Goal: Task Accomplishment & Management: Use online tool/utility

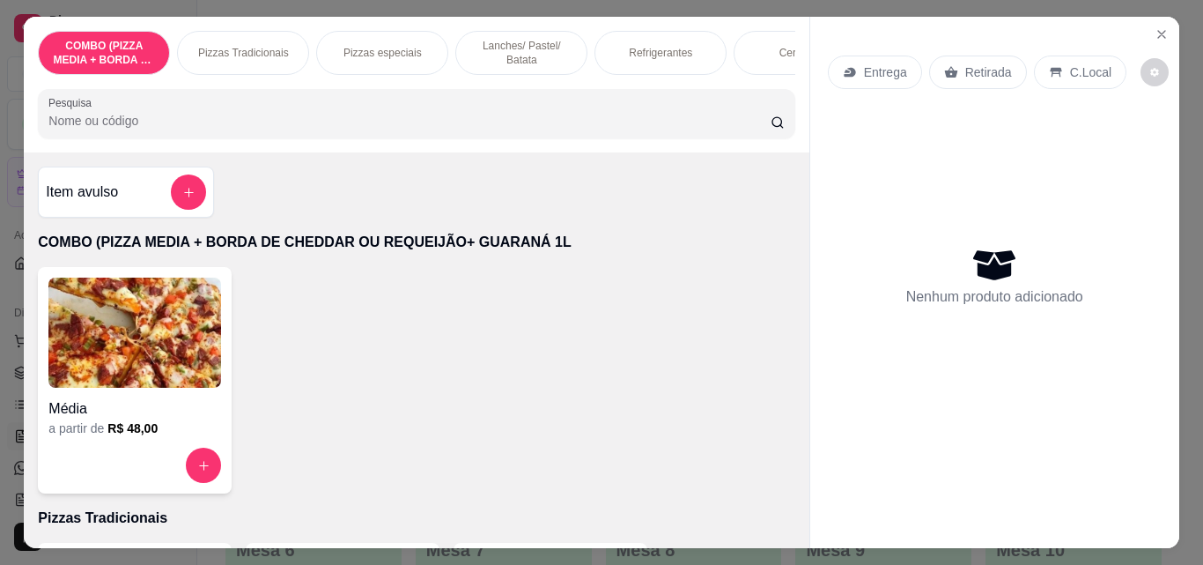
click at [240, 49] on p "Pizzas Tradicionais" at bounding box center [243, 53] width 91 height 14
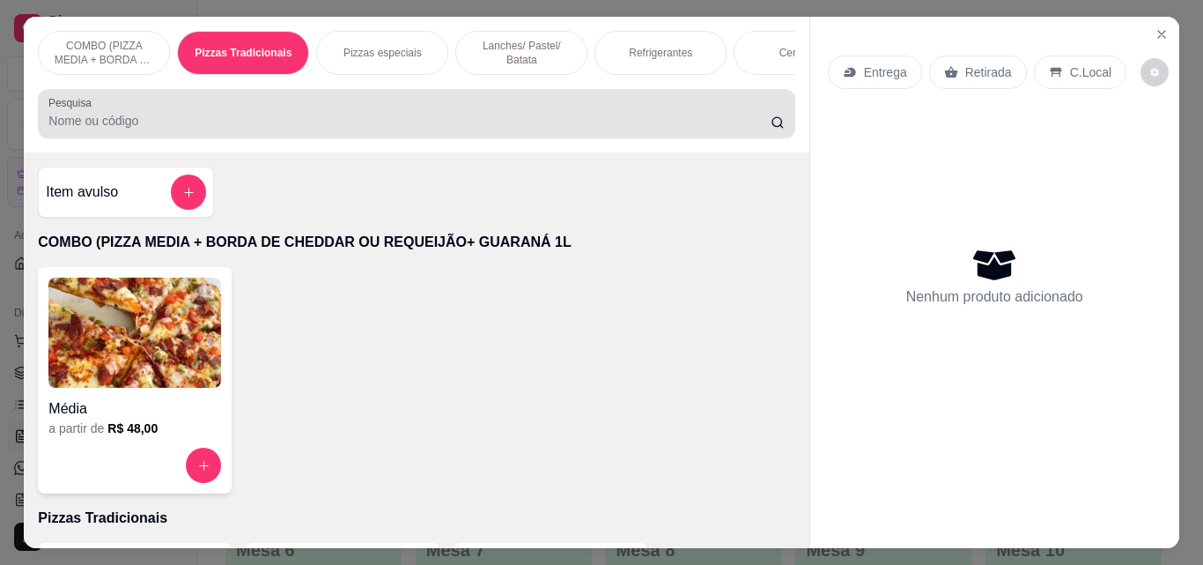
scroll to position [46, 0]
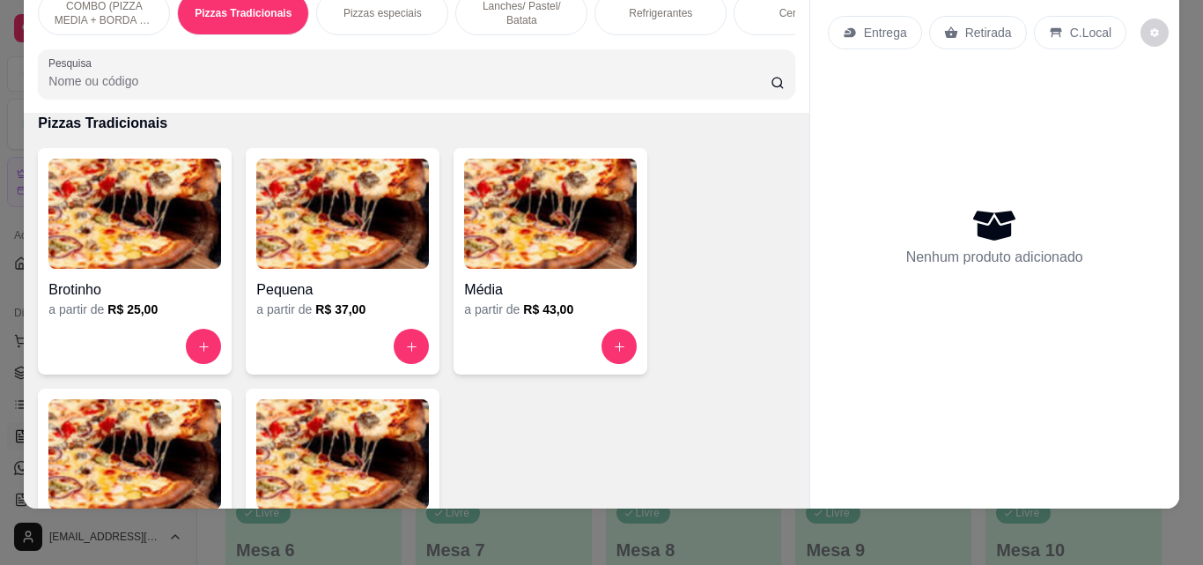
click at [166, 434] on img at bounding box center [134, 454] width 173 height 110
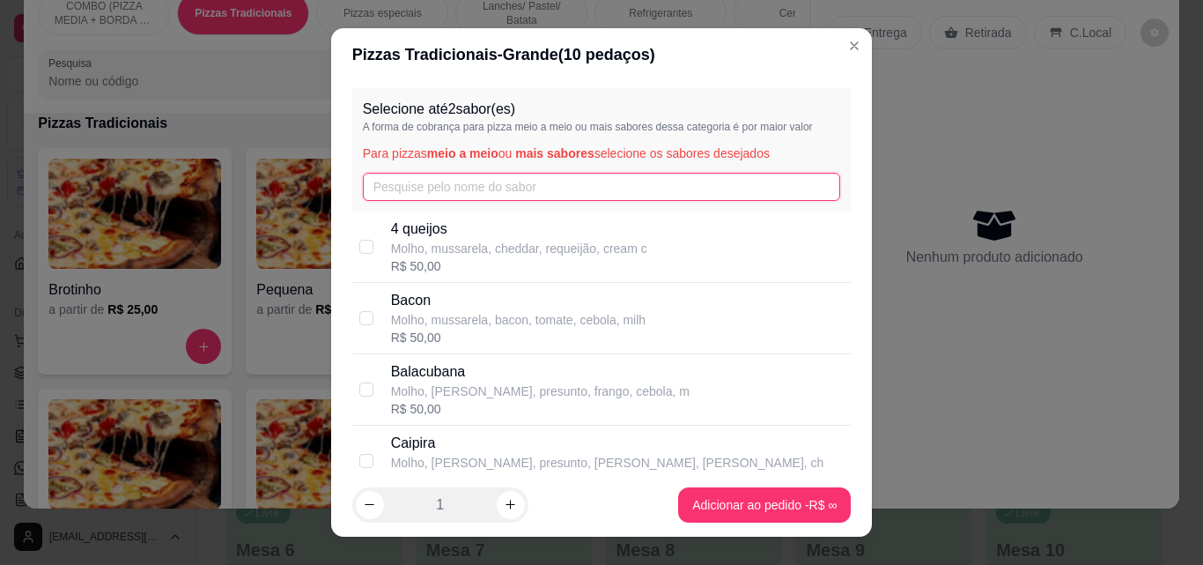
click at [489, 190] on input "text" at bounding box center [602, 187] width 478 height 28
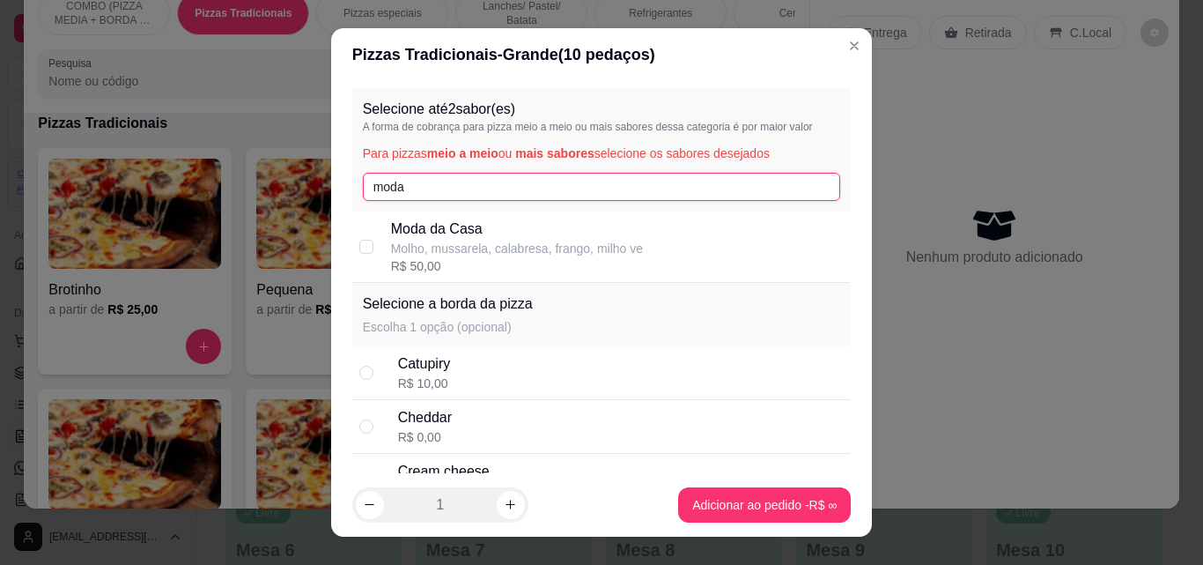
type input "moda"
click at [476, 226] on p "Moda da Casa" at bounding box center [517, 228] width 252 height 21
checkbox input "true"
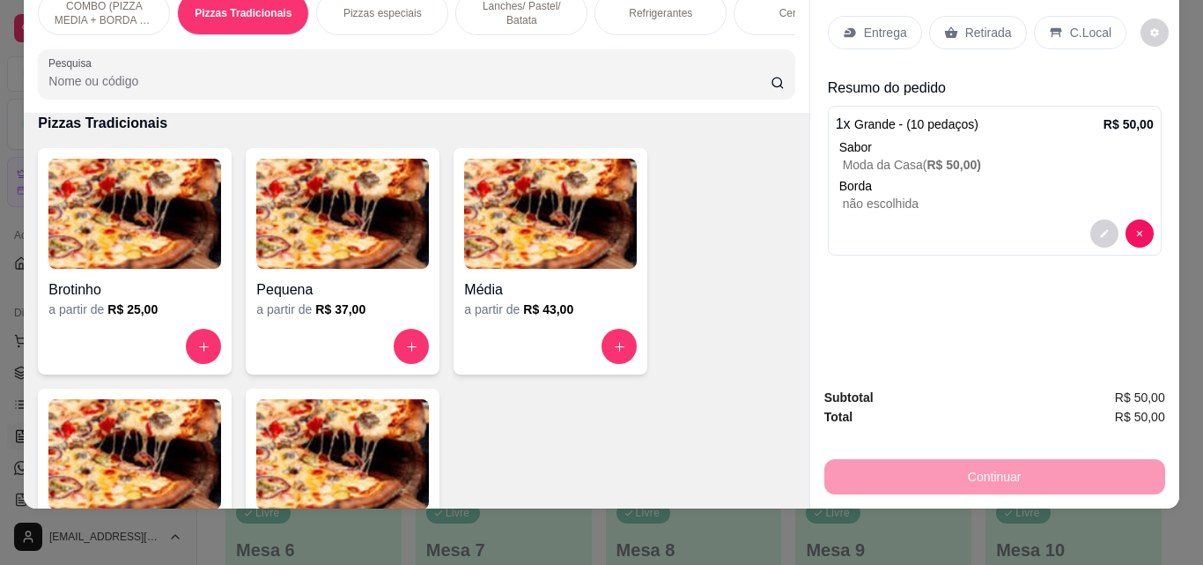
click at [881, 24] on p "Entrega" at bounding box center [885, 33] width 43 height 18
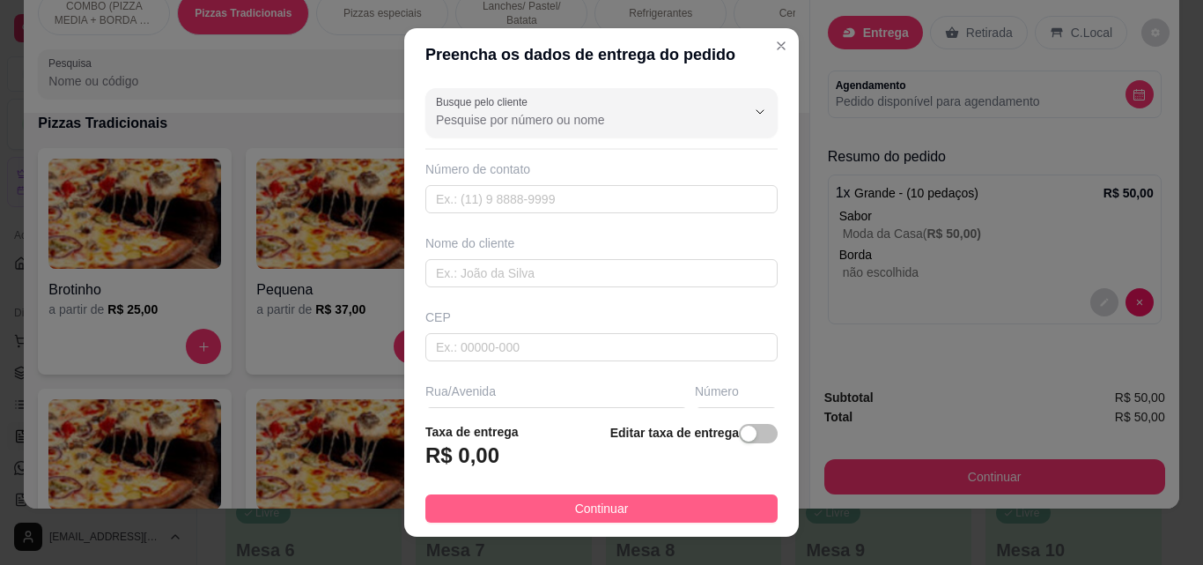
click at [556, 501] on button "Continuar" at bounding box center [601, 508] width 352 height 28
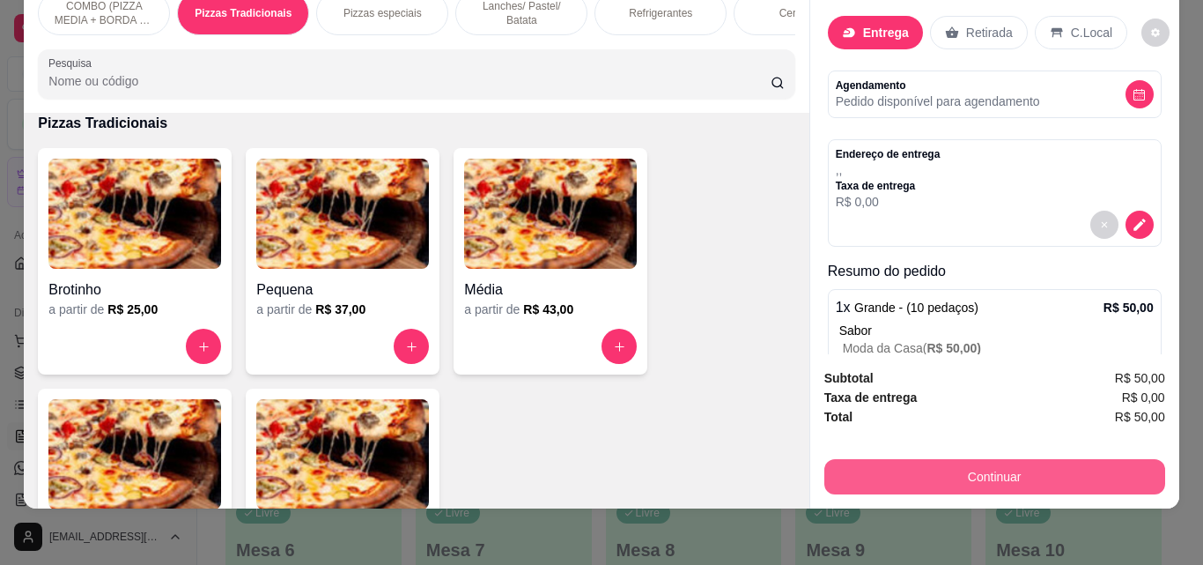
click at [942, 462] on button "Continuar" at bounding box center [994, 476] width 341 height 35
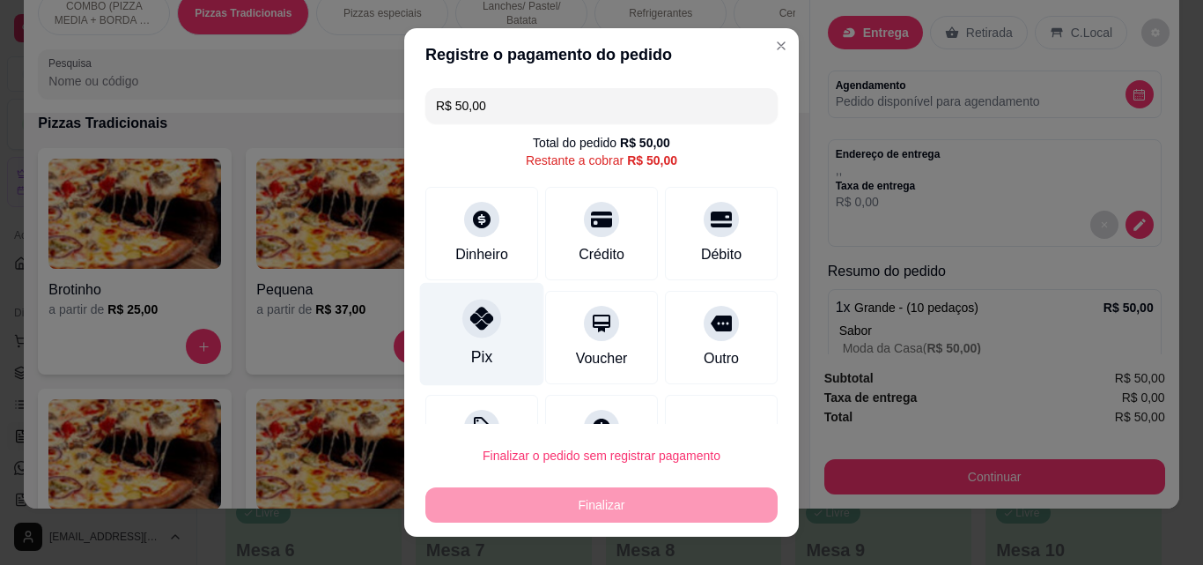
click at [476, 329] on icon at bounding box center [481, 318] width 23 height 23
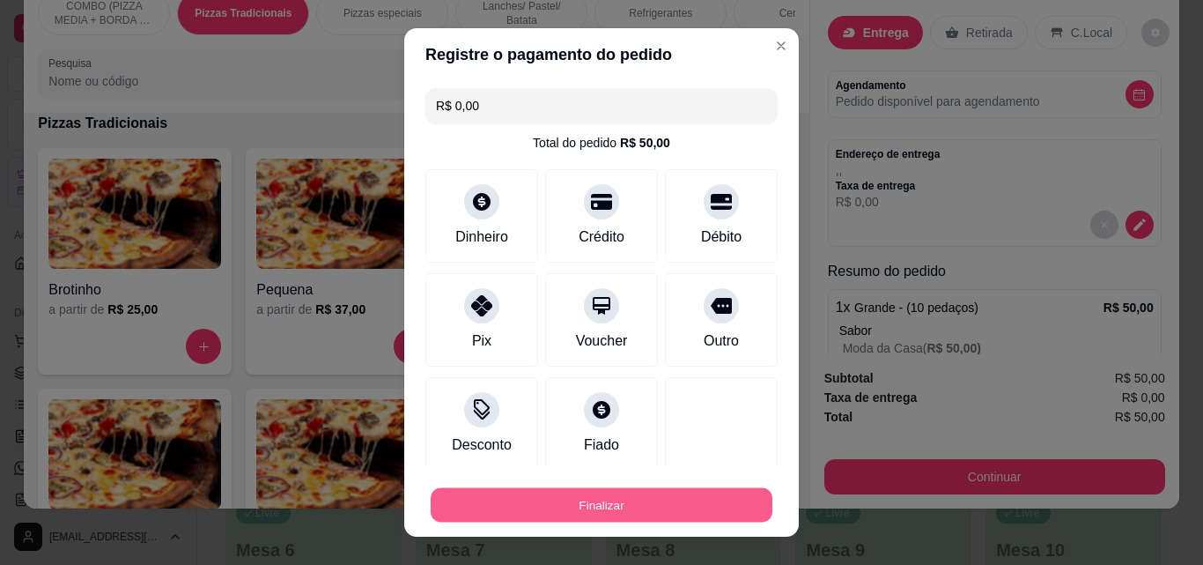
click at [680, 496] on button "Finalizar" at bounding box center [602, 505] width 342 height 34
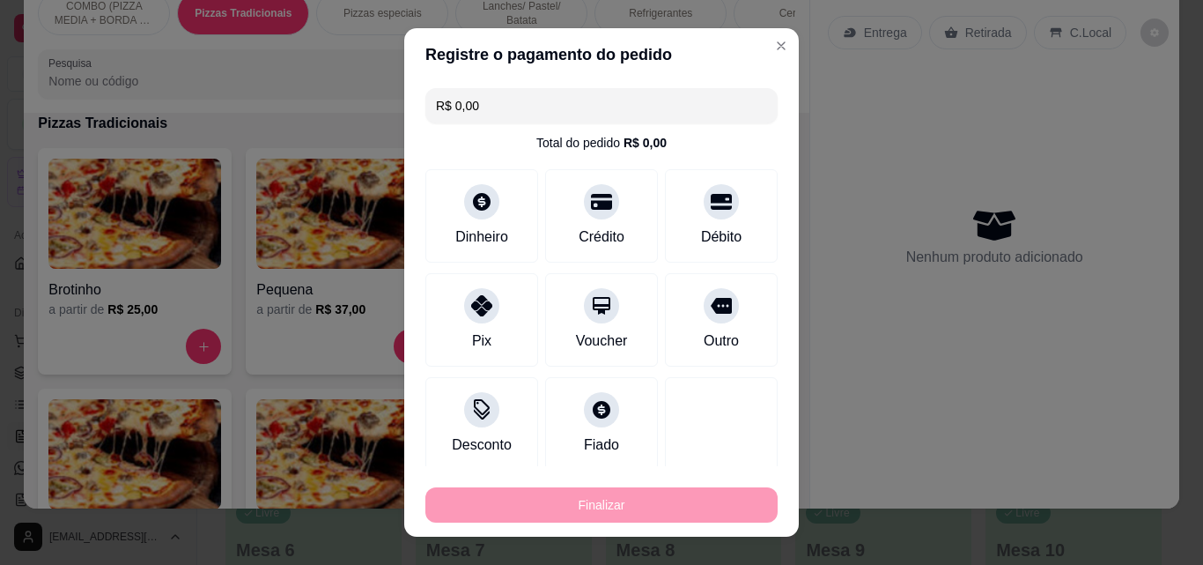
type input "-R$ 50,00"
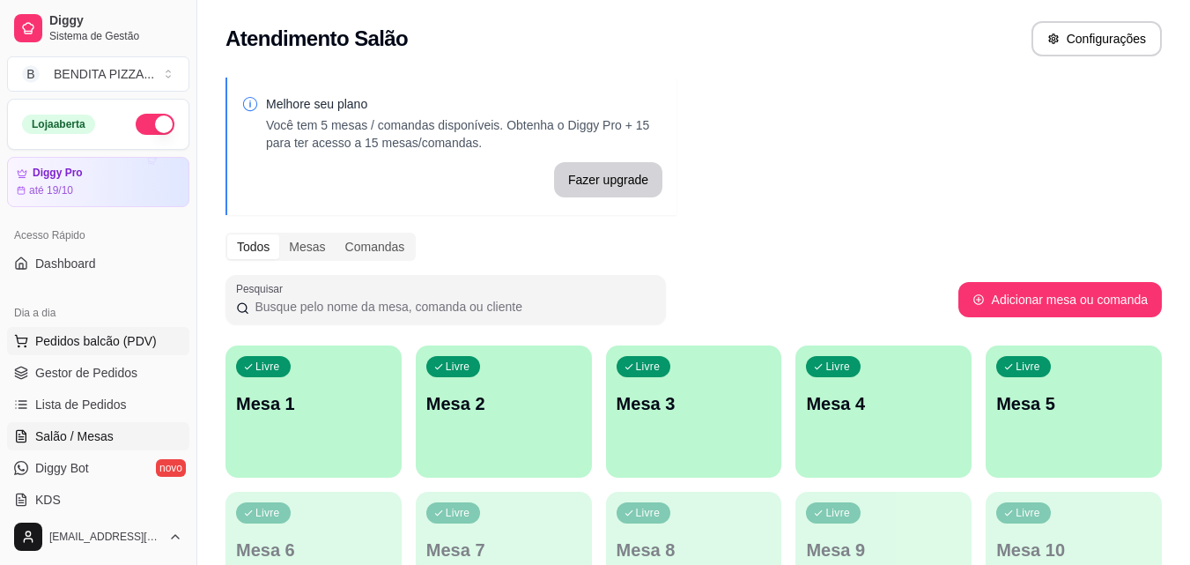
click at [128, 335] on span "Pedidos balcão (PDV)" at bounding box center [96, 341] width 122 height 18
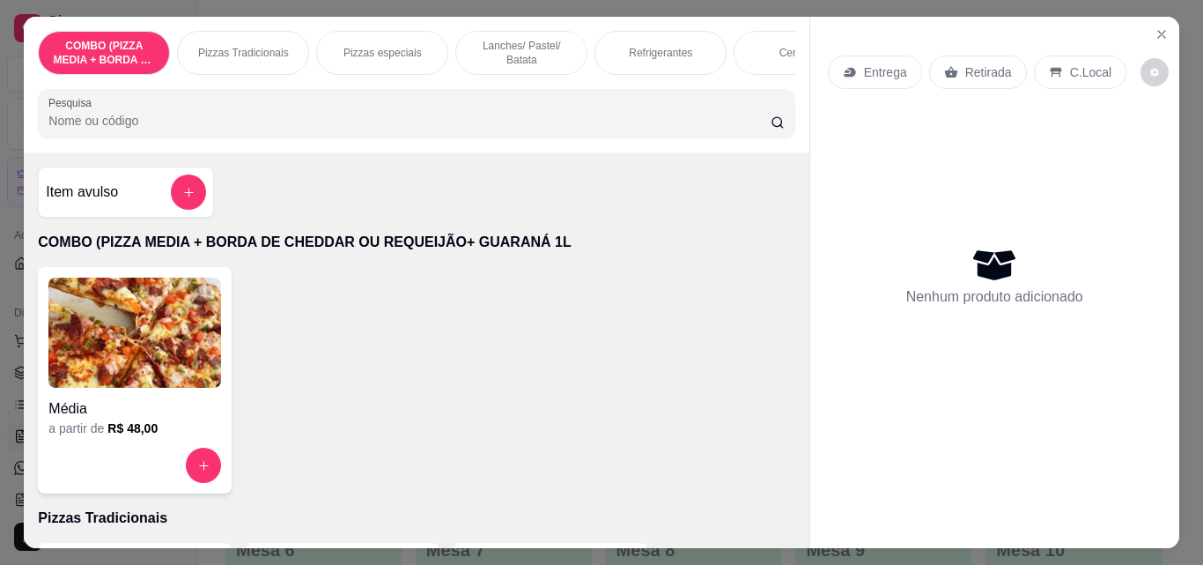
click at [255, 50] on p "Pizzas Tradicionais" at bounding box center [243, 53] width 91 height 14
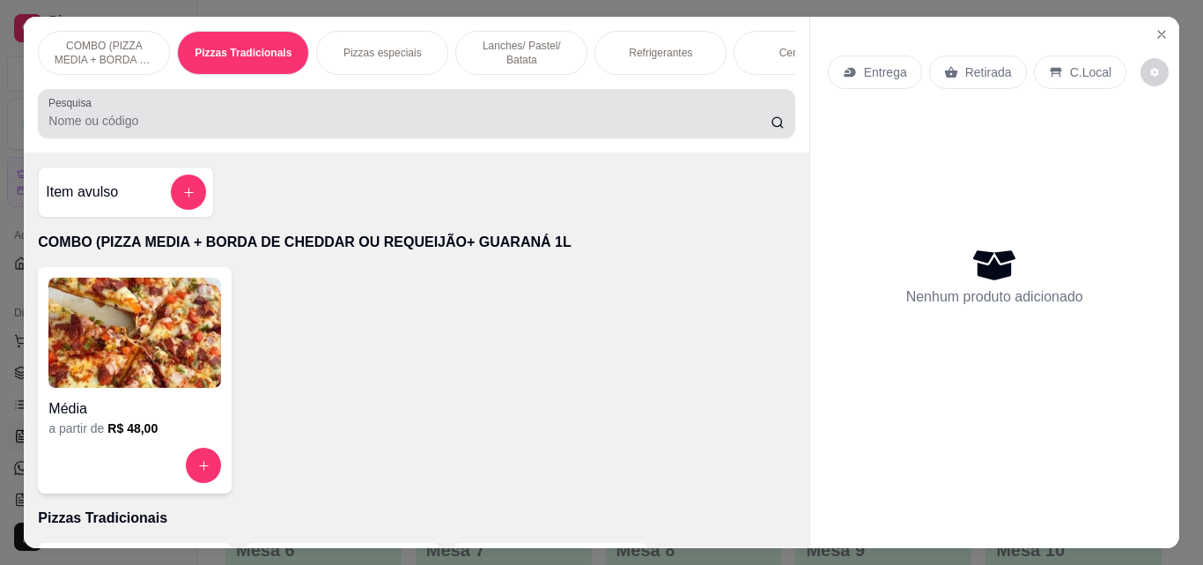
scroll to position [46, 0]
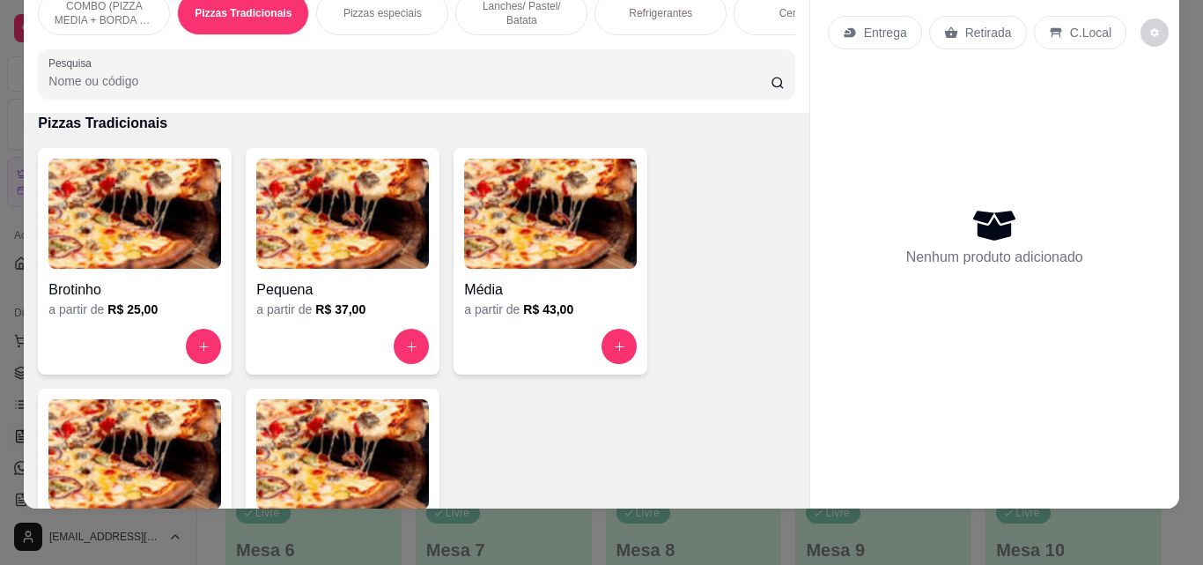
click at [178, 433] on img at bounding box center [134, 454] width 173 height 110
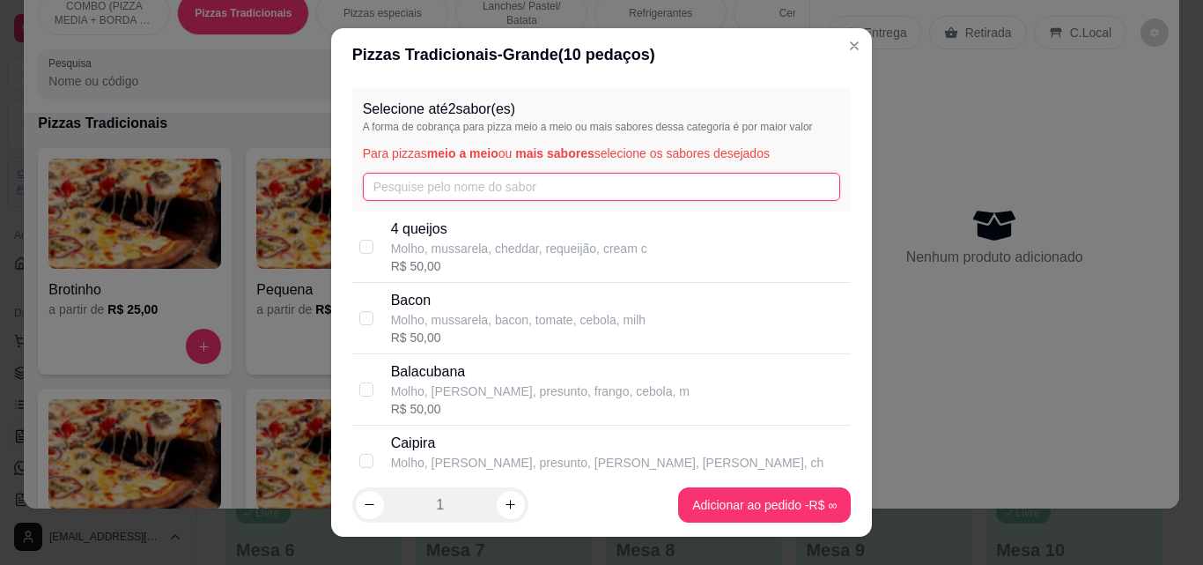
click at [532, 187] on input "text" at bounding box center [602, 187] width 478 height 28
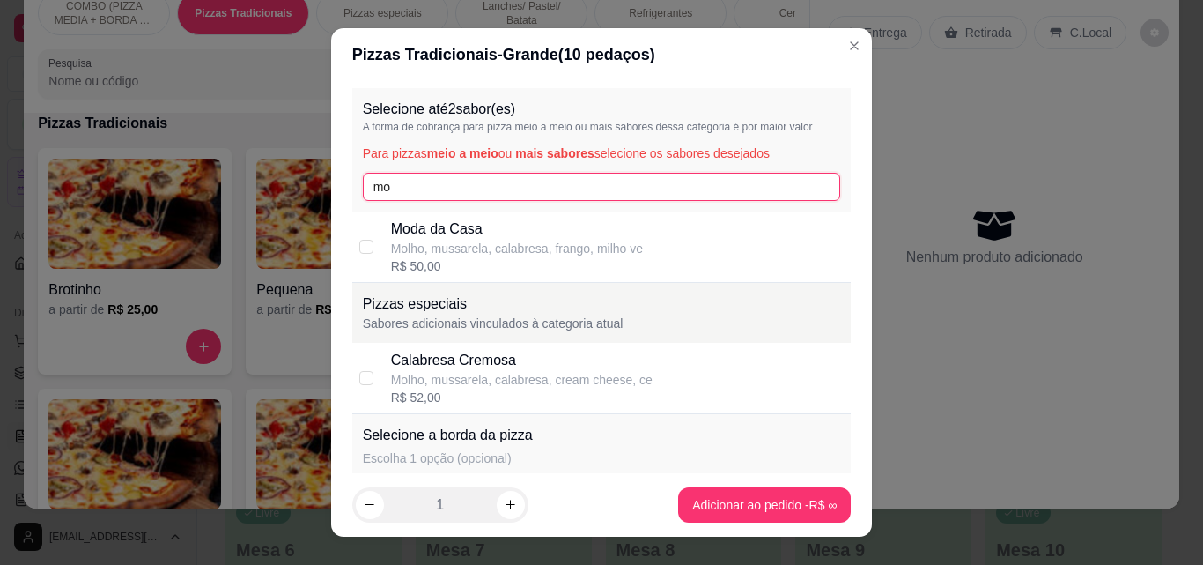
type input "mo"
click at [511, 225] on p "Moda da Casa" at bounding box center [517, 228] width 252 height 21
checkbox input "true"
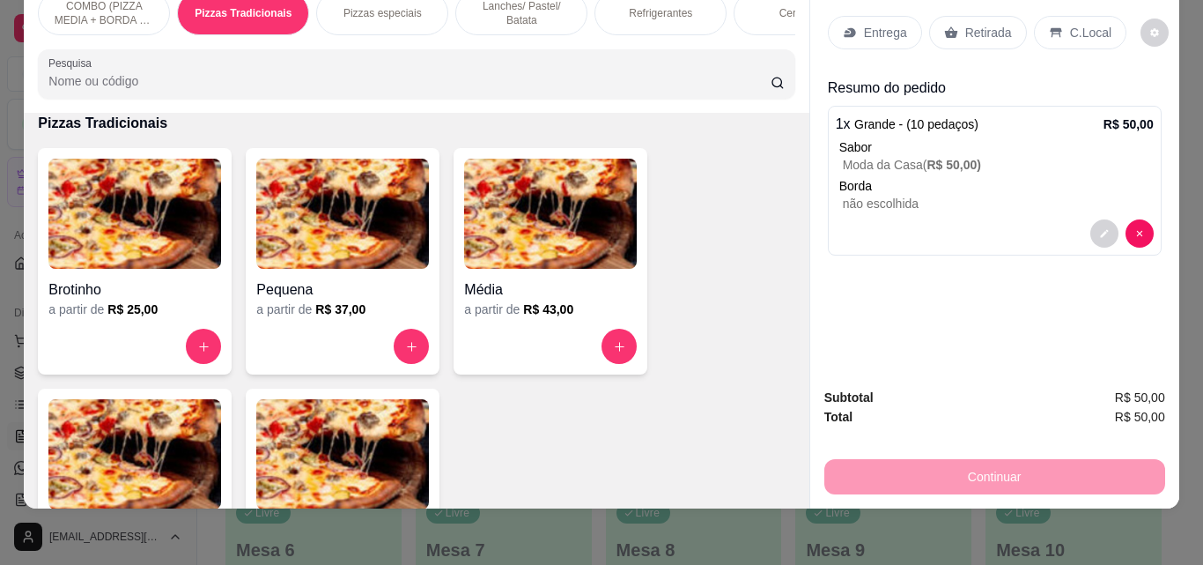
click at [875, 24] on p "Entrega" at bounding box center [885, 33] width 43 height 18
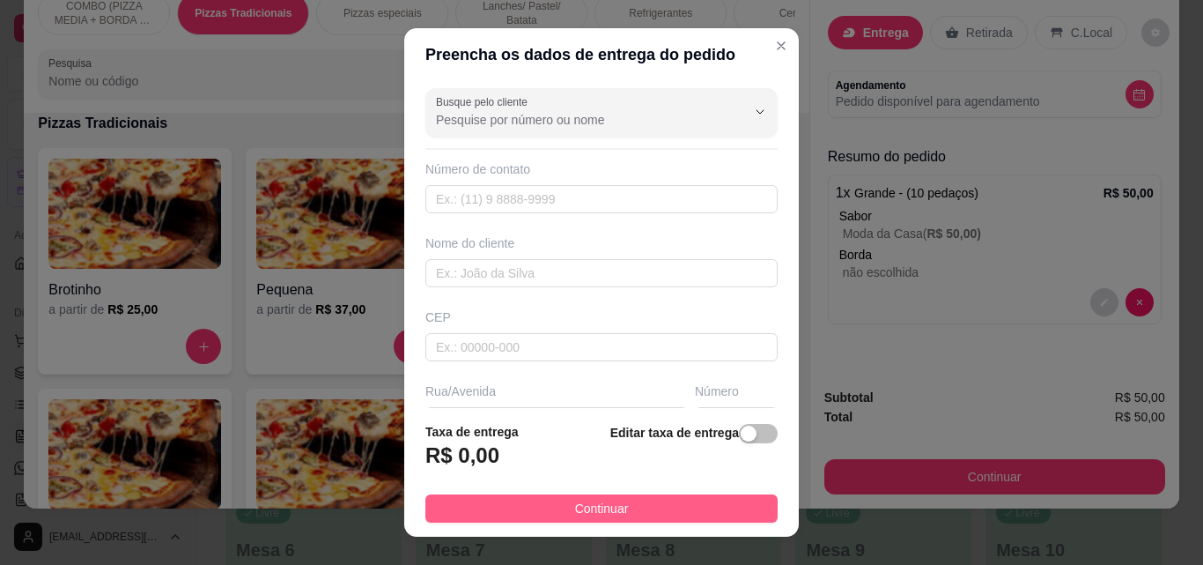
click at [679, 505] on button "Continuar" at bounding box center [601, 508] width 352 height 28
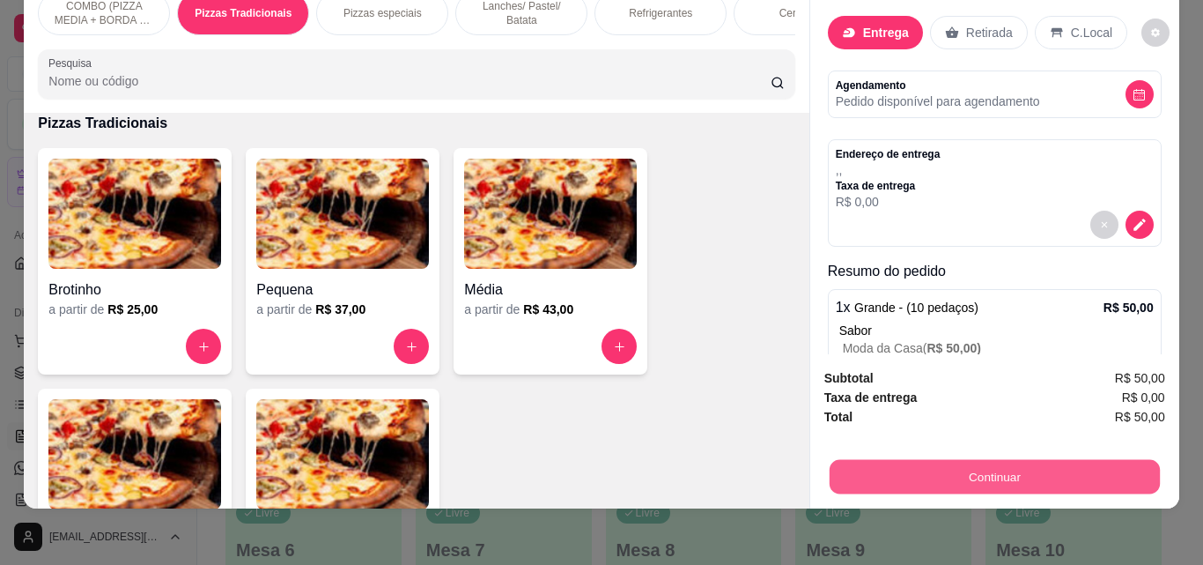
click at [927, 466] on button "Continuar" at bounding box center [994, 476] width 330 height 34
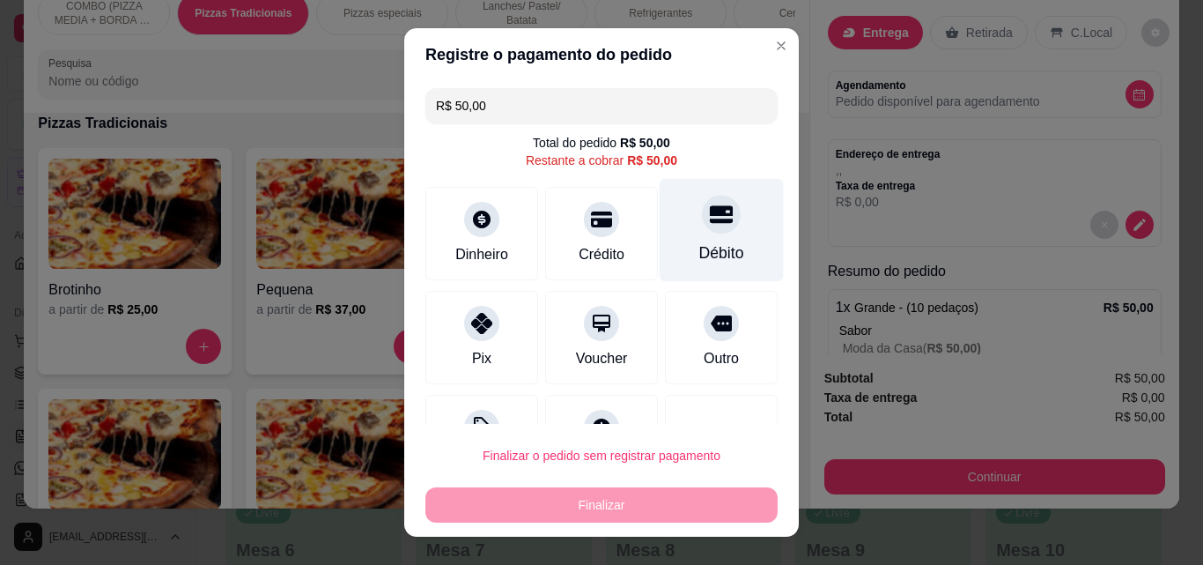
click at [699, 246] on div "Débito" at bounding box center [721, 252] width 45 height 23
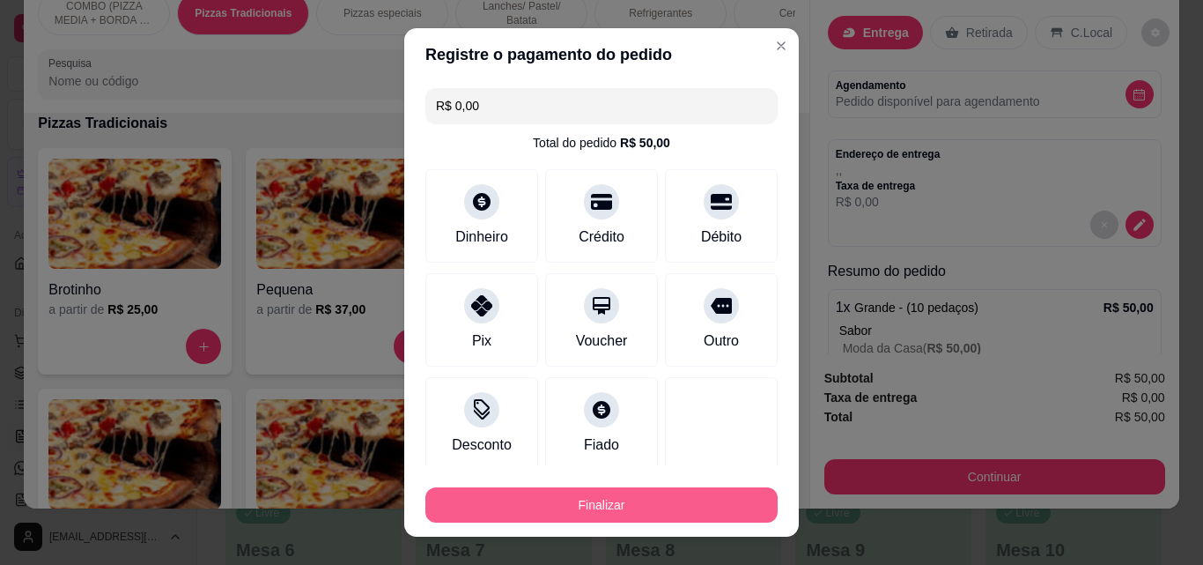
click at [739, 502] on button "Finalizar" at bounding box center [601, 504] width 352 height 35
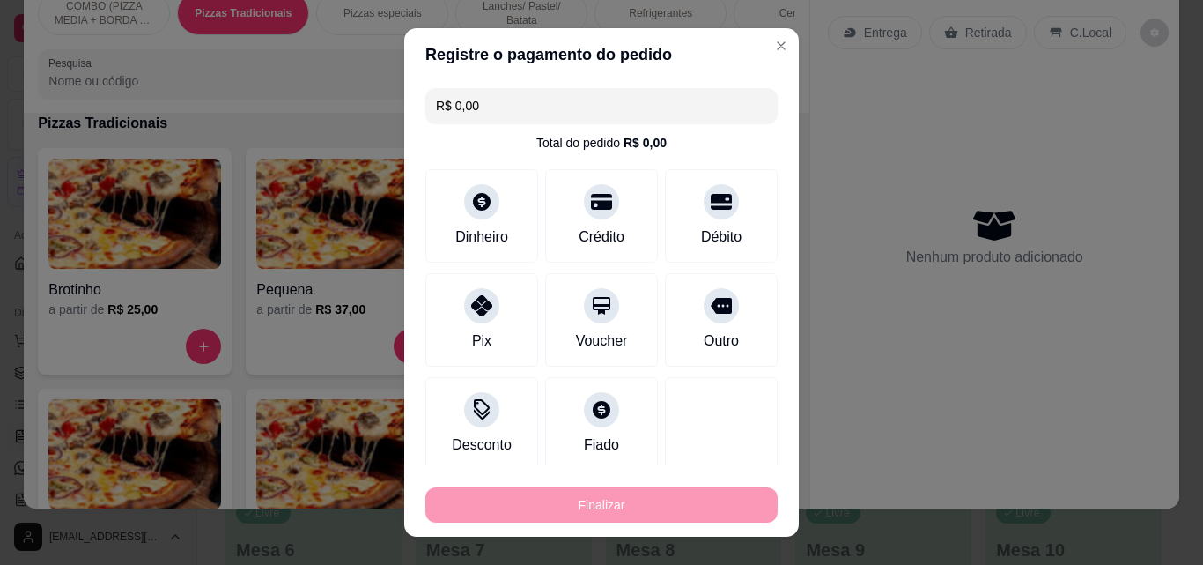
type input "-R$ 50,00"
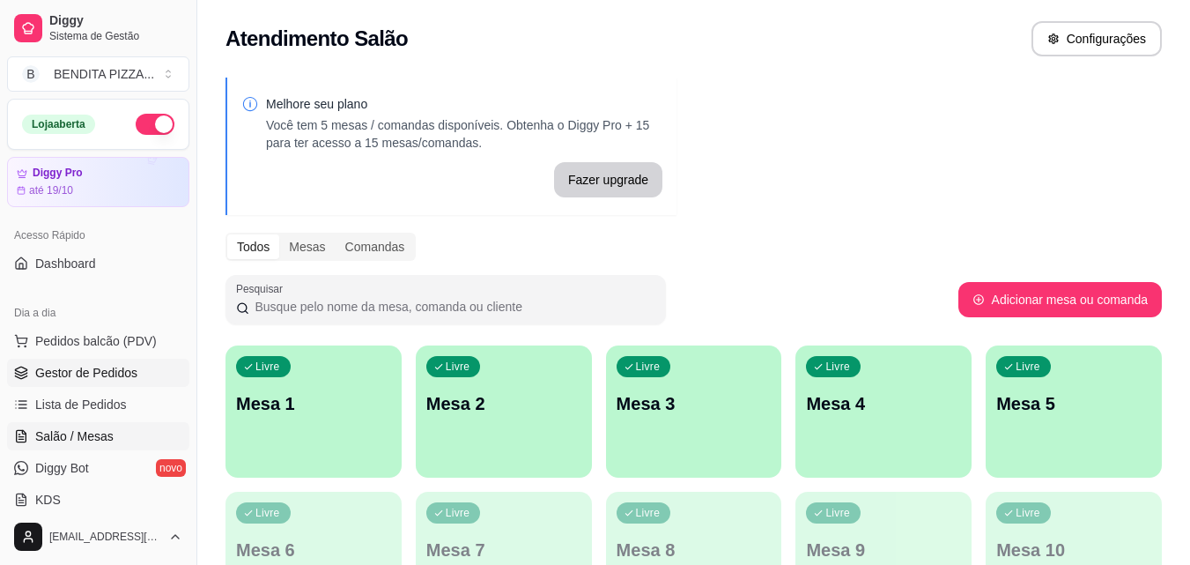
click at [105, 382] on link "Gestor de Pedidos" at bounding box center [98, 372] width 182 height 28
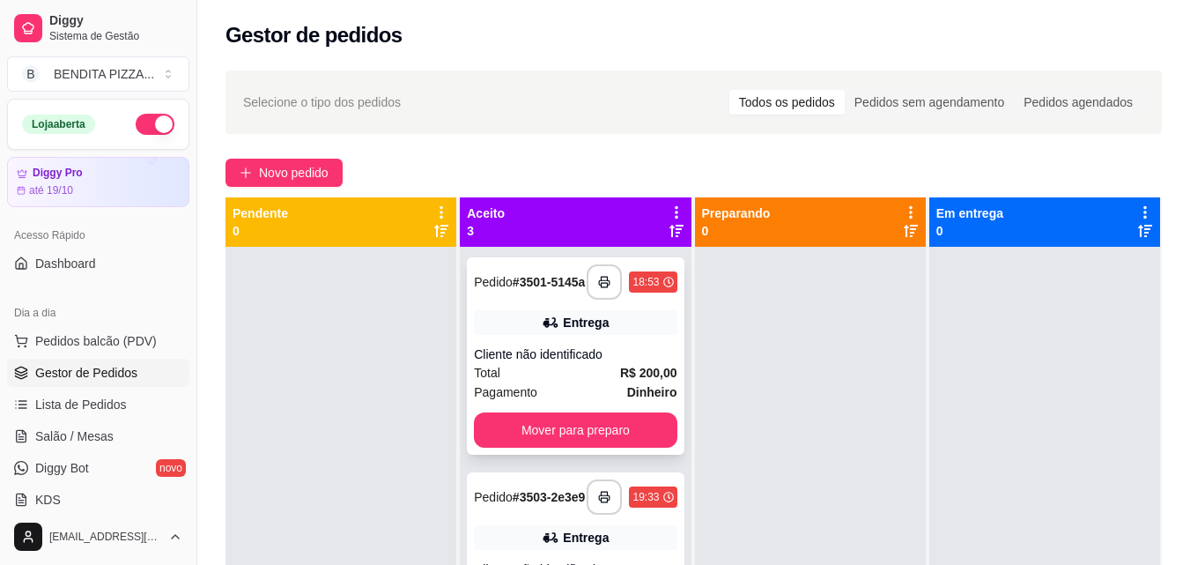
click at [573, 454] on div "**********" at bounding box center [575, 355] width 217 height 197
click at [554, 438] on button "Mover para preparo" at bounding box center [575, 429] width 203 height 35
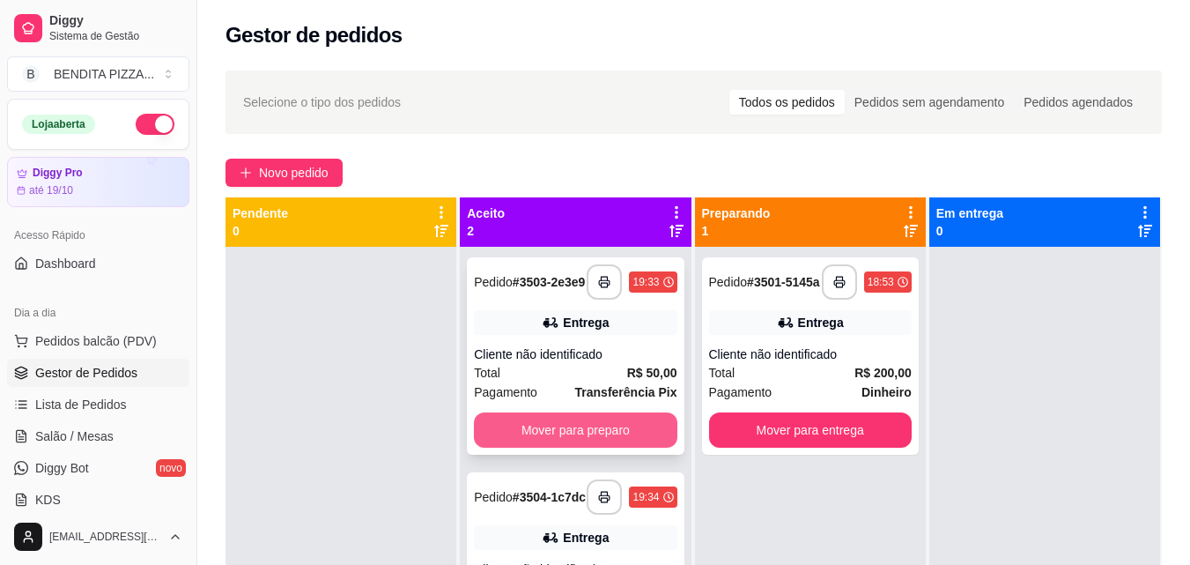
click at [602, 425] on button "Mover para preparo" at bounding box center [575, 429] width 203 height 35
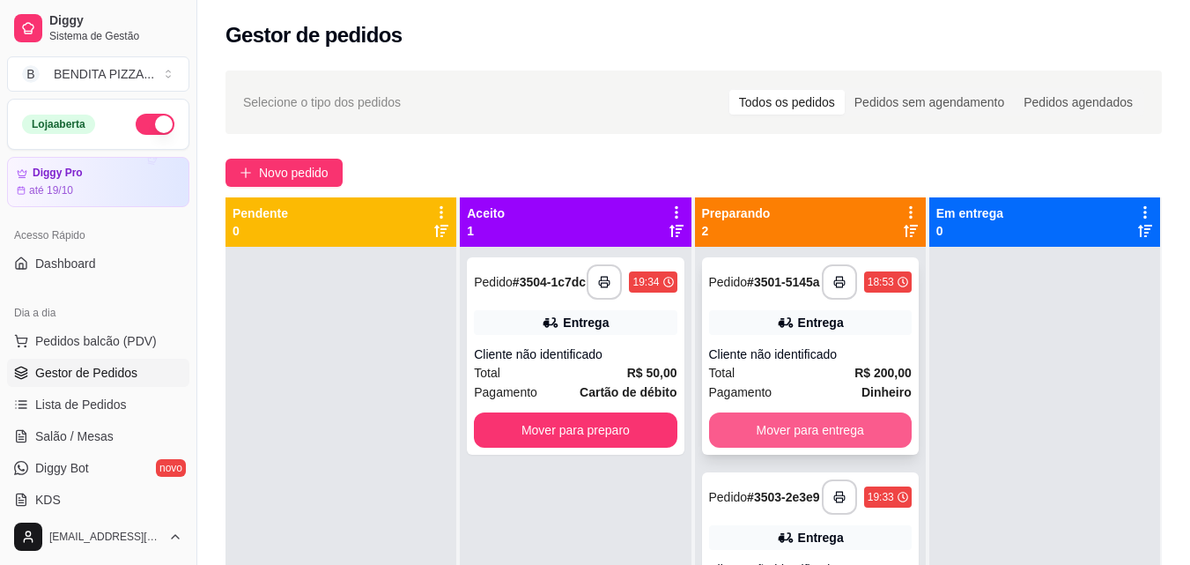
click at [776, 425] on button "Mover para entrega" at bounding box center [810, 429] width 203 height 35
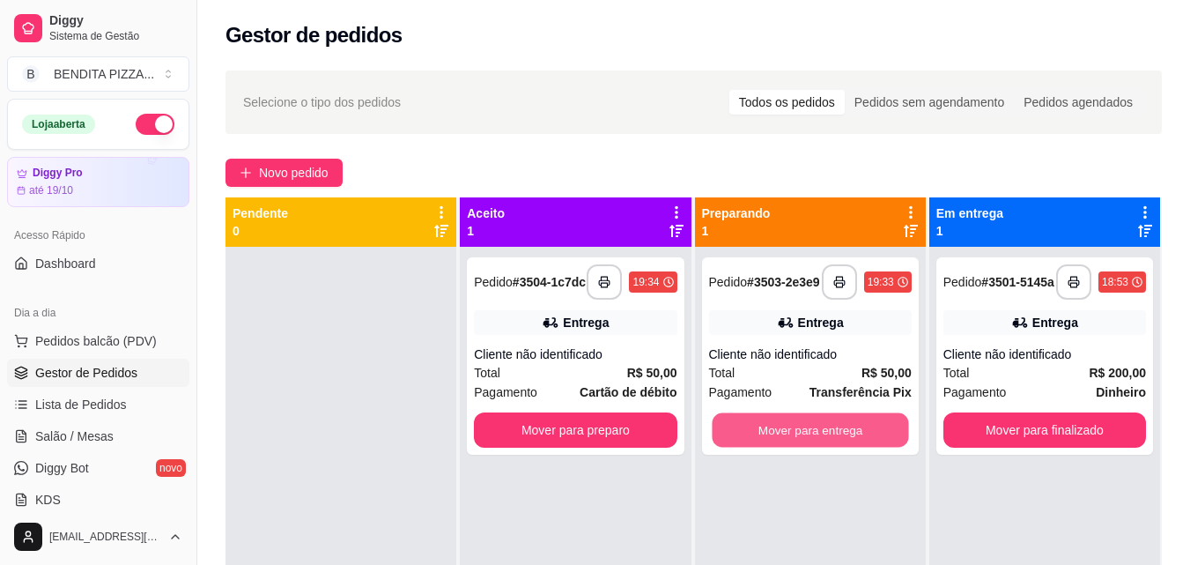
click at [776, 425] on button "Mover para entrega" at bounding box center [810, 430] width 196 height 34
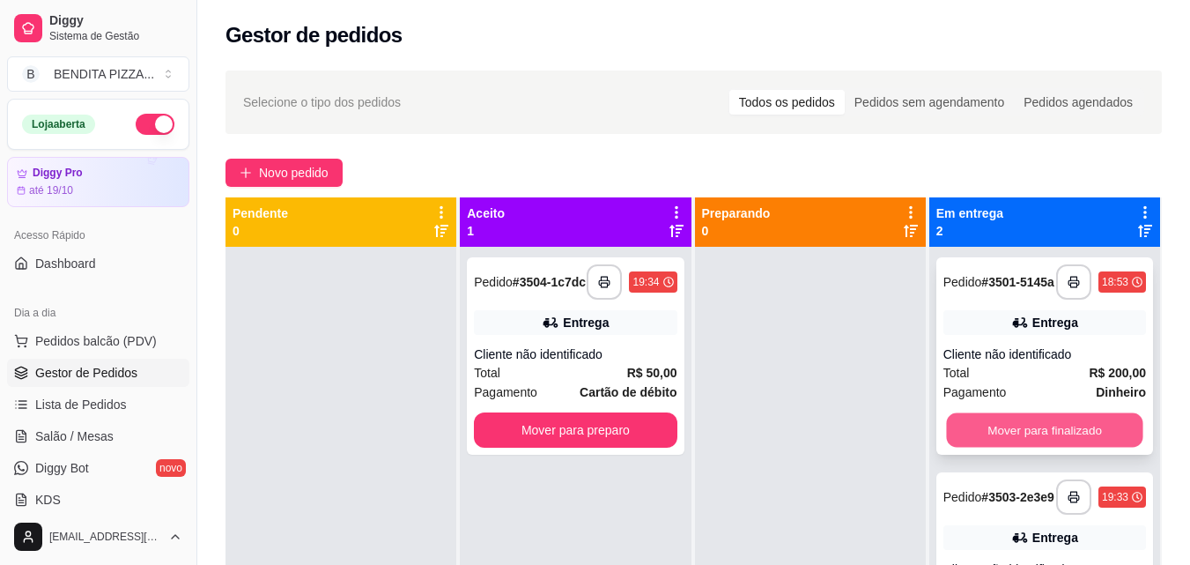
click at [1025, 419] on button "Mover para finalizado" at bounding box center [1044, 430] width 196 height 34
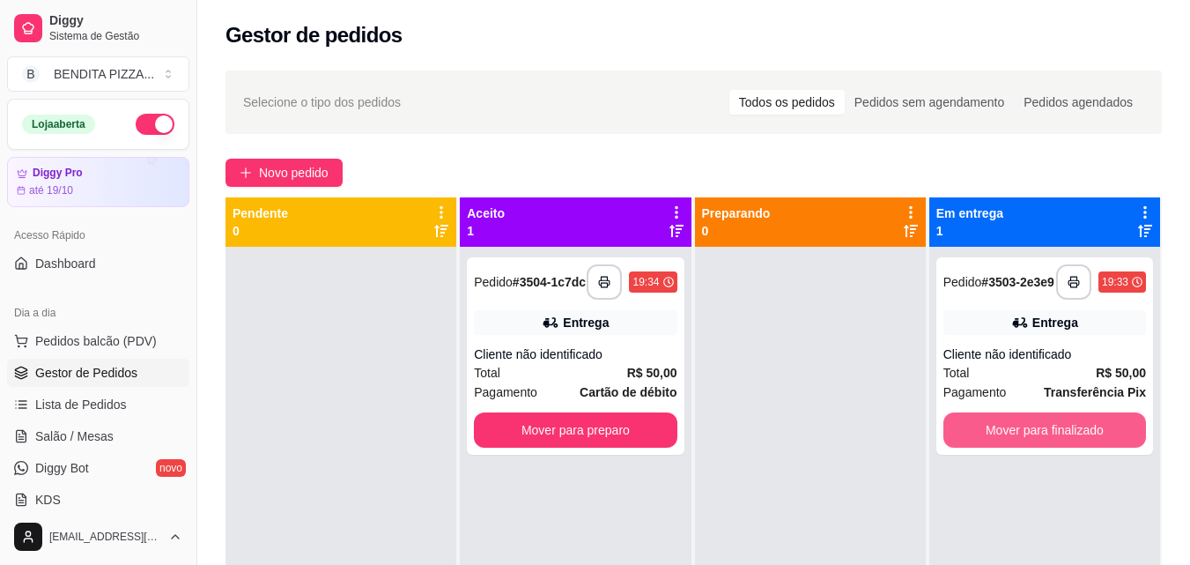
click at [1025, 419] on button "Mover para finalizado" at bounding box center [1044, 429] width 203 height 35
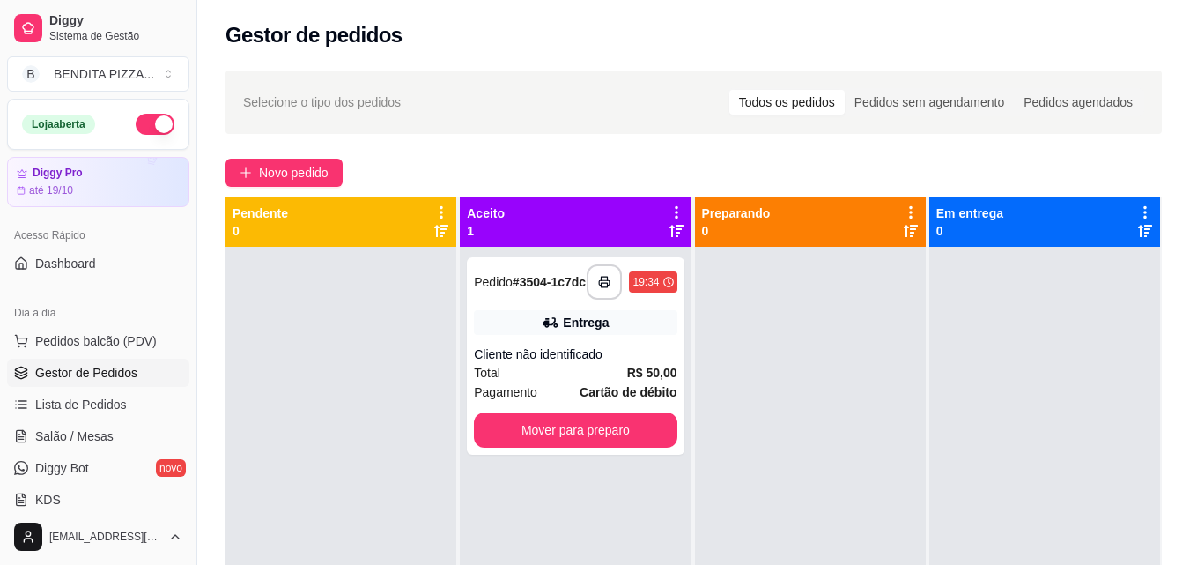
click at [635, 444] on button "Mover para preparo" at bounding box center [575, 429] width 203 height 35
click at [609, 434] on button "Mover para preparo" at bounding box center [575, 429] width 203 height 35
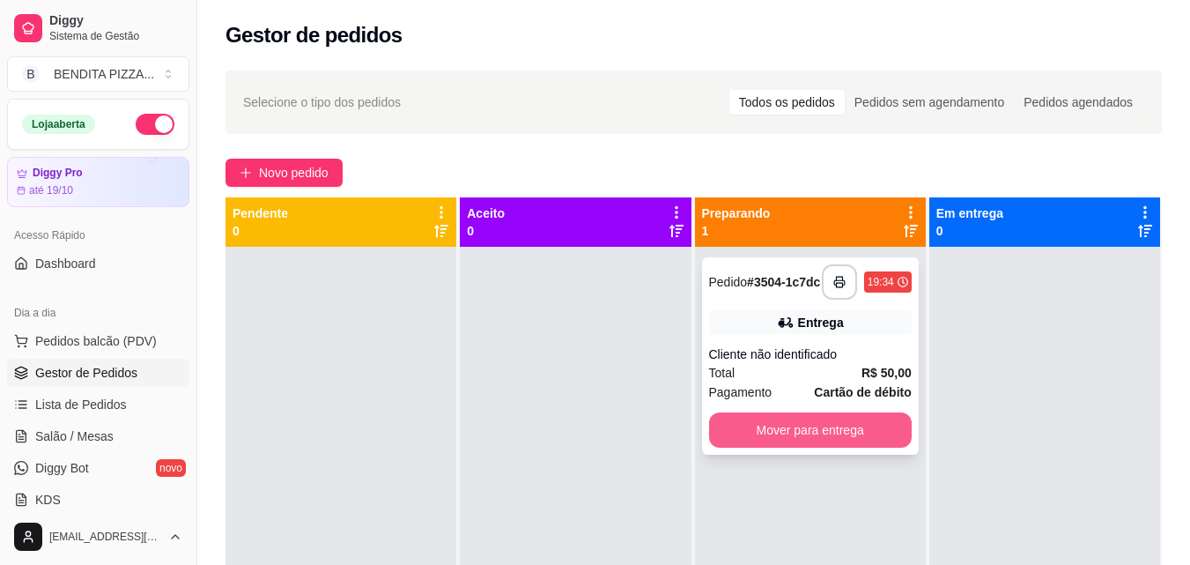
click at [765, 439] on button "Mover para entrega" at bounding box center [810, 429] width 203 height 35
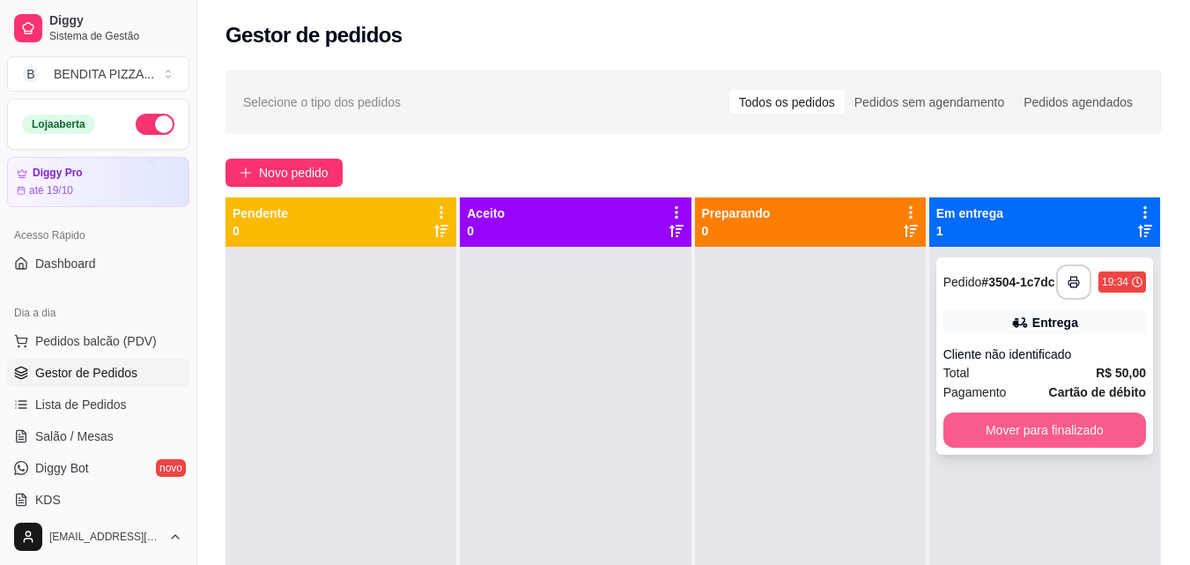
click at [1018, 426] on button "Mover para finalizado" at bounding box center [1044, 429] width 203 height 35
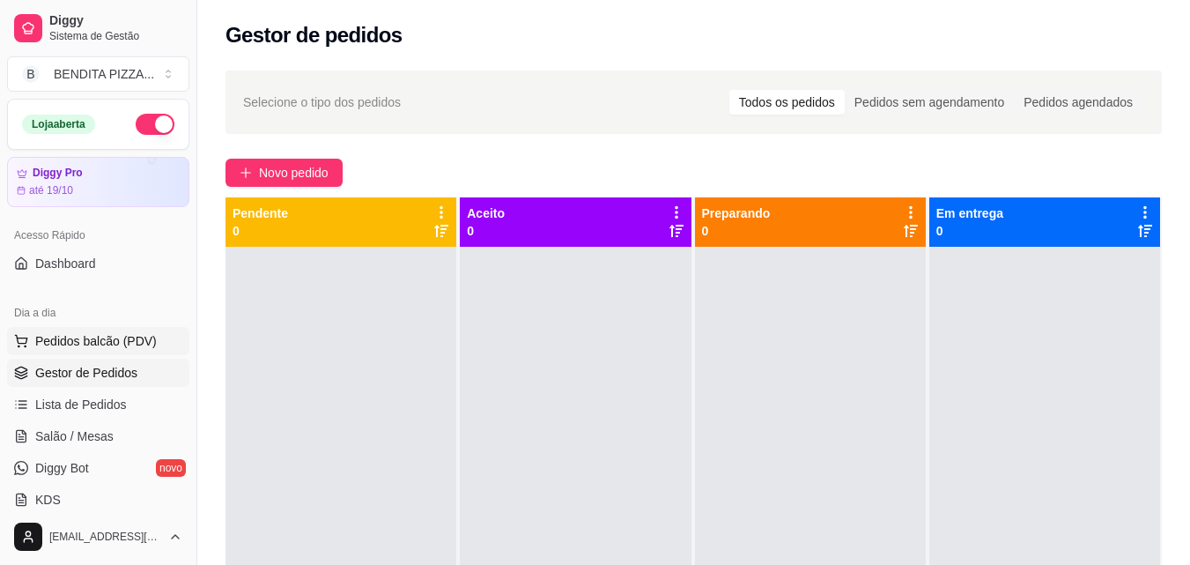
click at [152, 337] on button "Pedidos balcão (PDV)" at bounding box center [98, 341] width 182 height 28
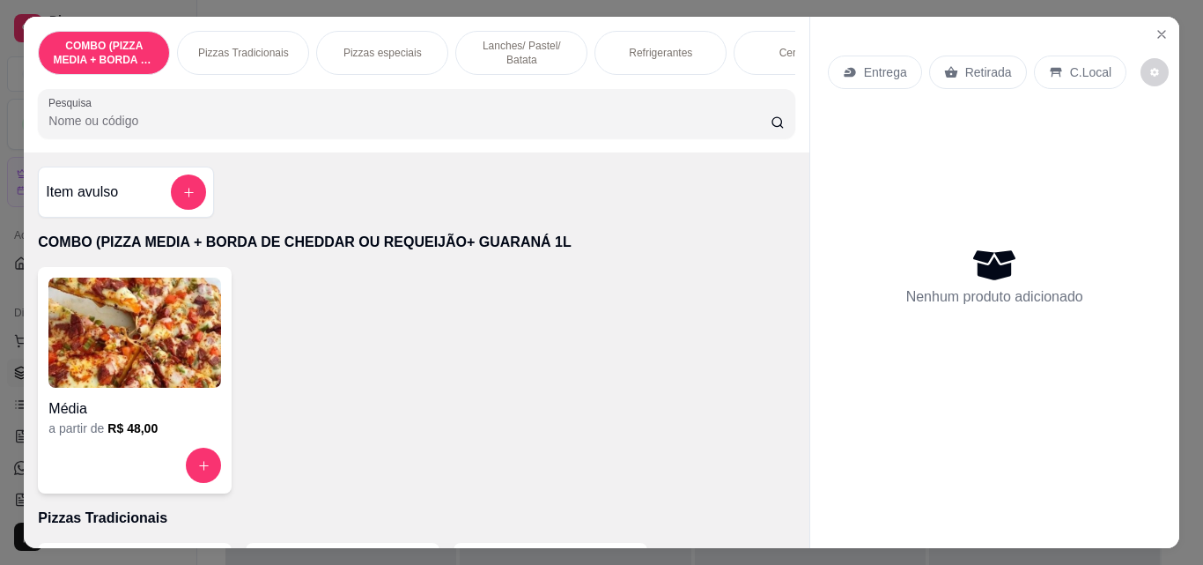
click at [248, 57] on div "Pizzas Tradicionais" at bounding box center [243, 53] width 132 height 44
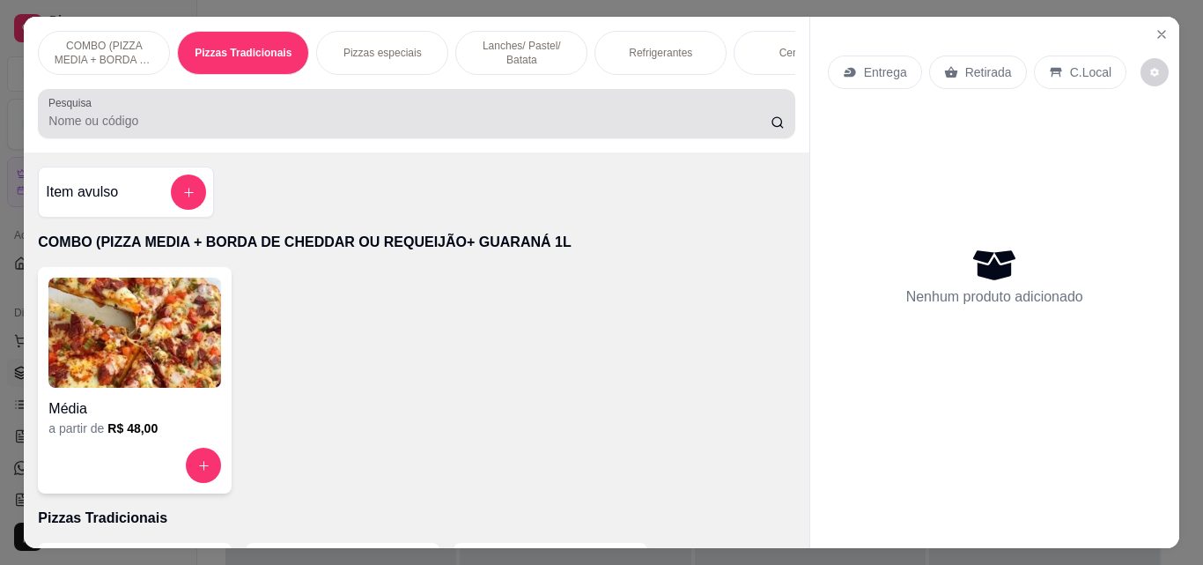
scroll to position [46, 0]
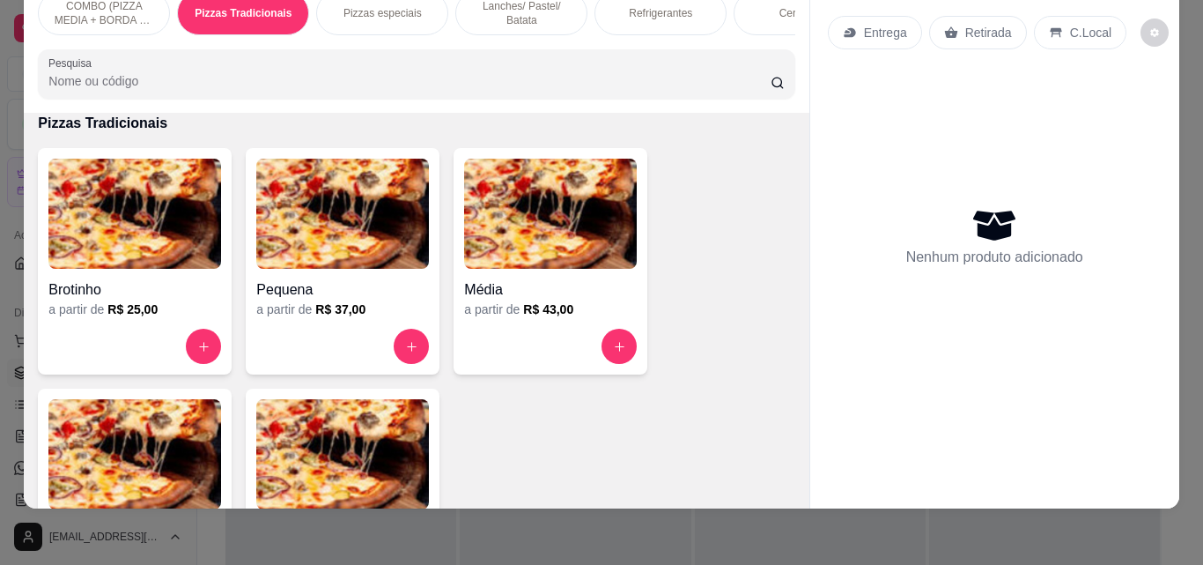
click at [167, 465] on img at bounding box center [134, 454] width 173 height 110
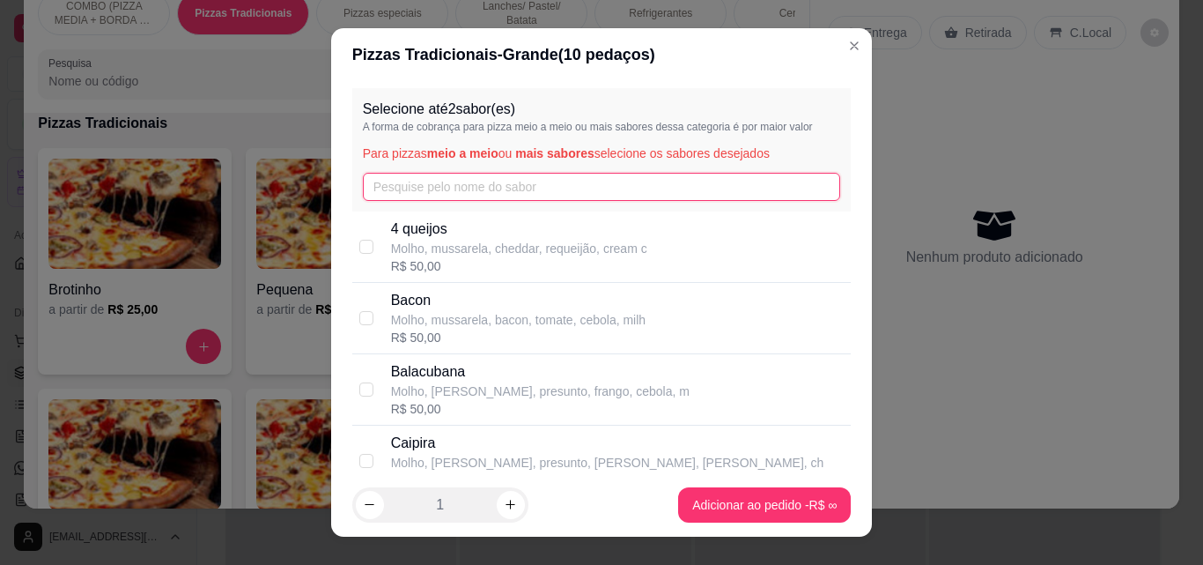
click at [447, 192] on input "text" at bounding box center [602, 187] width 478 height 28
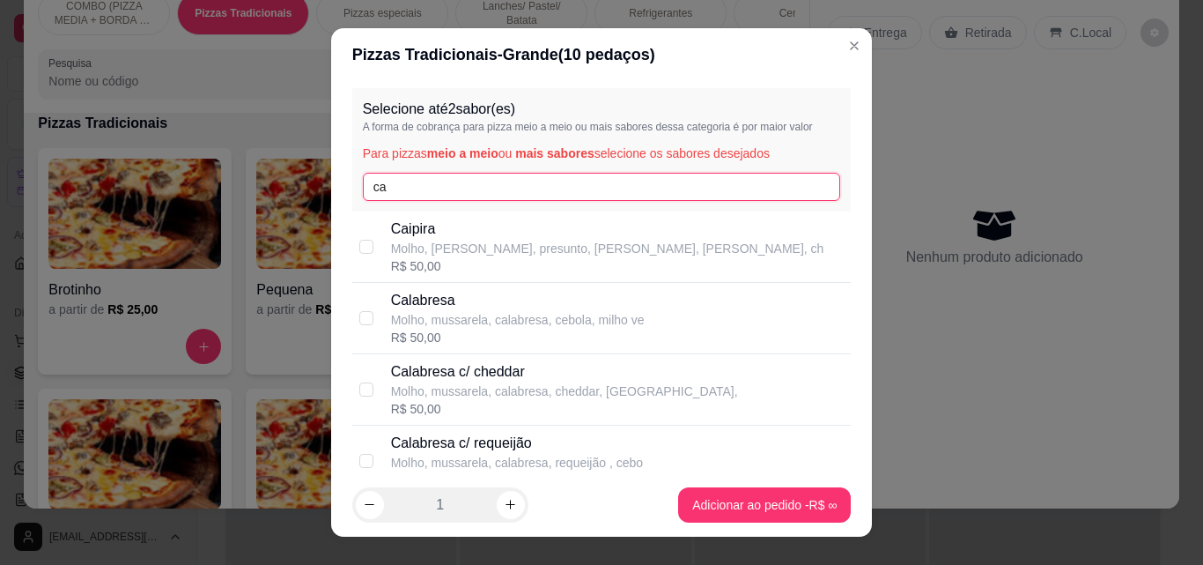
type input "ca"
click at [413, 310] on p "Calabresa" at bounding box center [518, 300] width 254 height 21
checkbox input "true"
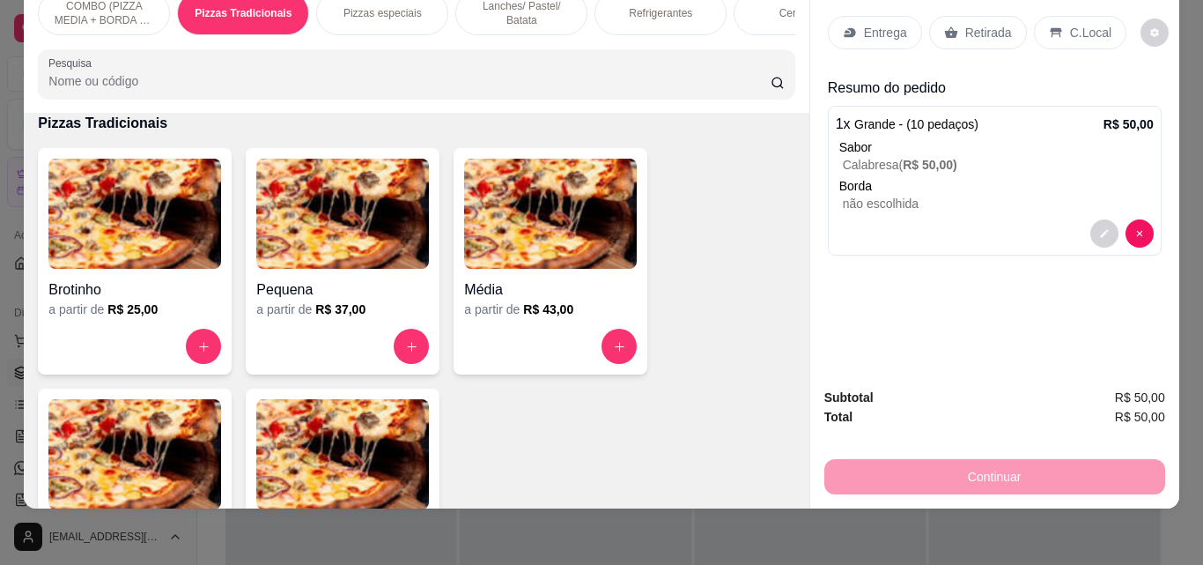
scroll to position [21, 0]
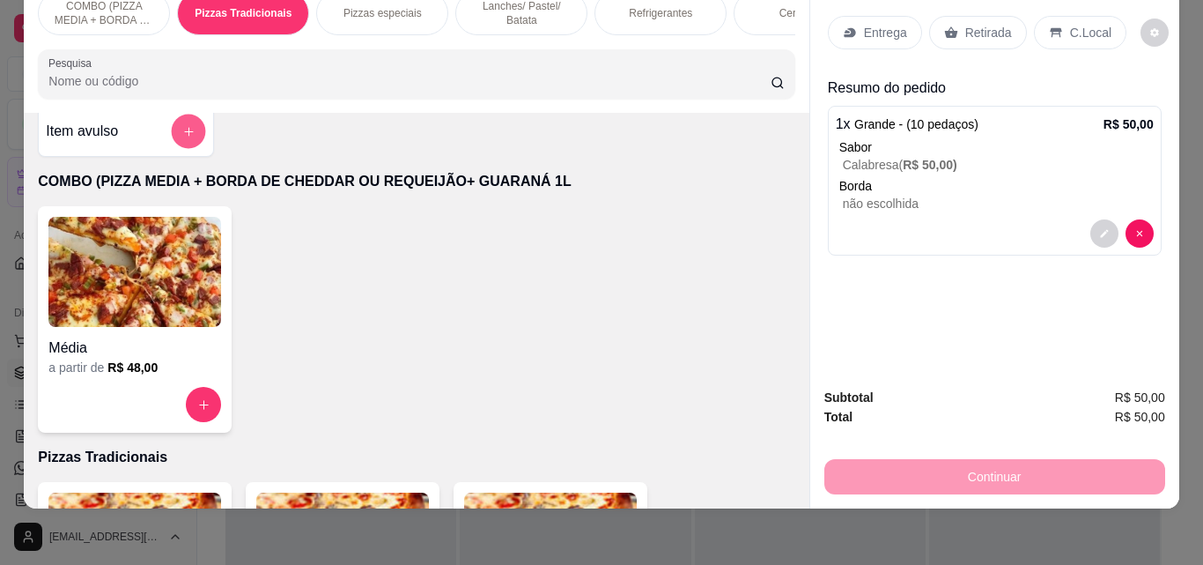
click at [186, 127] on icon "add-separate-item" at bounding box center [188, 131] width 13 height 13
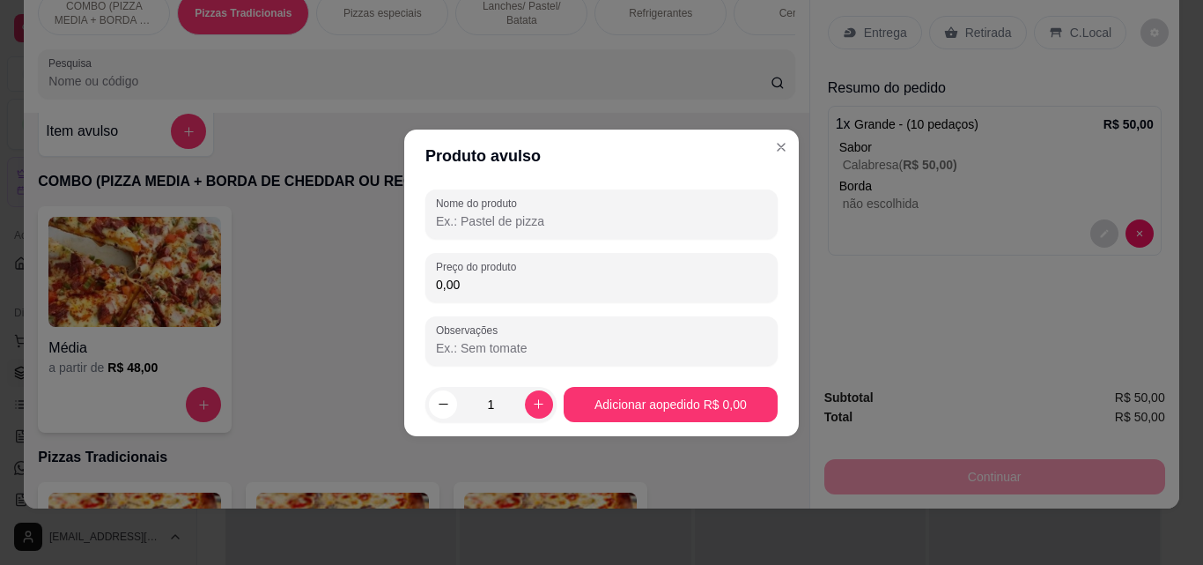
click at [477, 287] on input "0,00" at bounding box center [601, 285] width 331 height 18
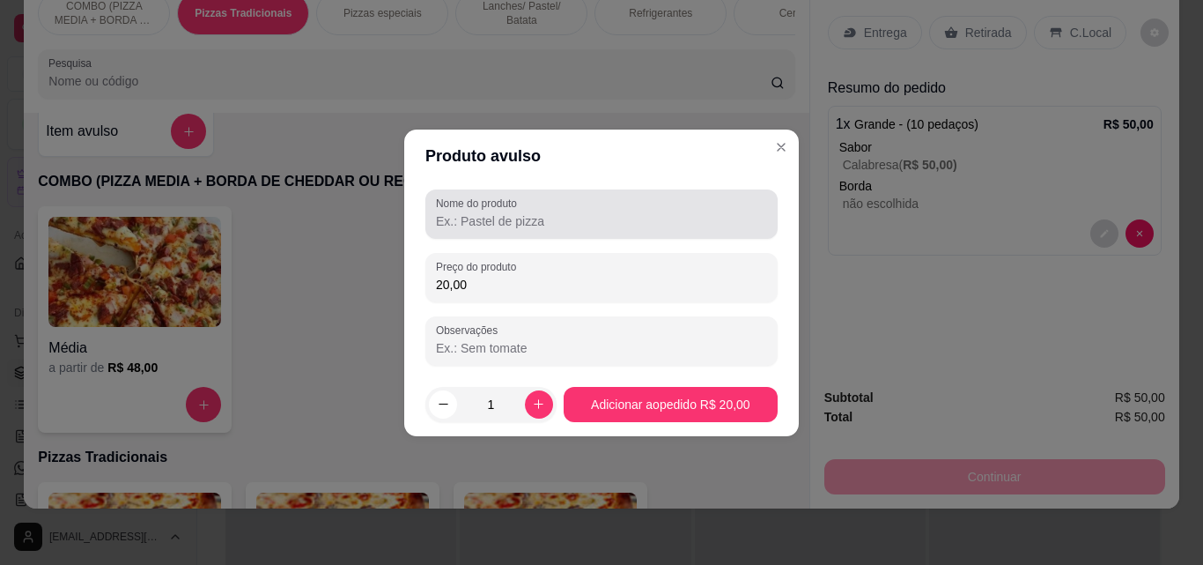
type input "20,00"
click at [478, 210] on label "Nome do produto" at bounding box center [479, 203] width 87 height 15
click at [478, 212] on input "Nome do produto" at bounding box center [601, 221] width 331 height 18
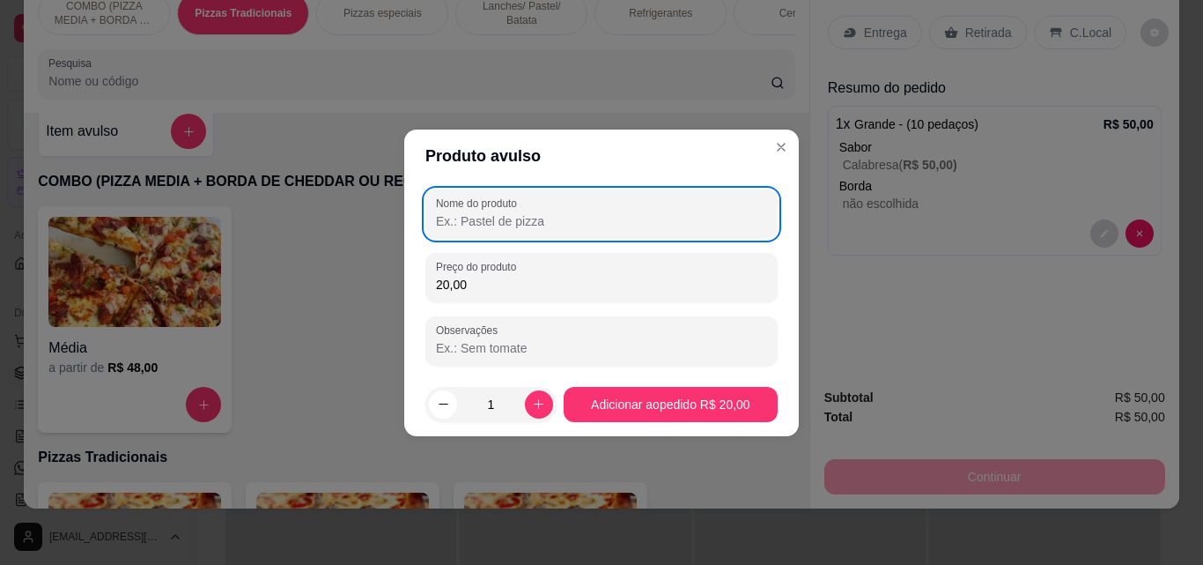
type input "."
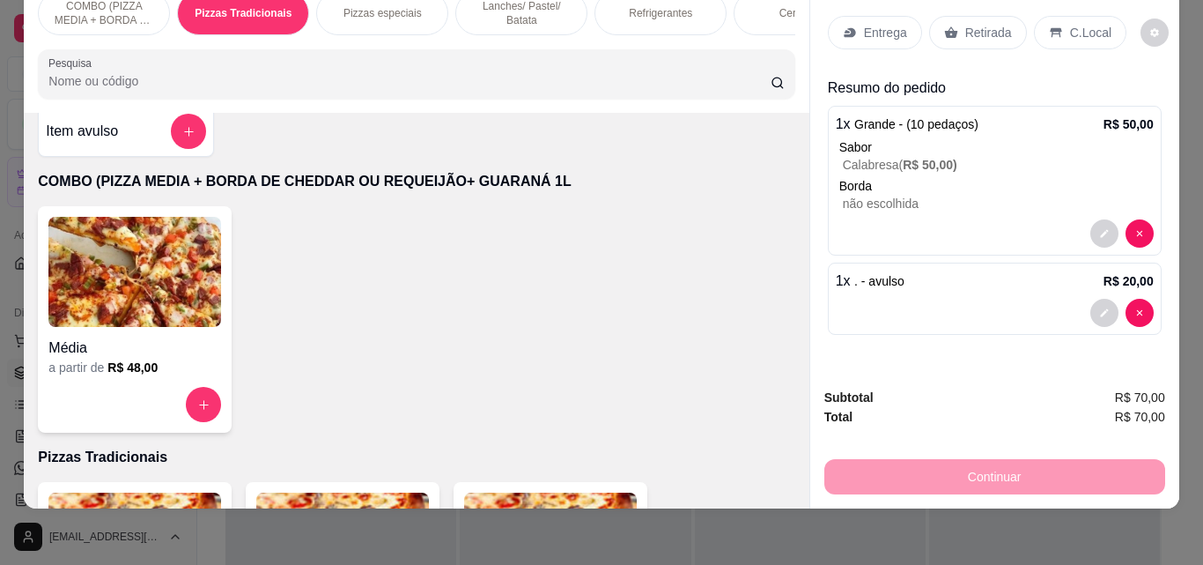
click at [872, 27] on p "Entrega" at bounding box center [885, 33] width 43 height 18
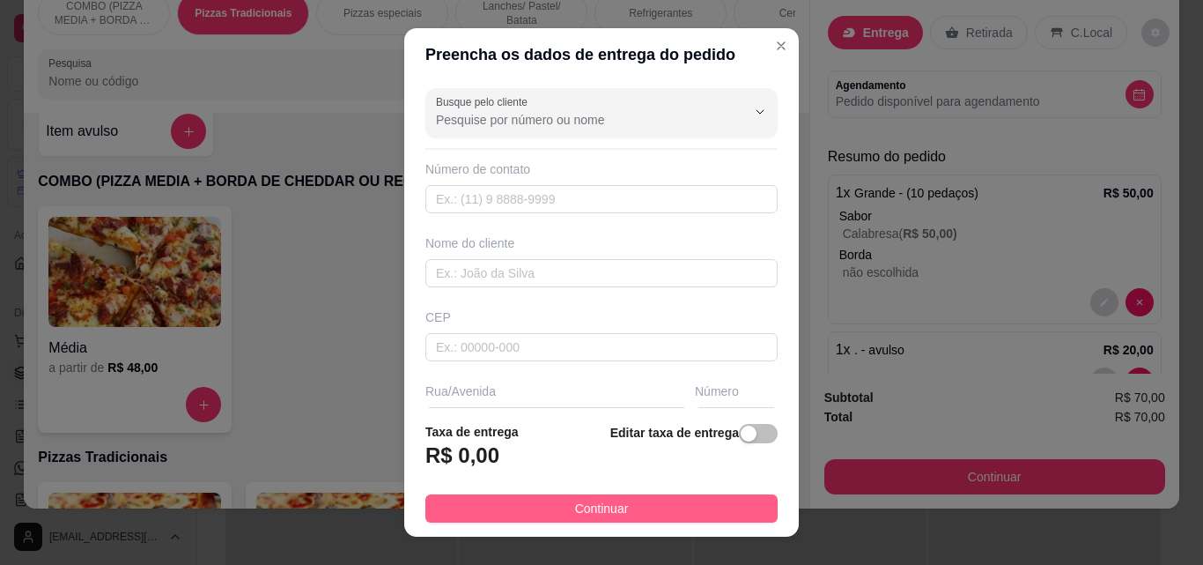
click at [638, 513] on button "Continuar" at bounding box center [601, 508] width 352 height 28
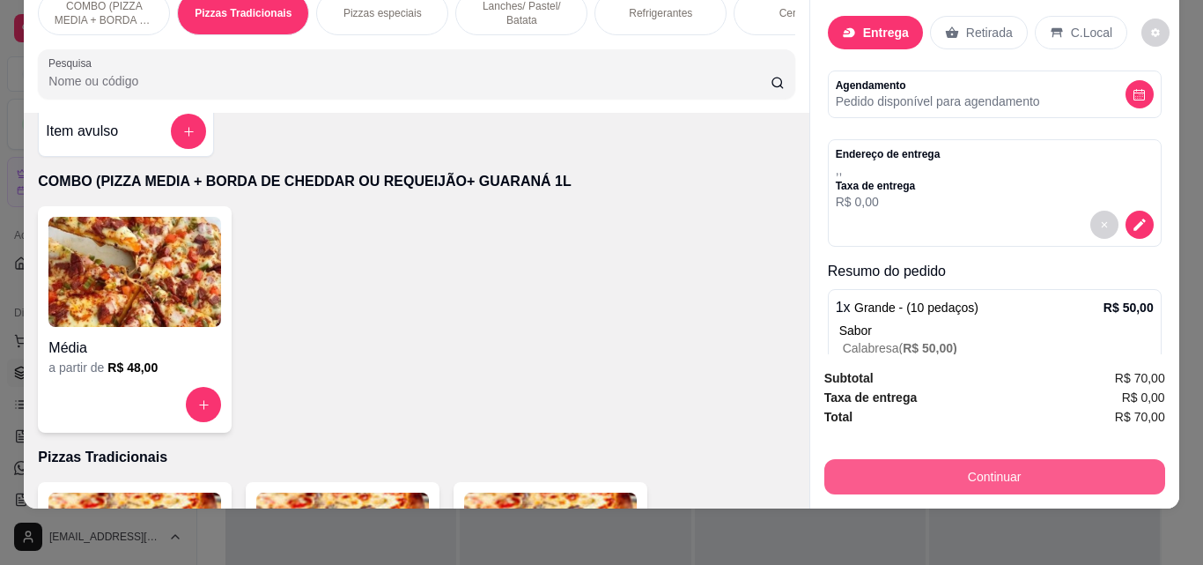
click at [942, 467] on button "Continuar" at bounding box center [994, 476] width 341 height 35
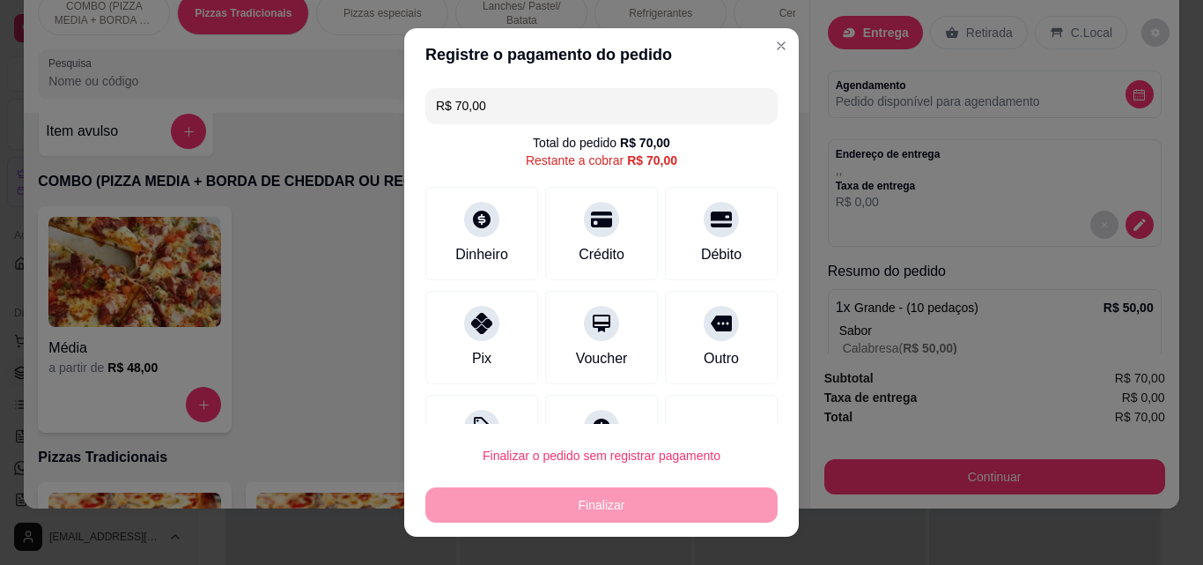
click at [562, 114] on input "R$ 70,00" at bounding box center [601, 105] width 331 height 35
click at [477, 318] on icon at bounding box center [481, 318] width 23 height 23
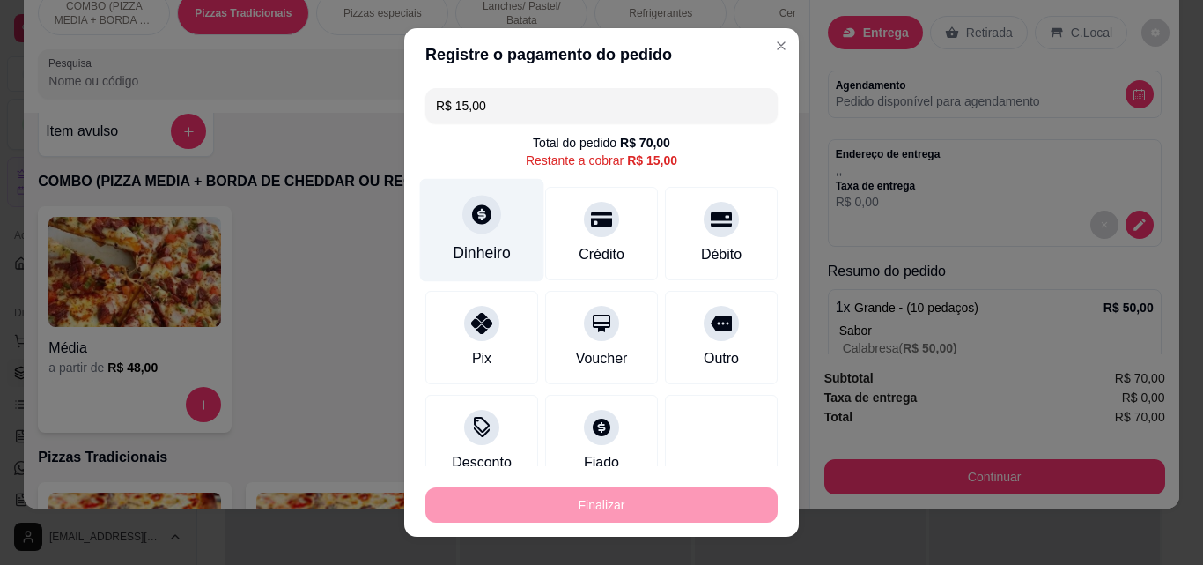
click at [475, 235] on div "Dinheiro" at bounding box center [482, 230] width 124 height 103
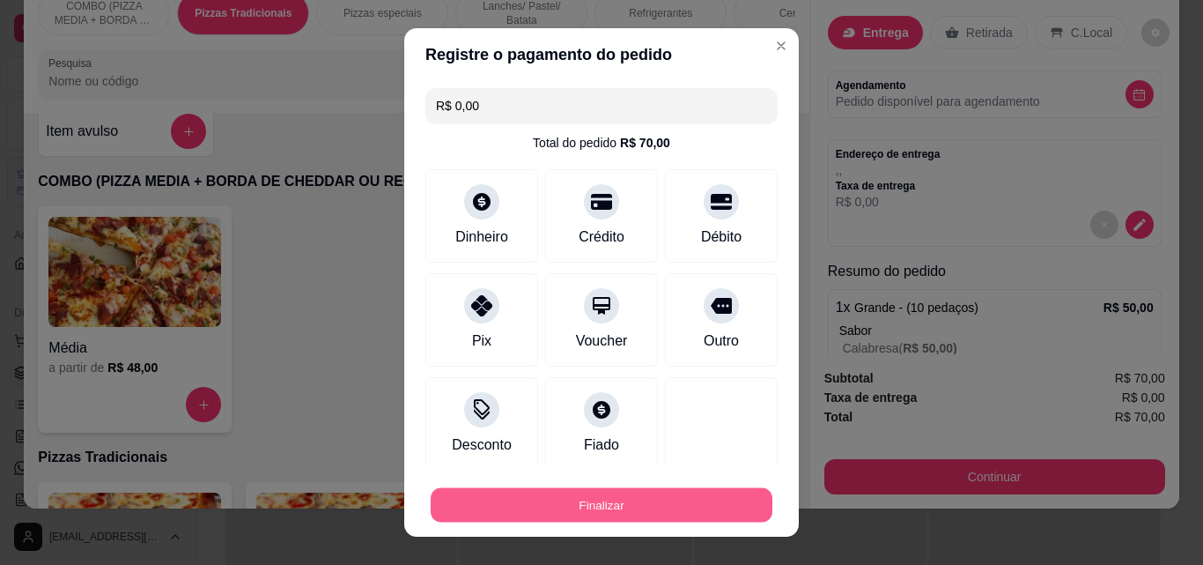
click at [659, 509] on button "Finalizar" at bounding box center [602, 505] width 342 height 34
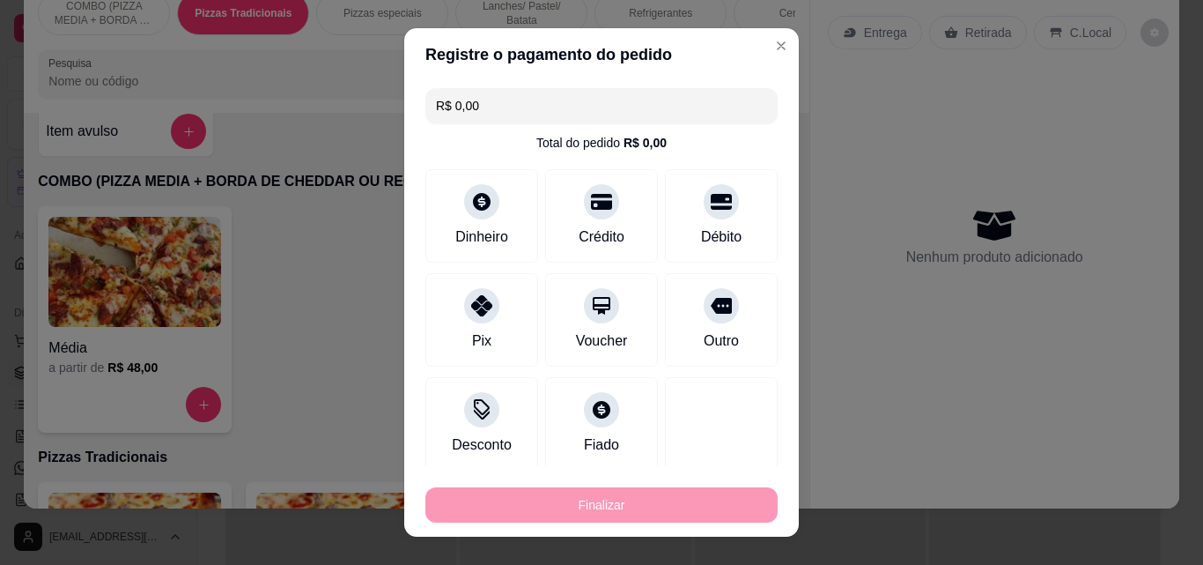
type input "-R$ 70,00"
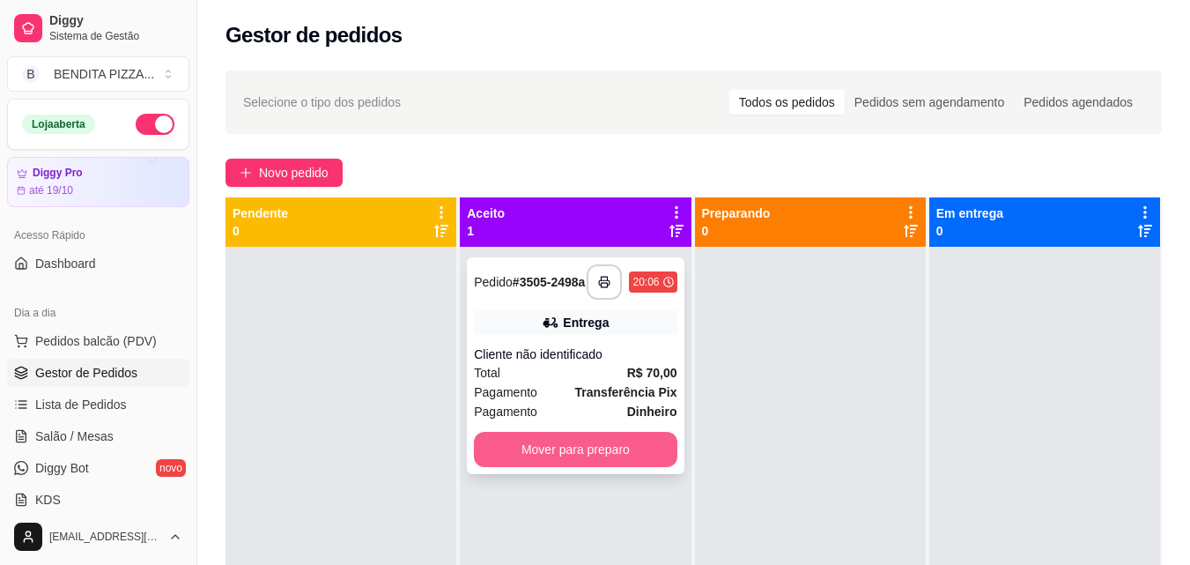
click at [617, 445] on button "Mover para preparo" at bounding box center [575, 449] width 203 height 35
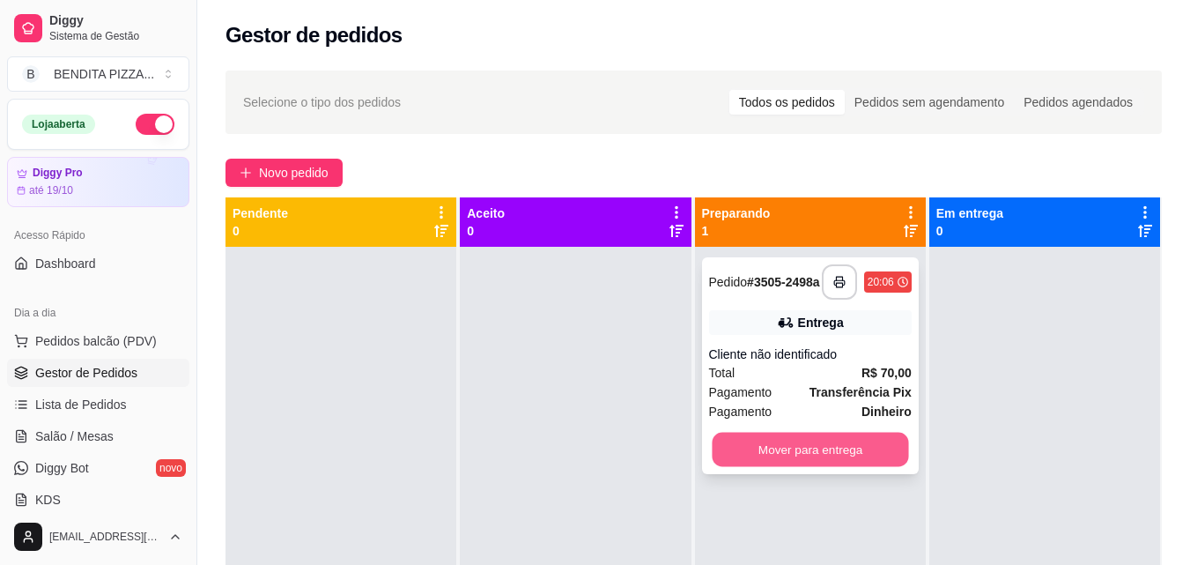
click at [765, 454] on button "Mover para entrega" at bounding box center [810, 449] width 196 height 34
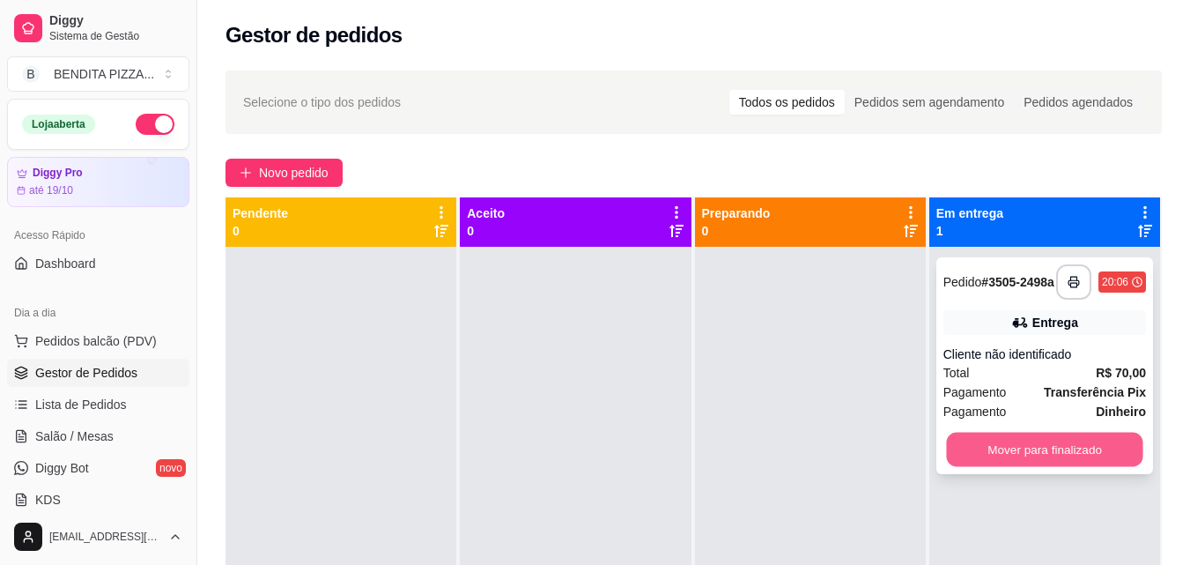
click at [1021, 462] on button "Mover para finalizado" at bounding box center [1044, 449] width 196 height 34
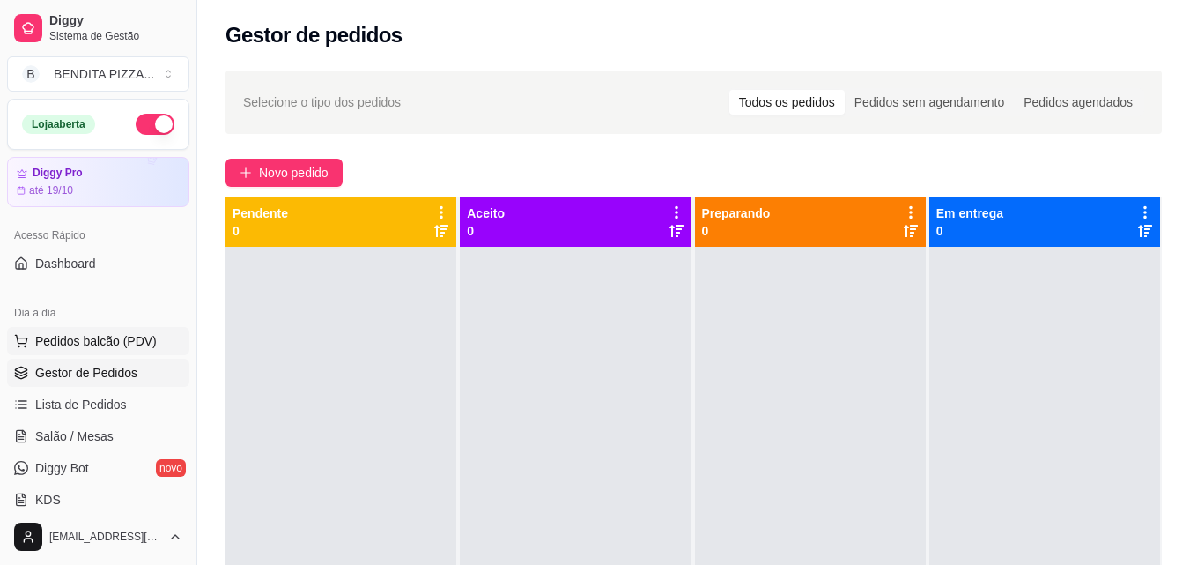
click at [134, 334] on span "Pedidos balcão (PDV)" at bounding box center [96, 341] width 122 height 18
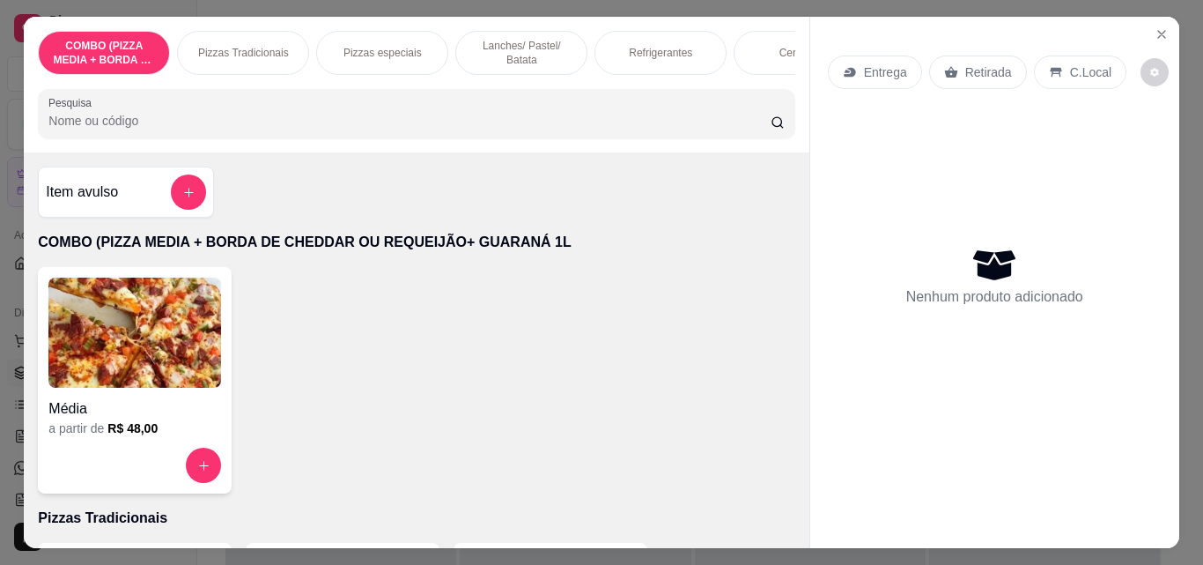
click at [230, 48] on p "Pizzas Tradicionais" at bounding box center [243, 53] width 91 height 14
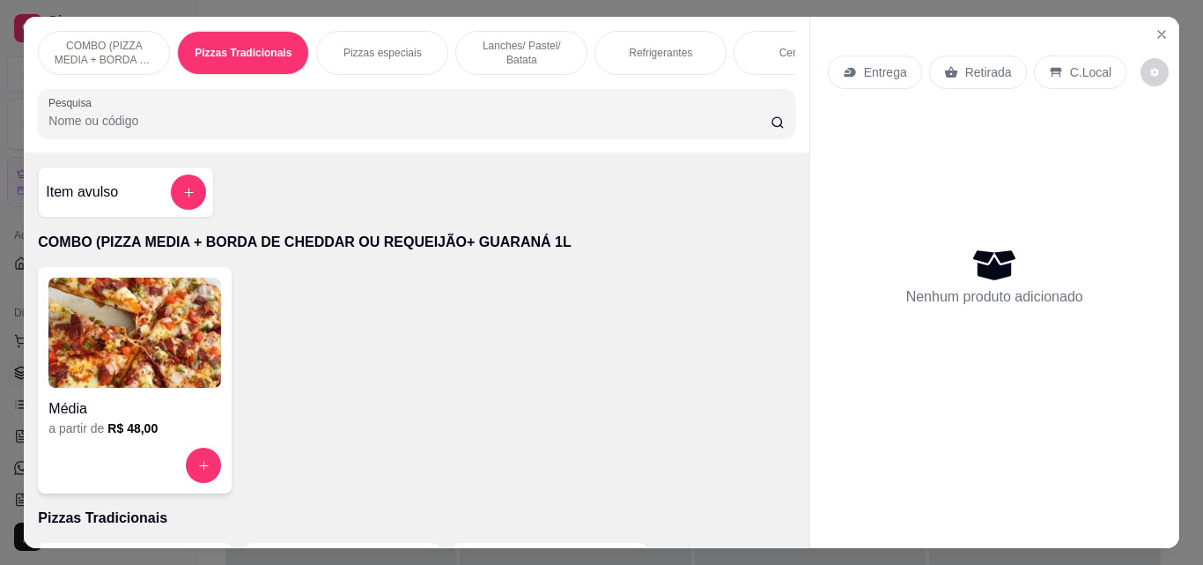
scroll to position [46, 0]
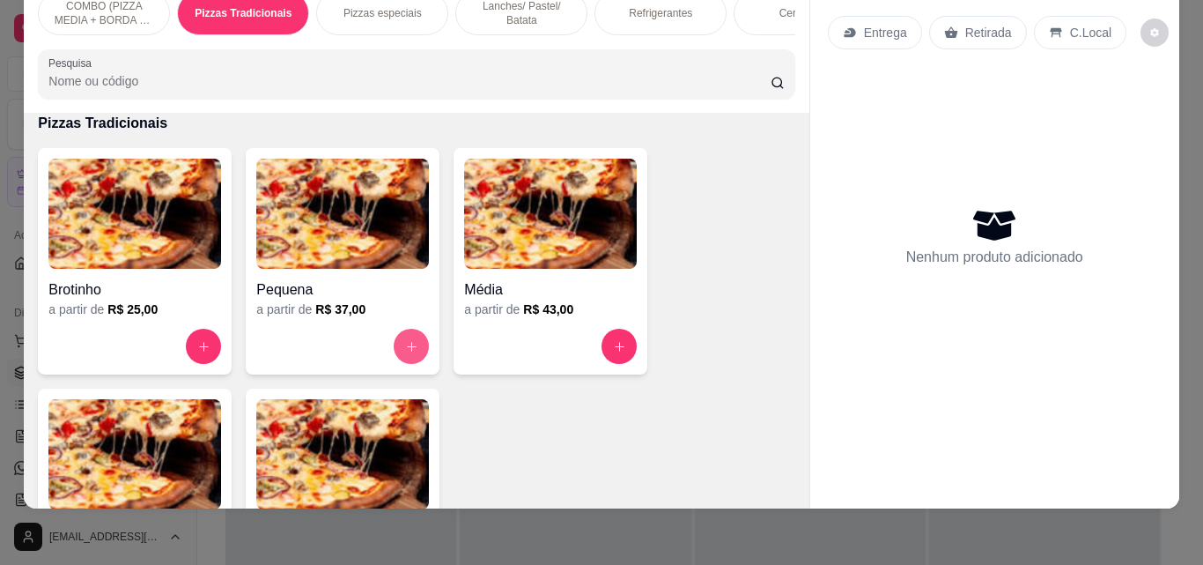
click at [407, 345] on icon "increase-product-quantity" at bounding box center [411, 346] width 13 height 13
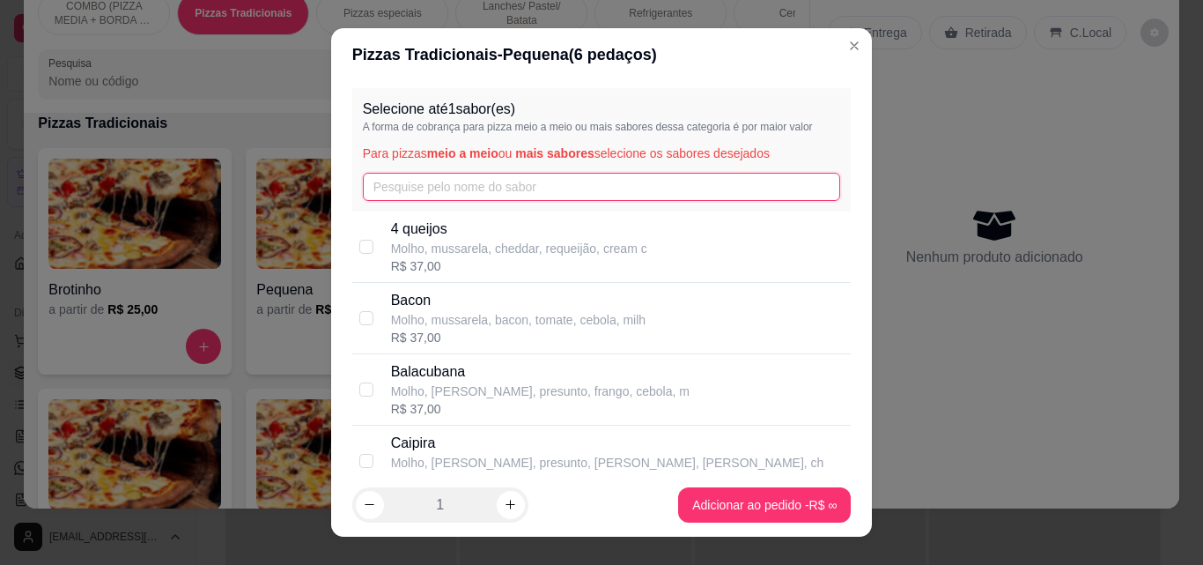
click at [486, 187] on input "text" at bounding box center [602, 187] width 478 height 28
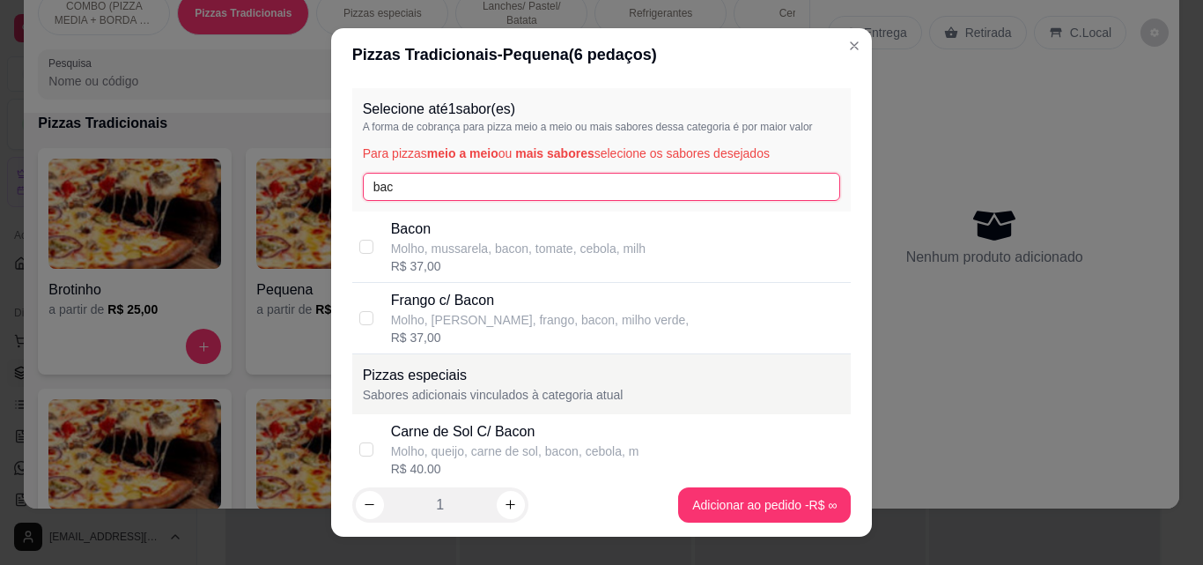
type input "bac"
click at [487, 237] on p "Bacon" at bounding box center [518, 228] width 255 height 21
checkbox input "true"
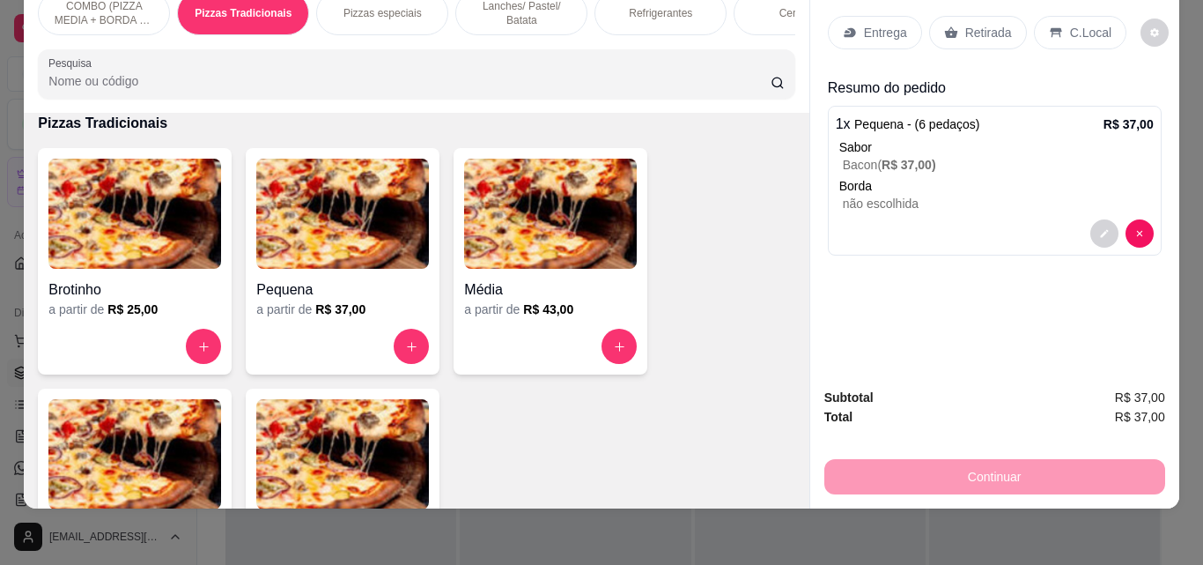
click at [883, 26] on p "Entrega" at bounding box center [885, 33] width 43 height 18
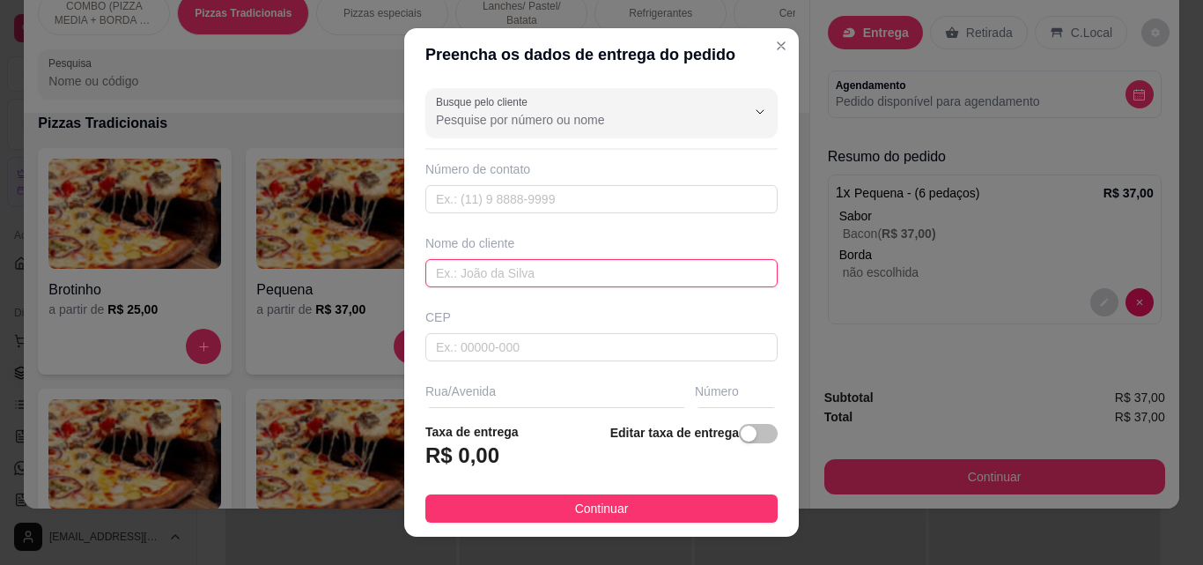
click at [580, 283] on input "text" at bounding box center [601, 273] width 352 height 28
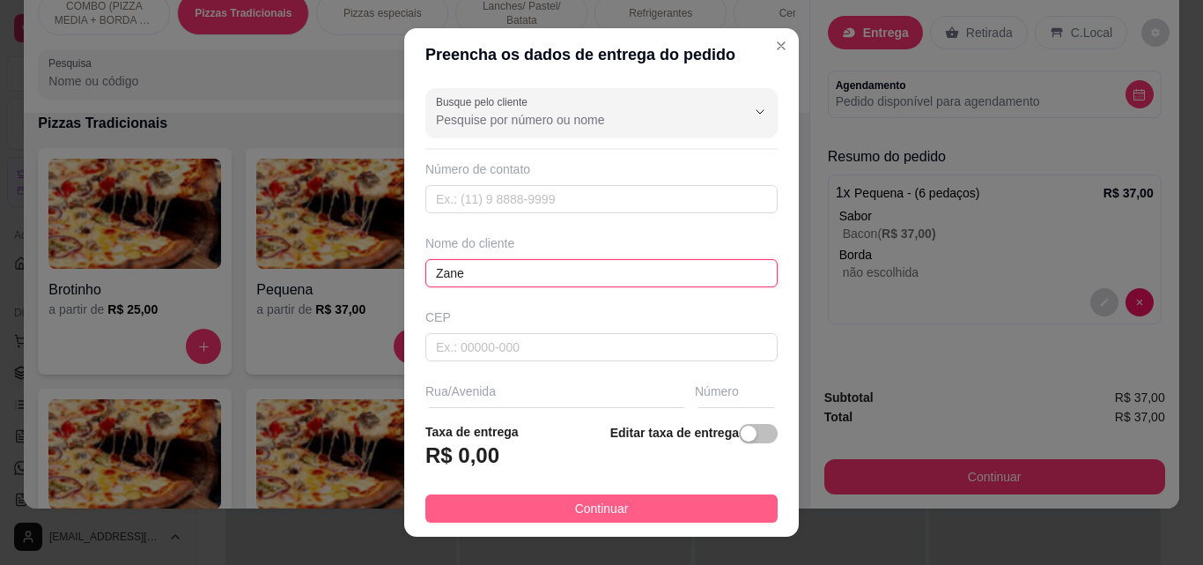
type input "Zane"
click at [707, 495] on button "Continuar" at bounding box center [601, 508] width 352 height 28
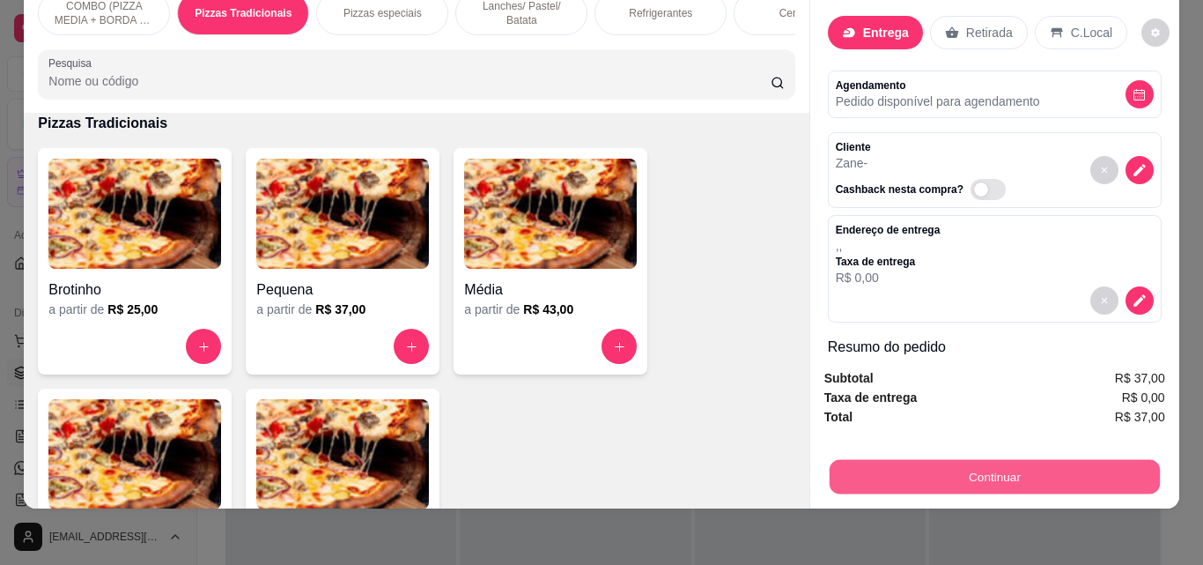
click at [927, 459] on button "Continuar" at bounding box center [994, 476] width 330 height 34
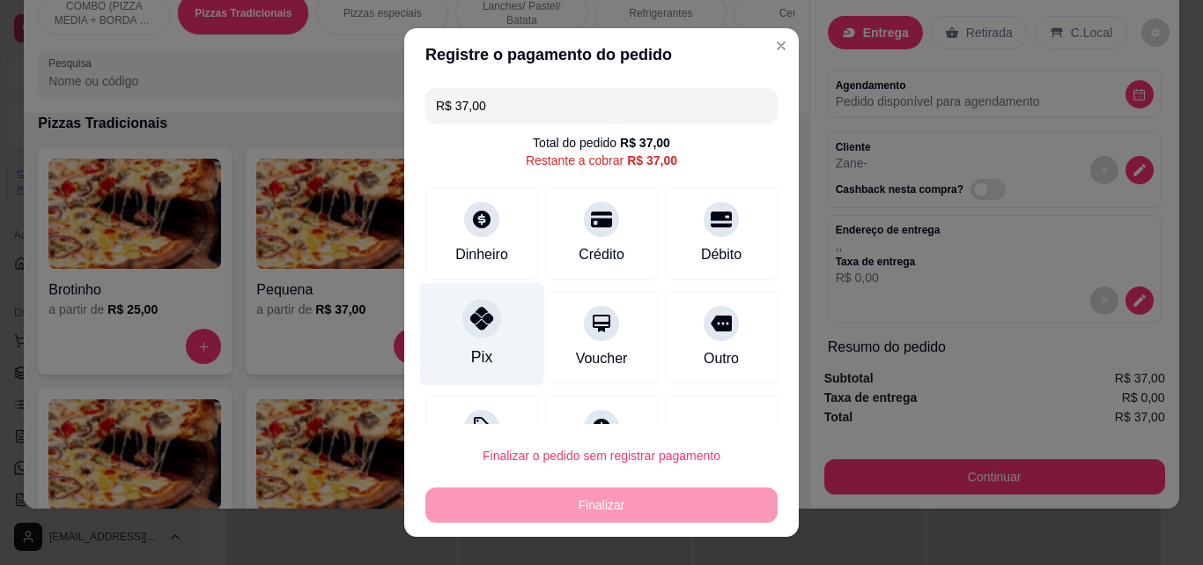
click at [476, 347] on div "Pix" at bounding box center [481, 356] width 21 height 23
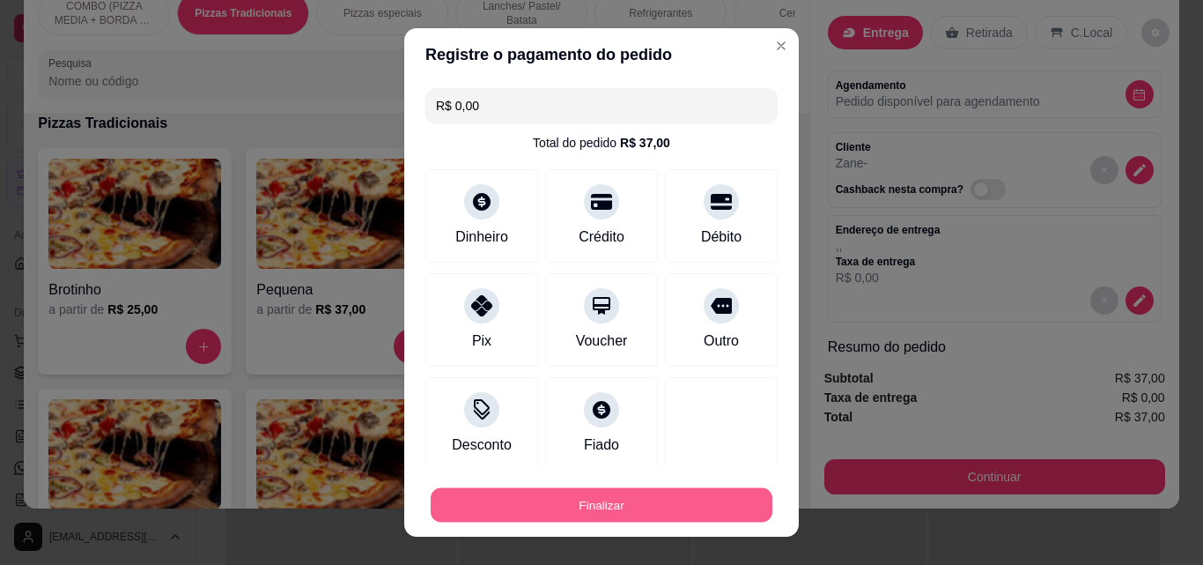
click at [622, 500] on button "Finalizar" at bounding box center [602, 505] width 342 height 34
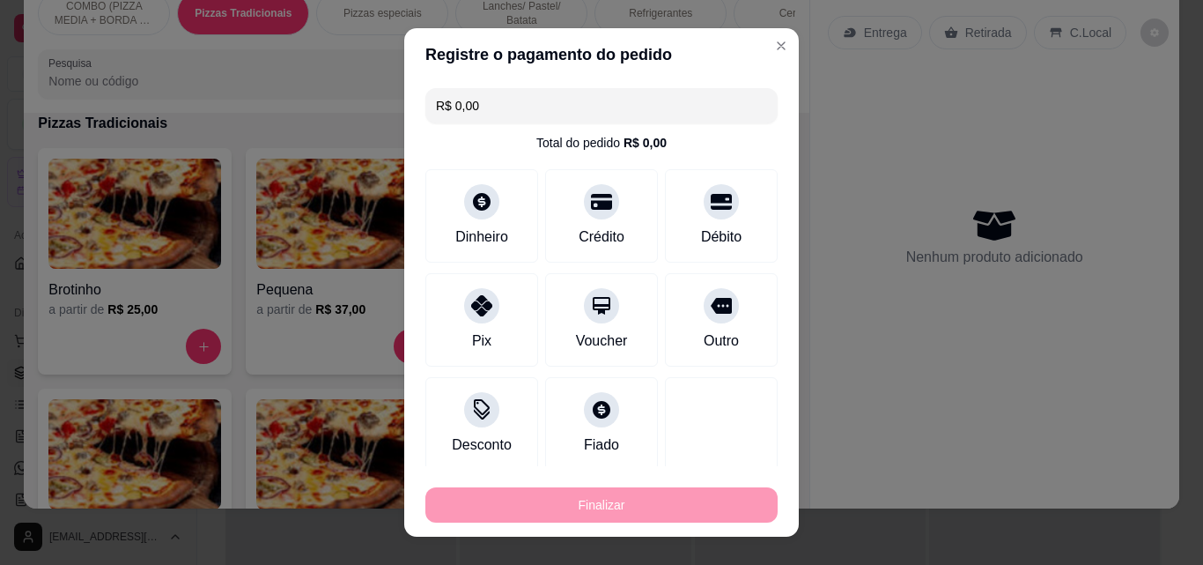
type input "-R$ 37,00"
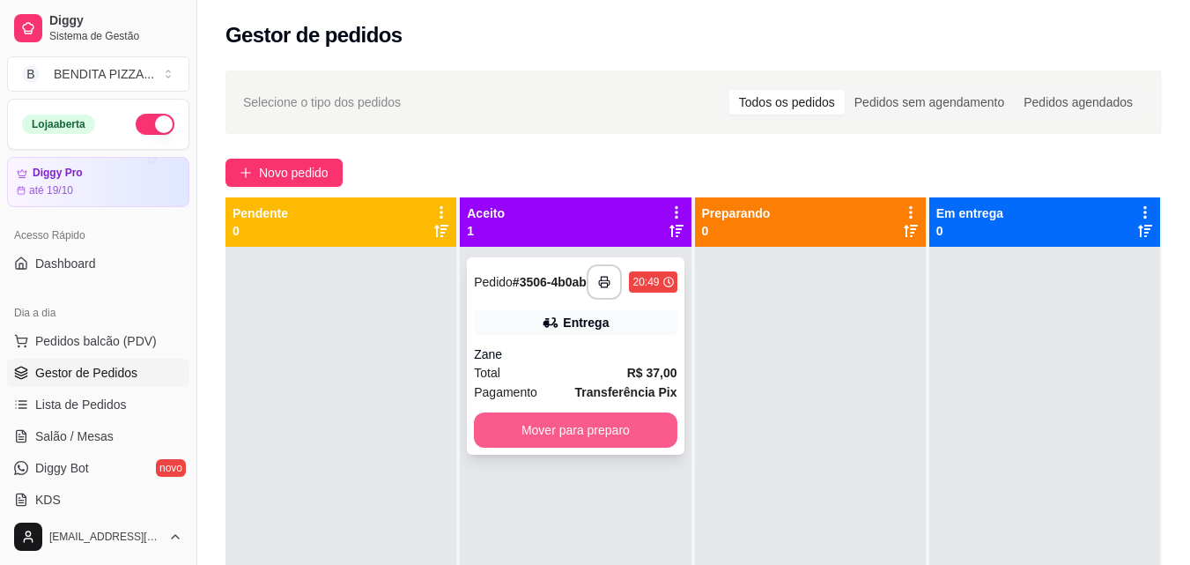
click at [545, 432] on button "Mover para preparo" at bounding box center [575, 429] width 203 height 35
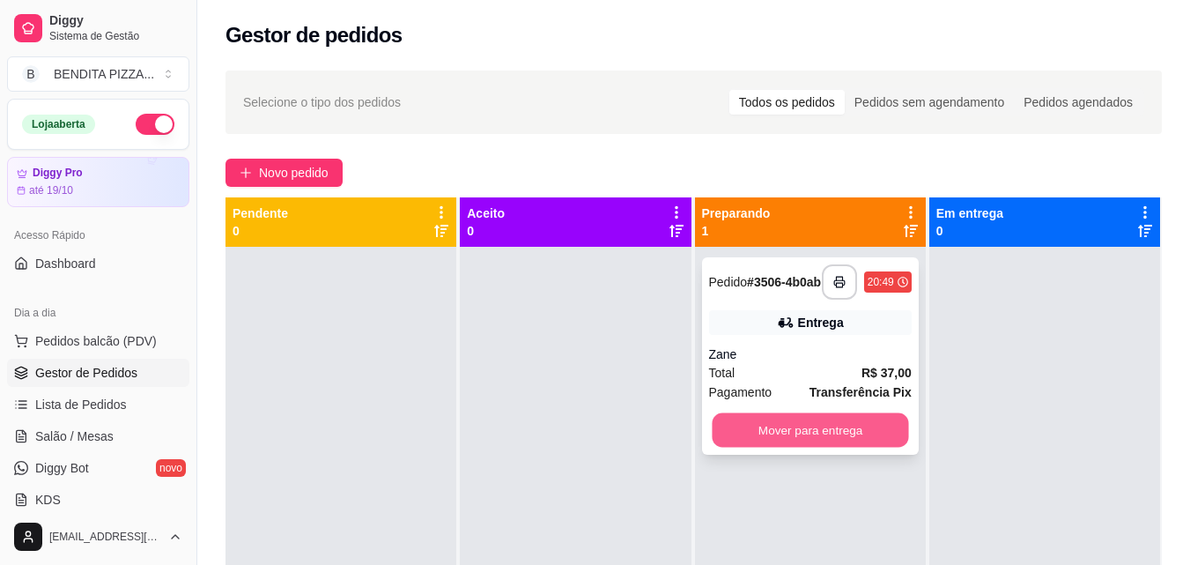
click at [780, 431] on button "Mover para entrega" at bounding box center [810, 430] width 196 height 34
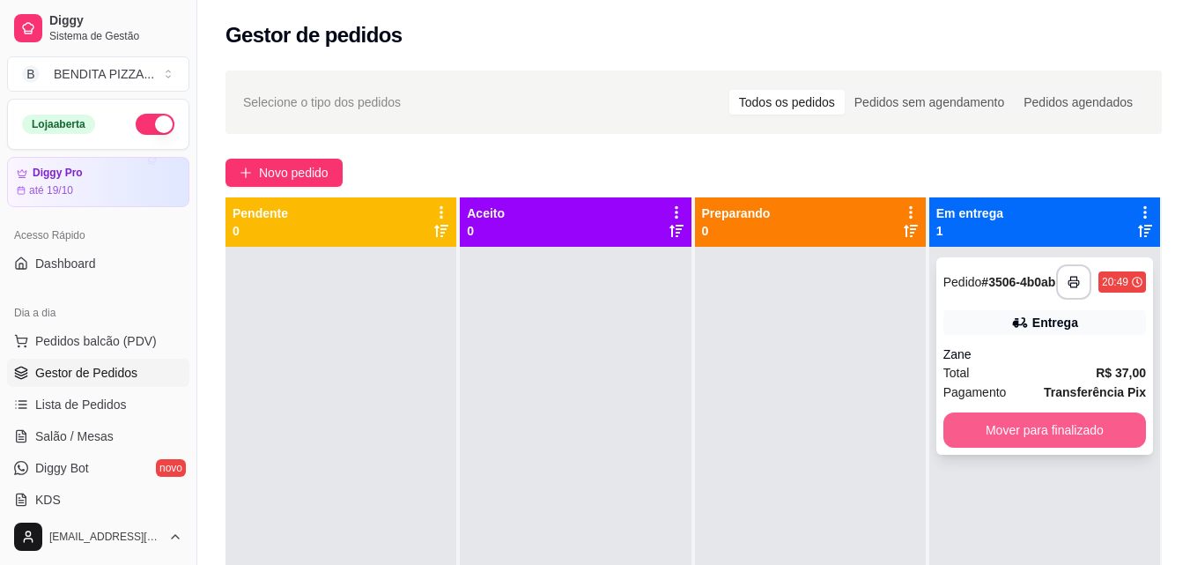
click at [1000, 431] on button "Mover para finalizado" at bounding box center [1044, 429] width 203 height 35
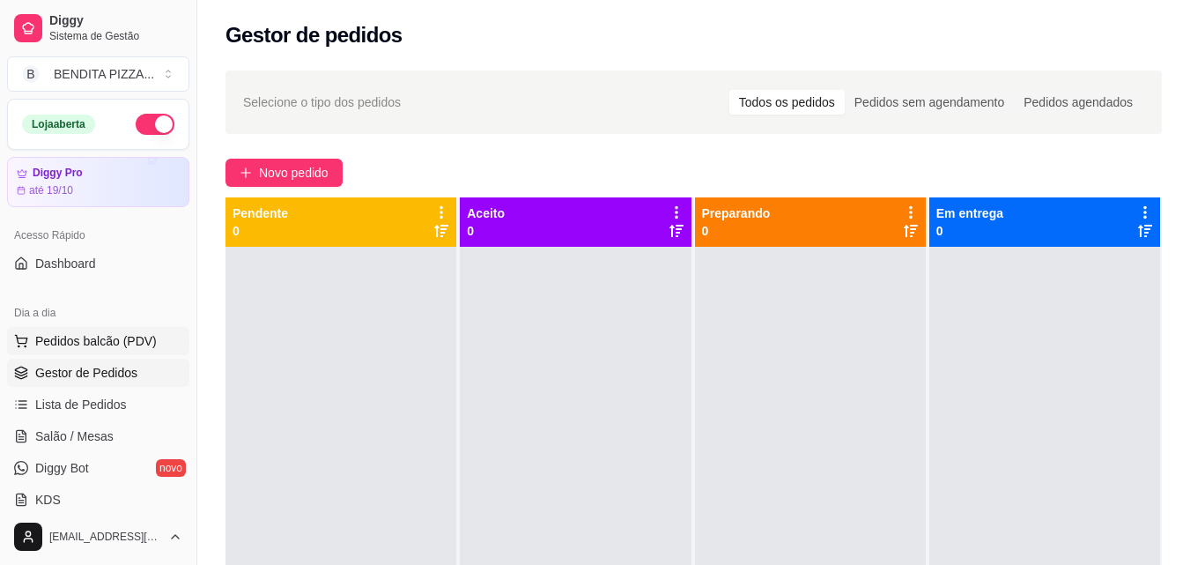
click at [58, 348] on span "Pedidos balcão (PDV)" at bounding box center [96, 341] width 122 height 18
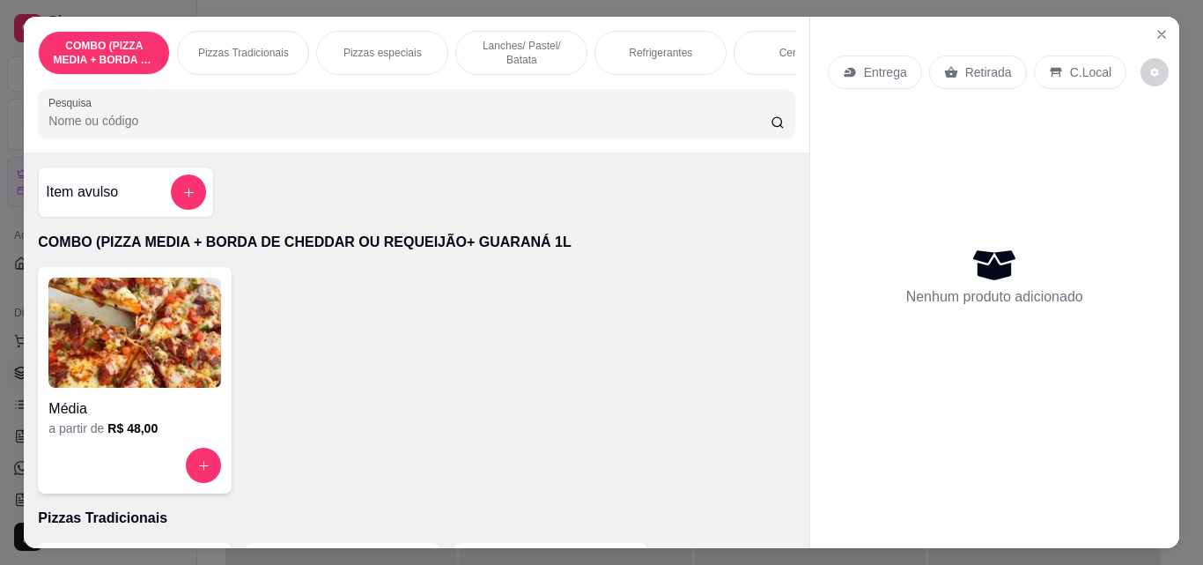
click at [470, 39] on p "Lanches/ Pastel/ Batata" at bounding box center [521, 53] width 102 height 28
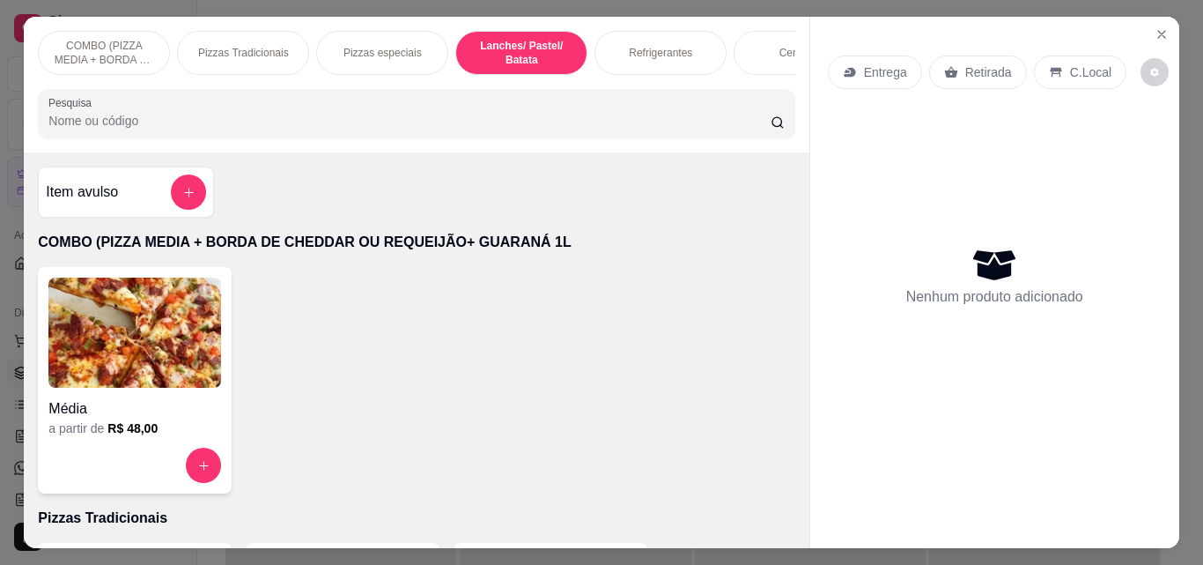
scroll to position [46, 0]
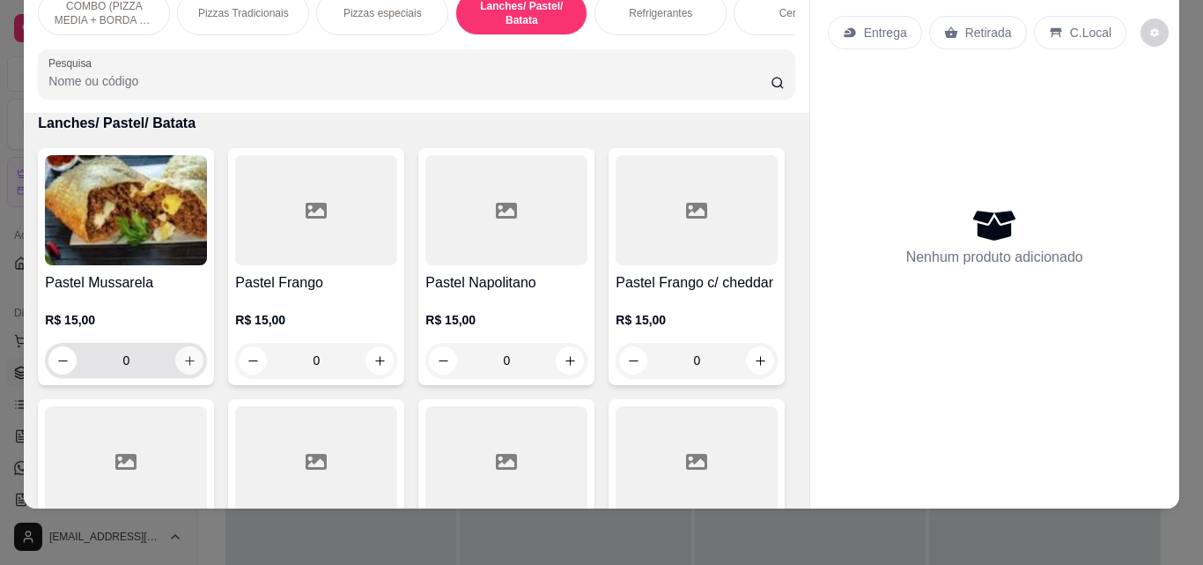
click at [188, 366] on icon "increase-product-quantity" at bounding box center [189, 360] width 13 height 13
type input "1"
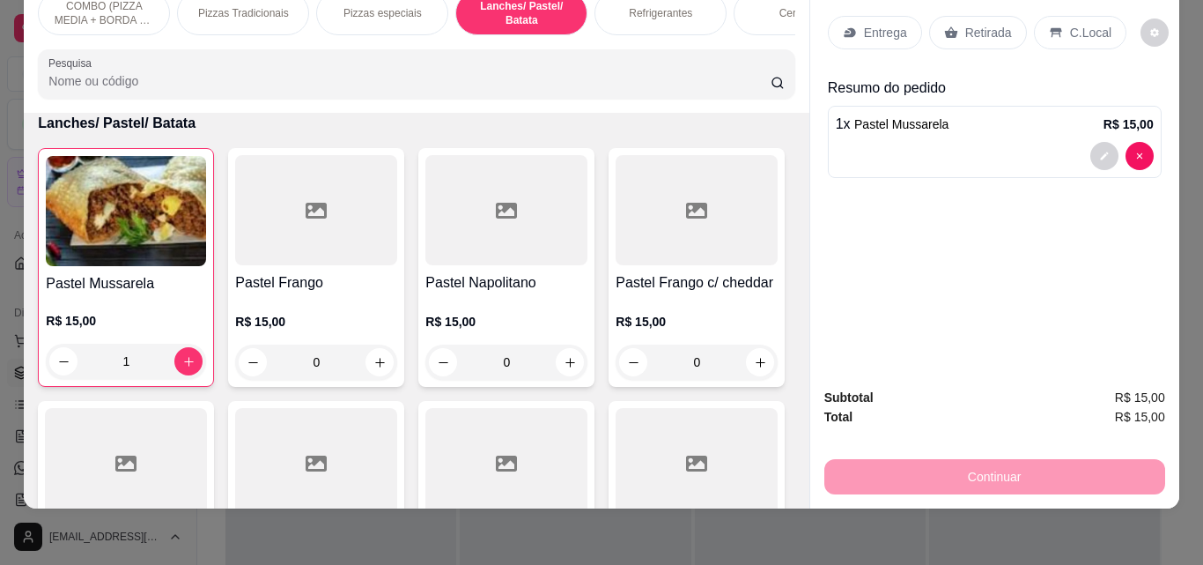
click at [617, 12] on div "Refrigerantes" at bounding box center [661, 13] width 132 height 44
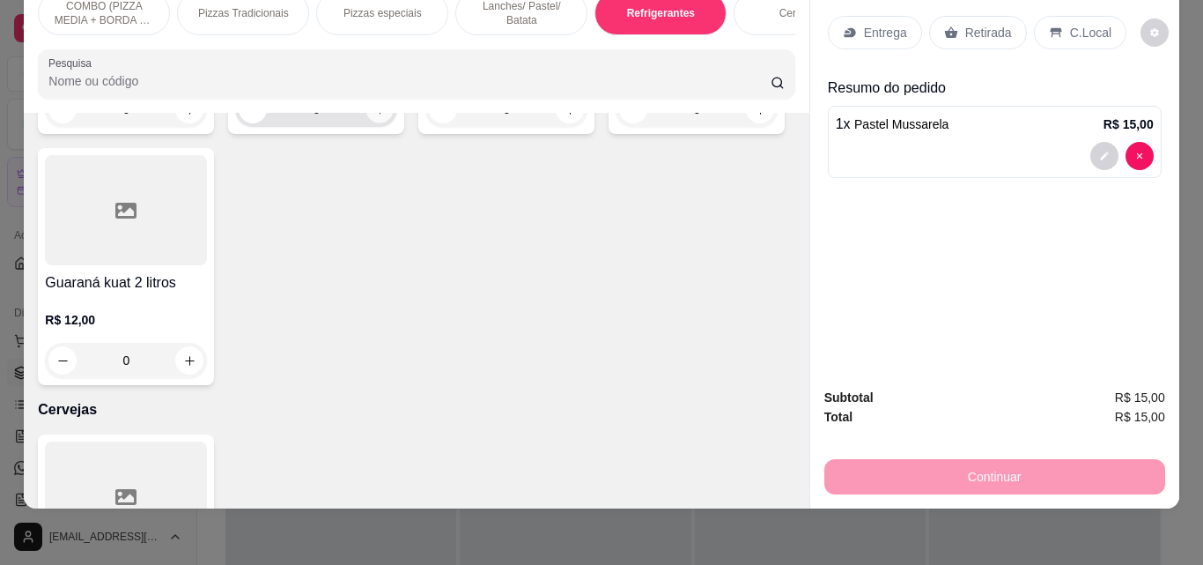
click at [368, 123] on button "increase-product-quantity" at bounding box center [379, 109] width 27 height 27
type input "1"
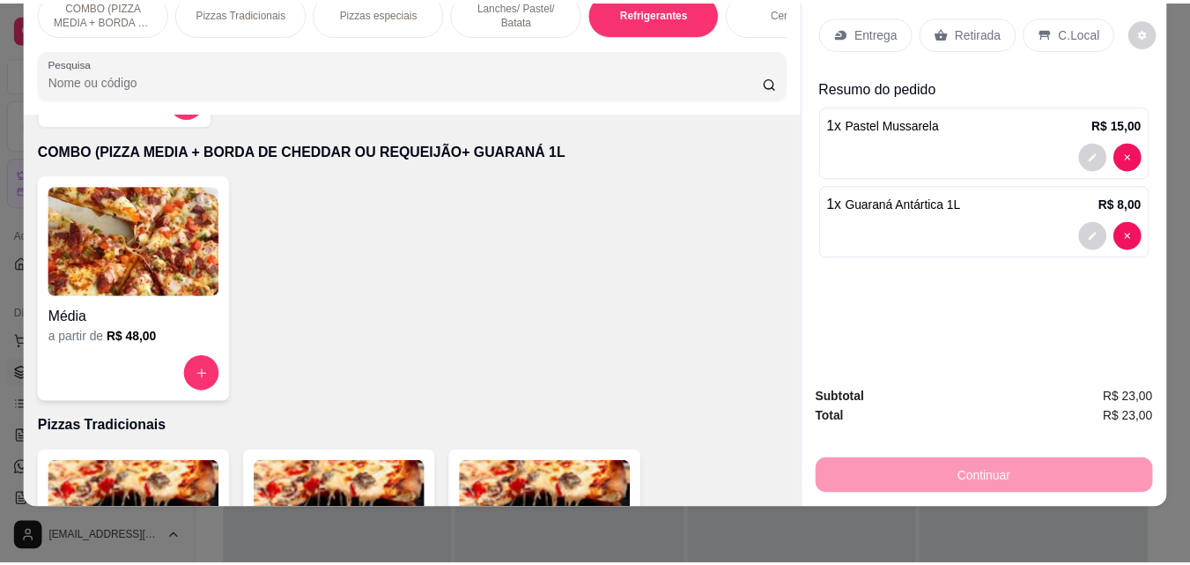
scroll to position [0, 0]
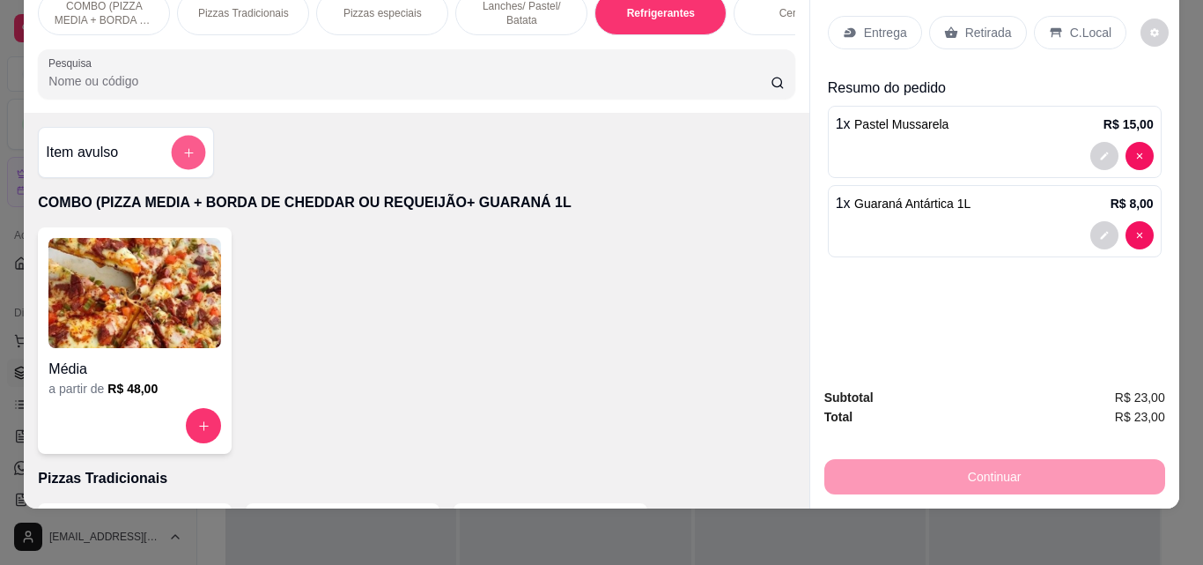
click at [172, 139] on button "add-separate-item" at bounding box center [189, 153] width 34 height 34
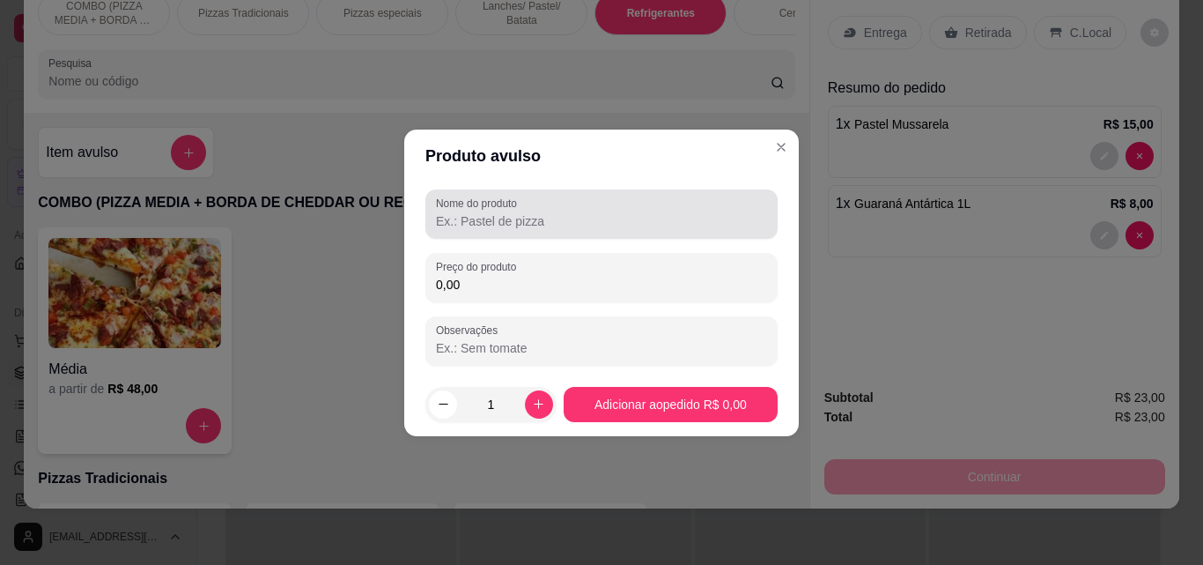
click at [498, 226] on input "Nome do produto" at bounding box center [601, 221] width 331 height 18
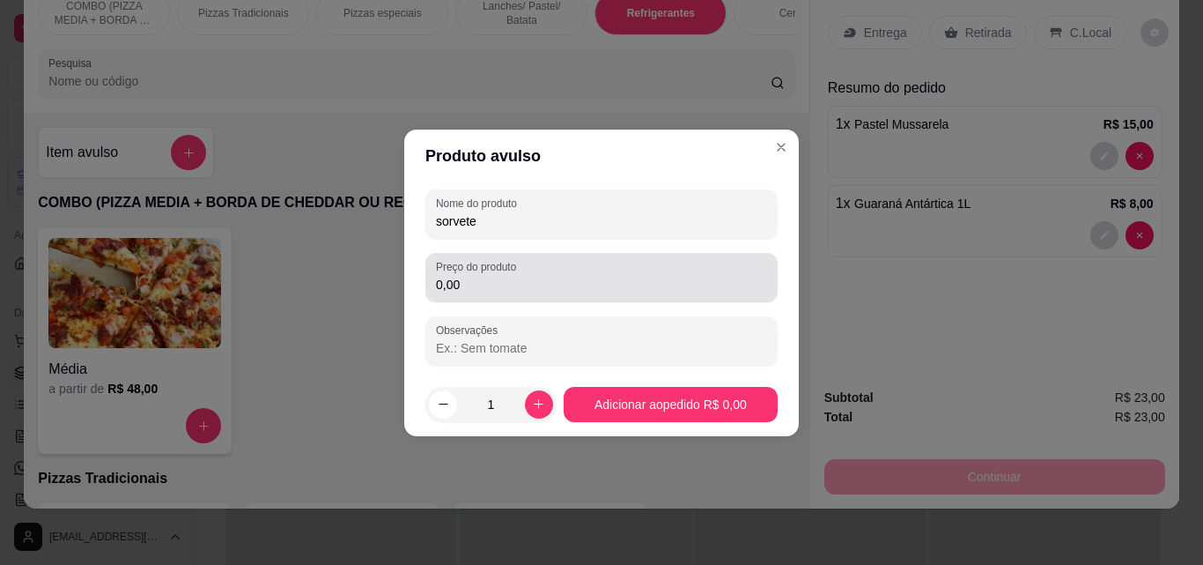
type input "sorvete"
click at [498, 267] on label "Preço do produto" at bounding box center [479, 266] width 86 height 15
click at [498, 276] on input "0,00" at bounding box center [601, 285] width 331 height 18
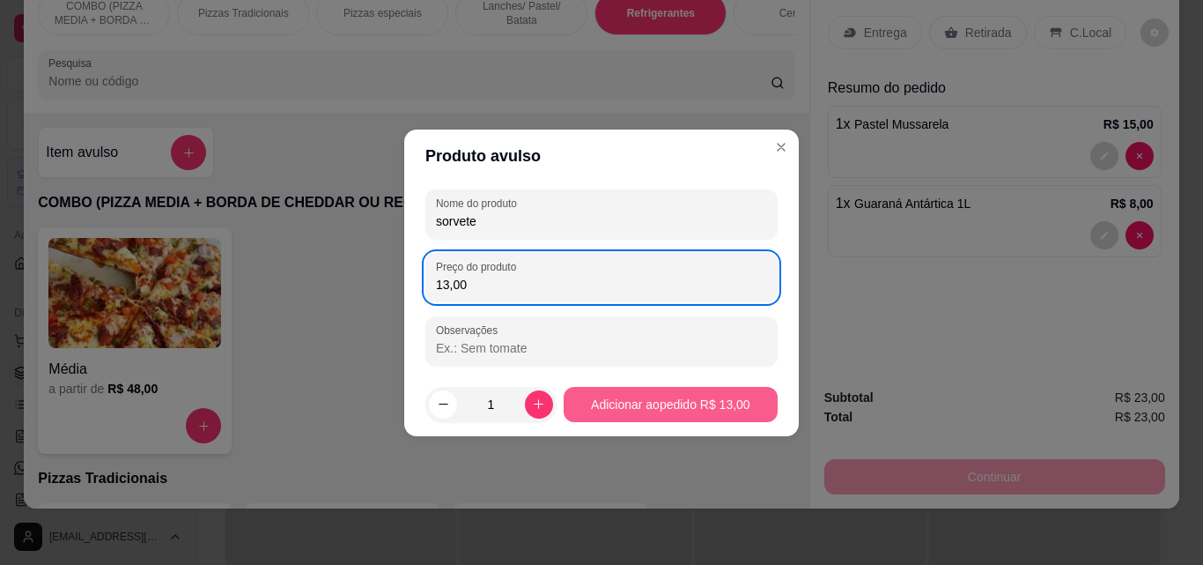
type input "13,00"
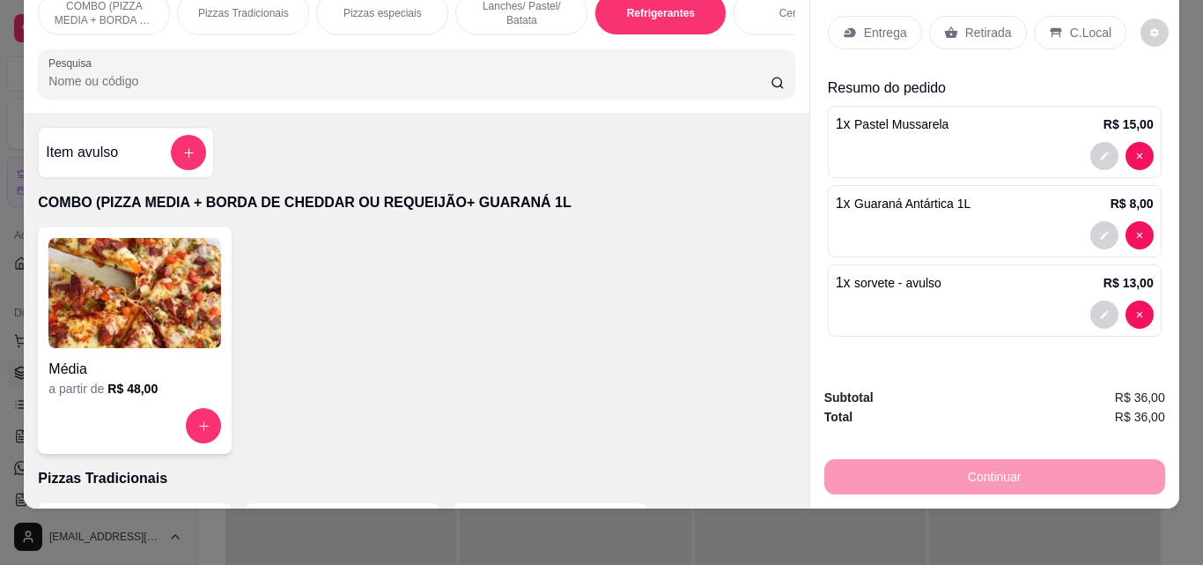
click at [1076, 24] on p "C.Local" at bounding box center [1090, 33] width 41 height 18
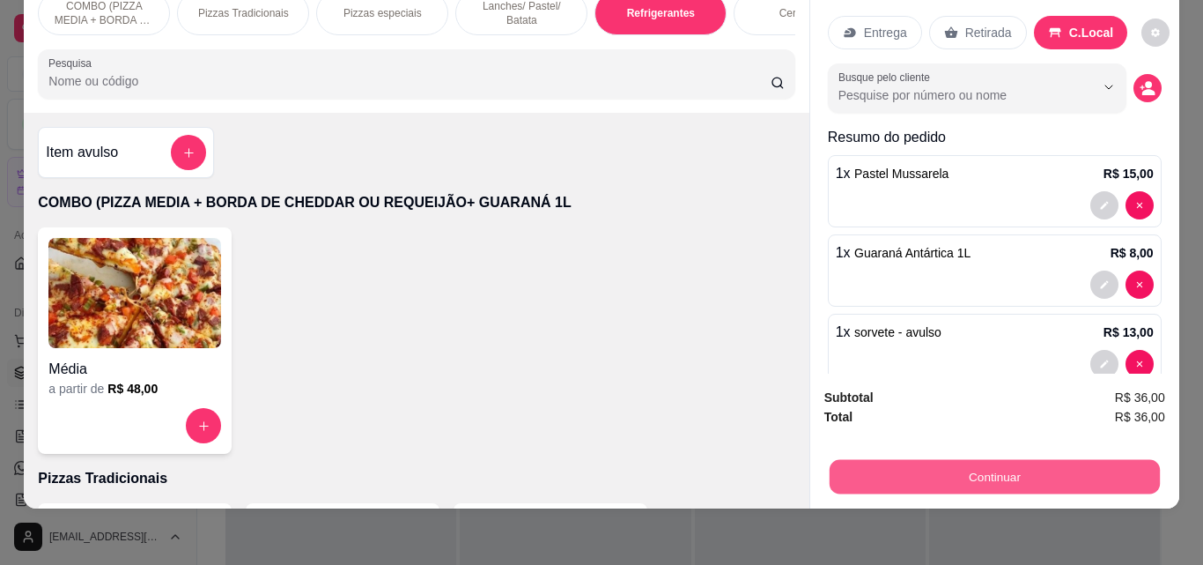
click at [1004, 459] on button "Continuar" at bounding box center [994, 476] width 330 height 34
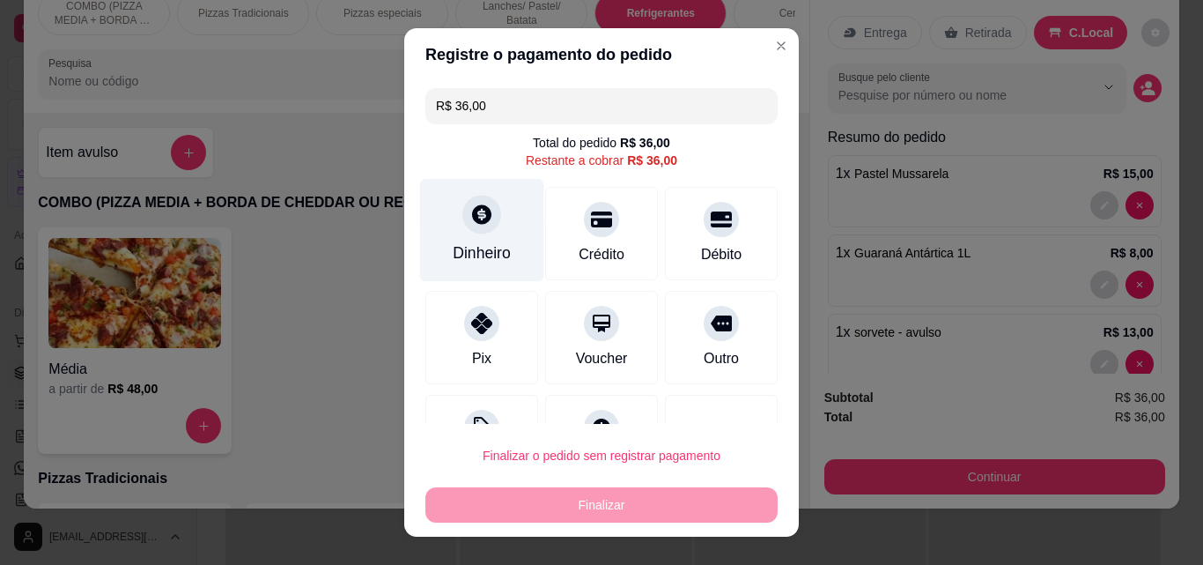
click at [507, 213] on div "Dinheiro" at bounding box center [482, 230] width 124 height 103
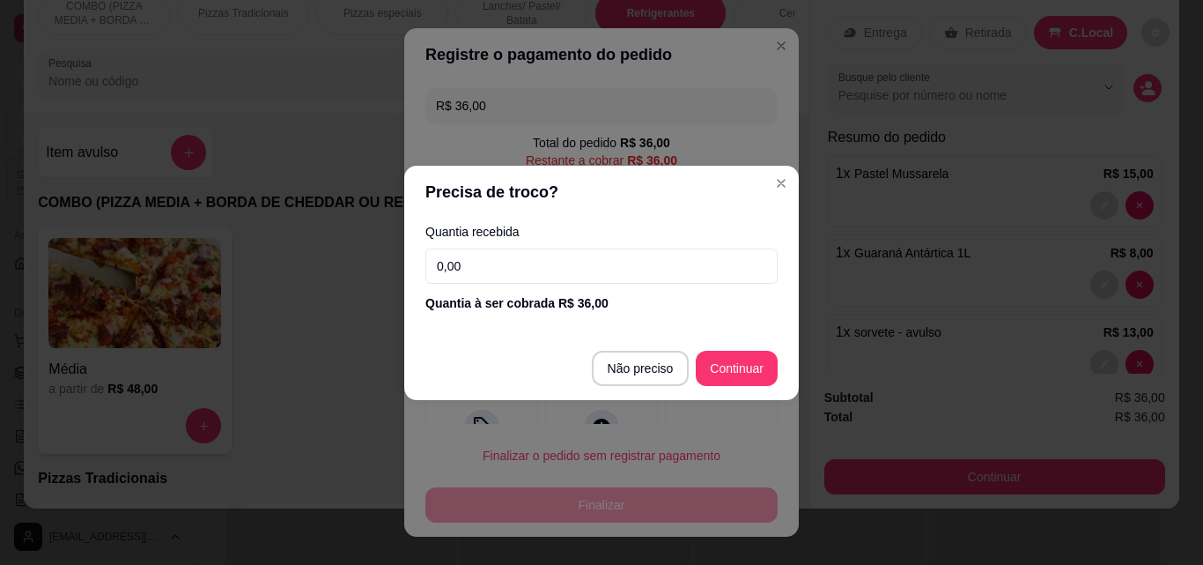
click at [557, 270] on input "0,00" at bounding box center [601, 265] width 352 height 35
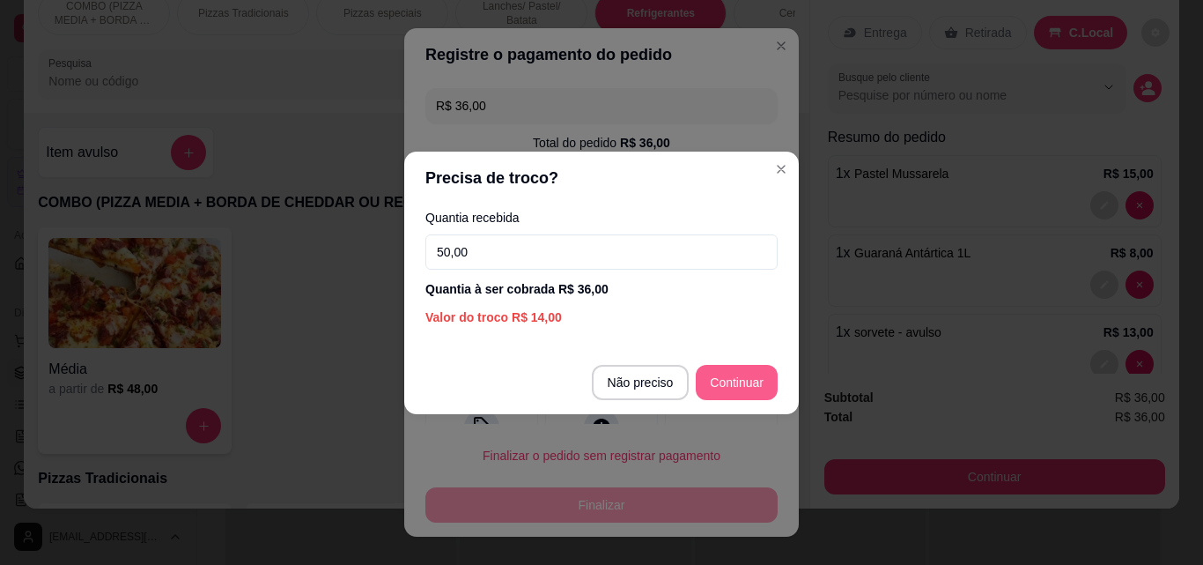
type input "50,00"
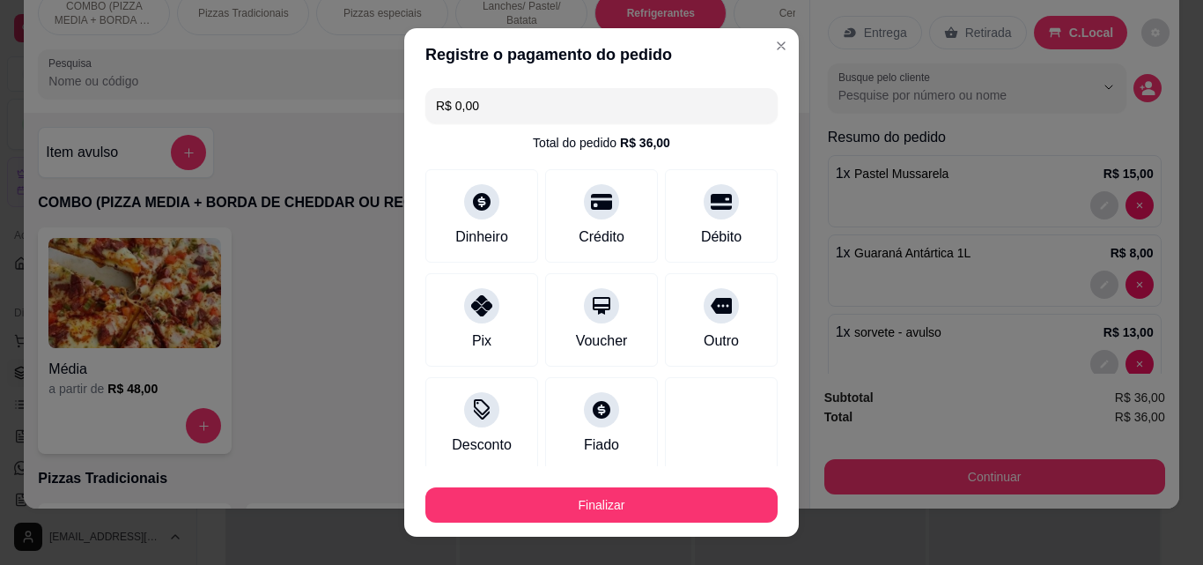
type input "R$ 0,00"
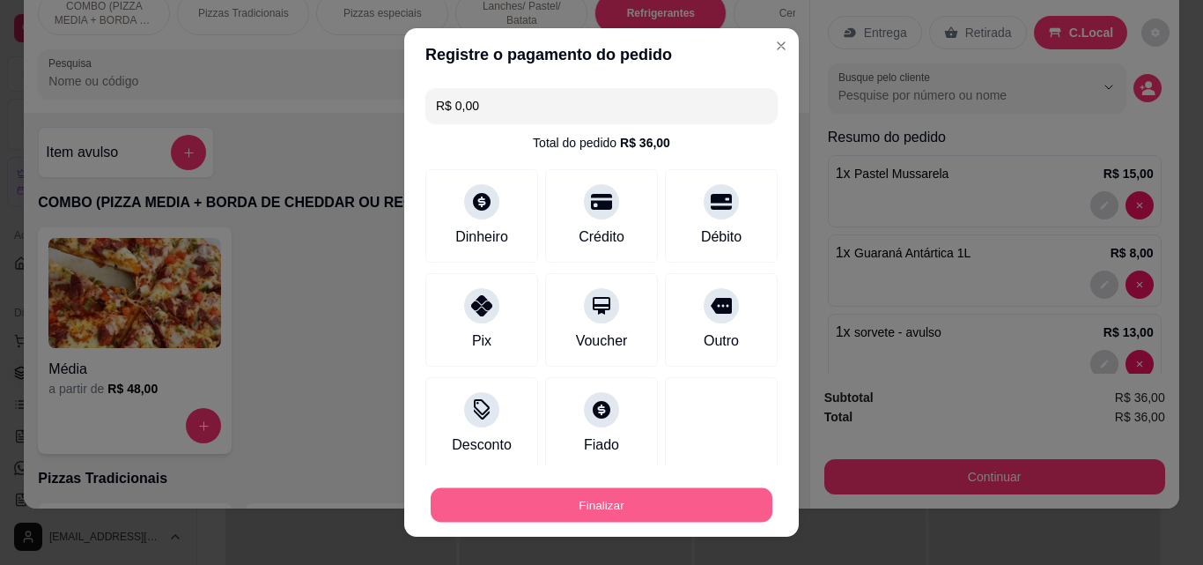
click at [719, 500] on button "Finalizar" at bounding box center [602, 505] width 342 height 34
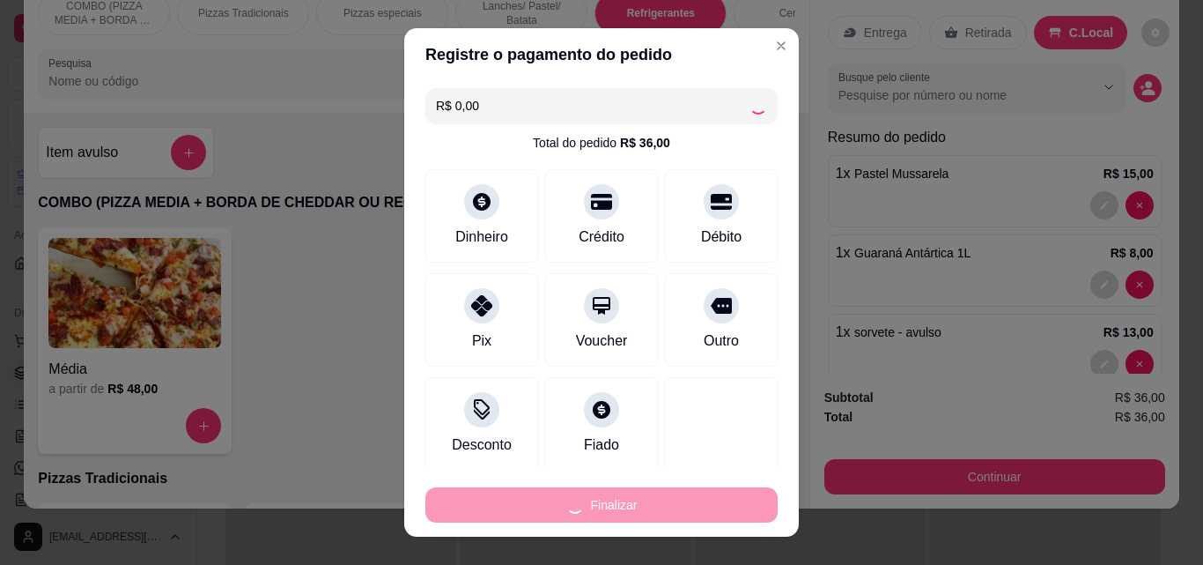
type input "0"
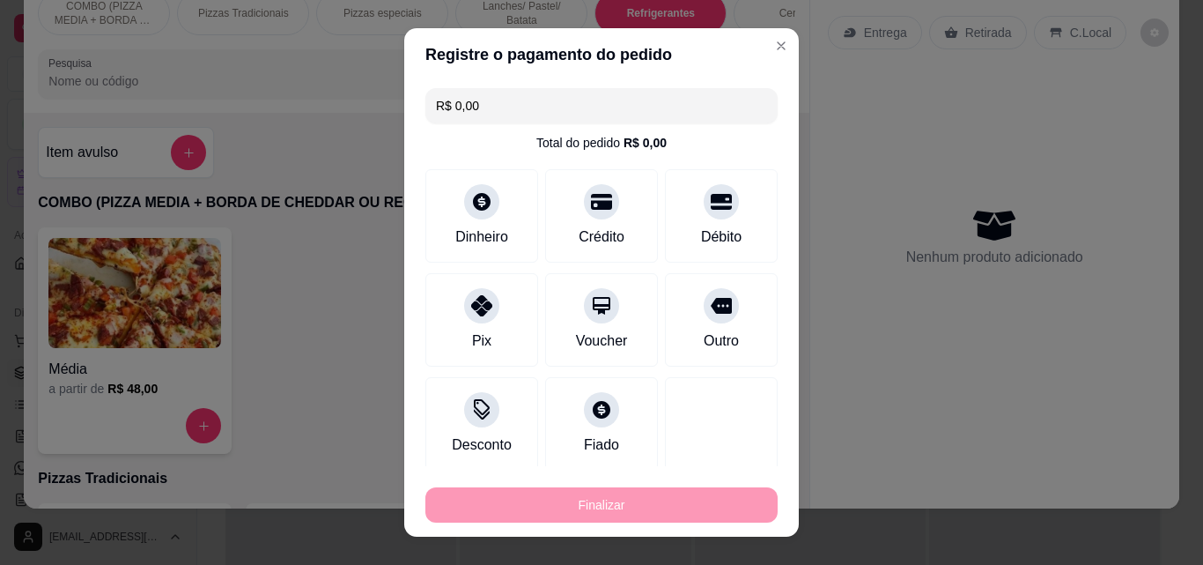
type input "-R$ 36,00"
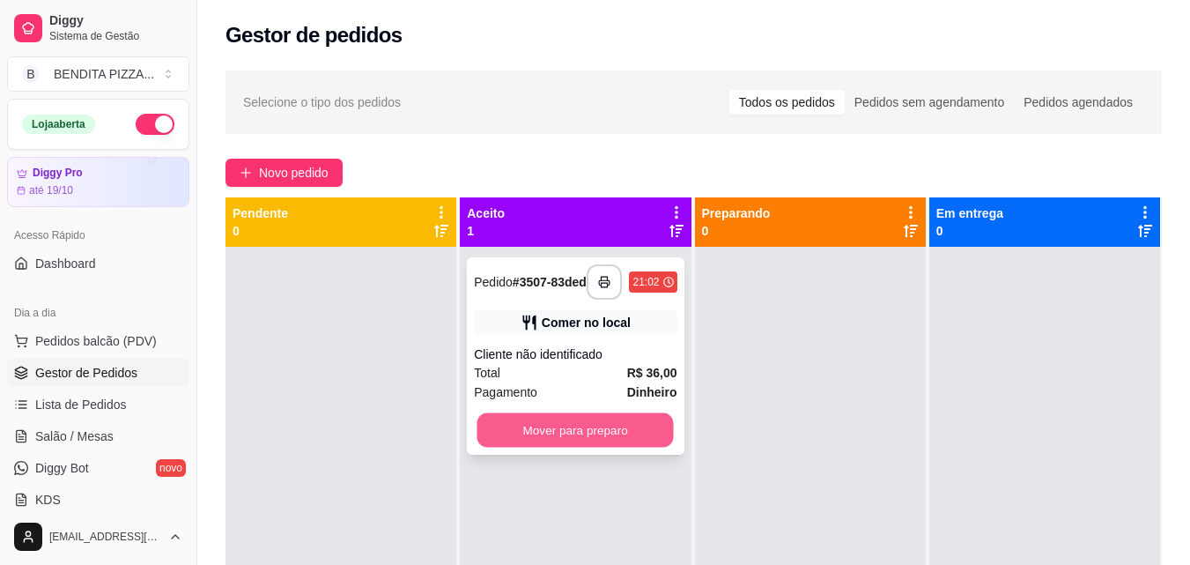
click at [622, 441] on button "Mover para preparo" at bounding box center [575, 430] width 196 height 34
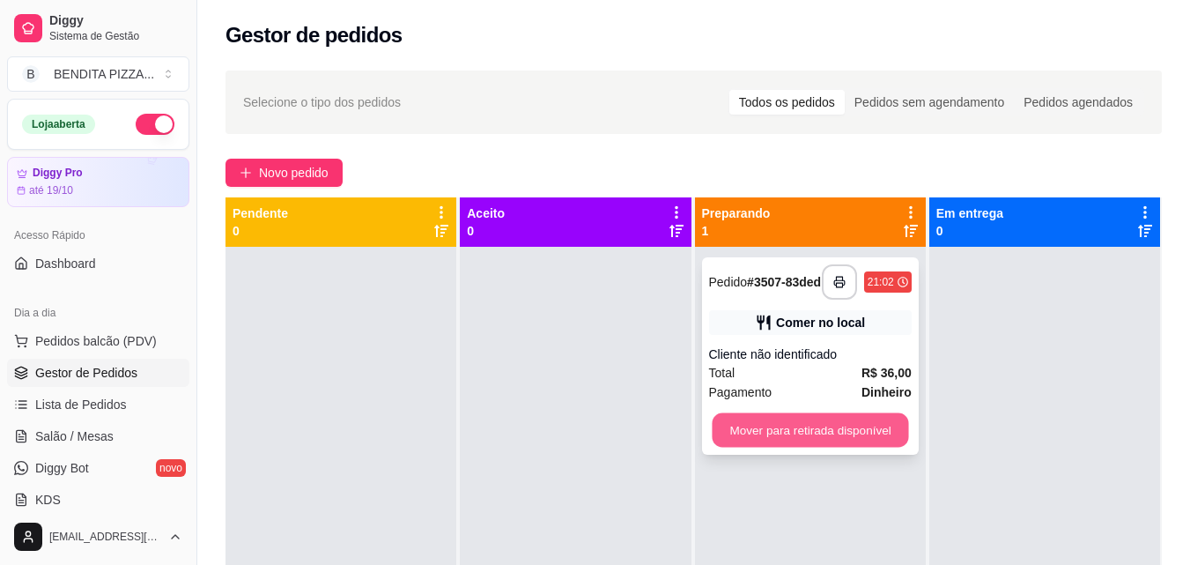
click at [764, 425] on button "Mover para retirada disponível" at bounding box center [810, 430] width 196 height 34
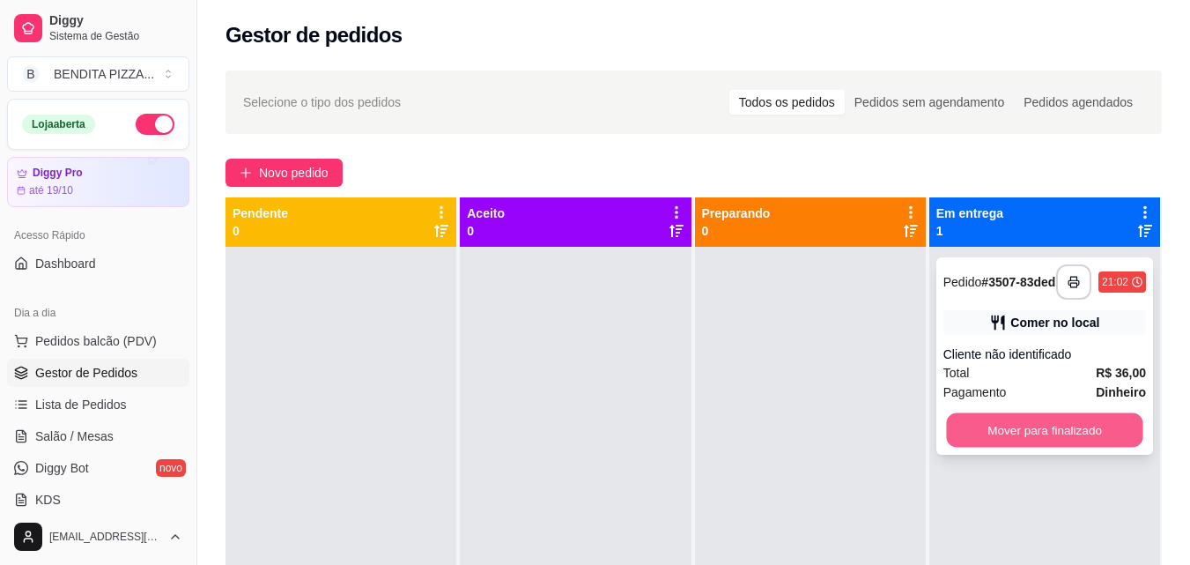
click at [1024, 427] on button "Mover para finalizado" at bounding box center [1044, 430] width 196 height 34
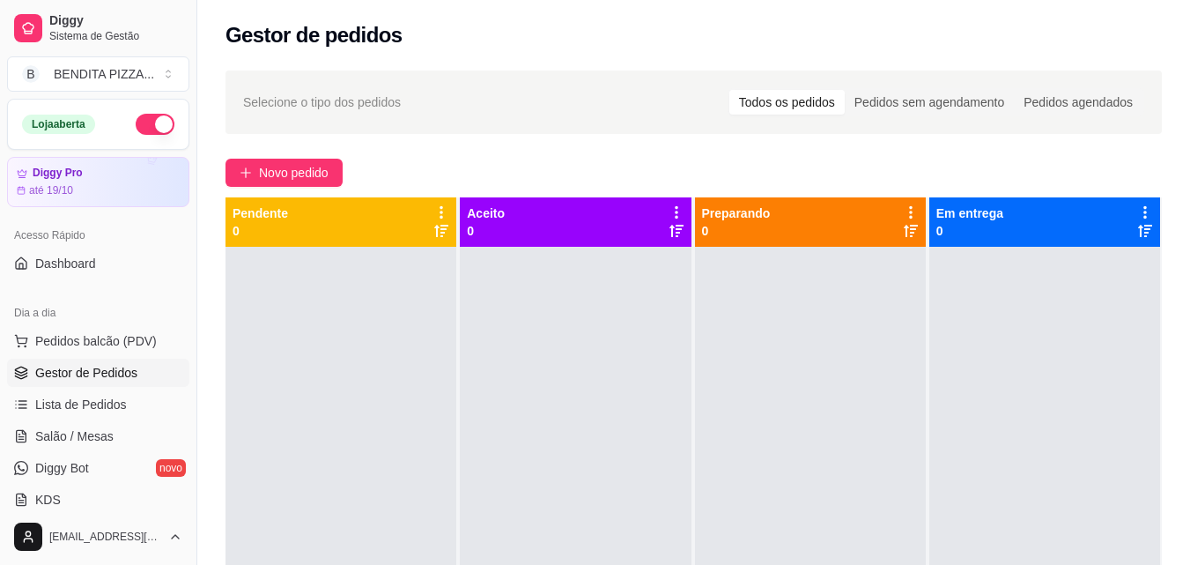
scroll to position [358, 0]
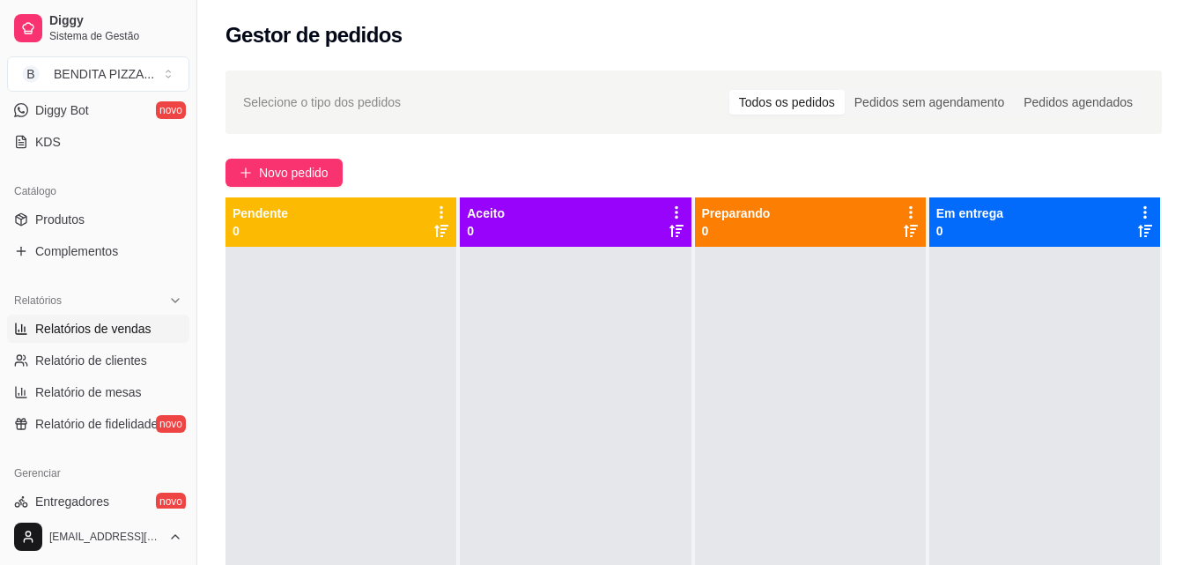
click at [124, 321] on span "Relatórios de vendas" at bounding box center [93, 329] width 116 height 18
select select "ALL"
select select "0"
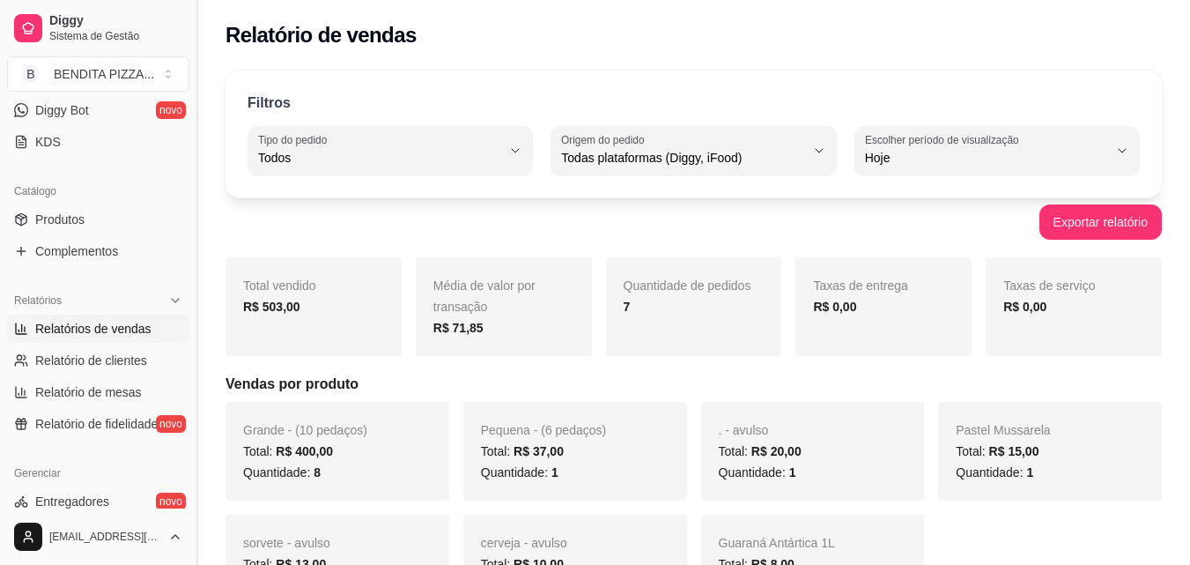
click at [193, 190] on button "Toggle Sidebar" at bounding box center [196, 282] width 14 height 565
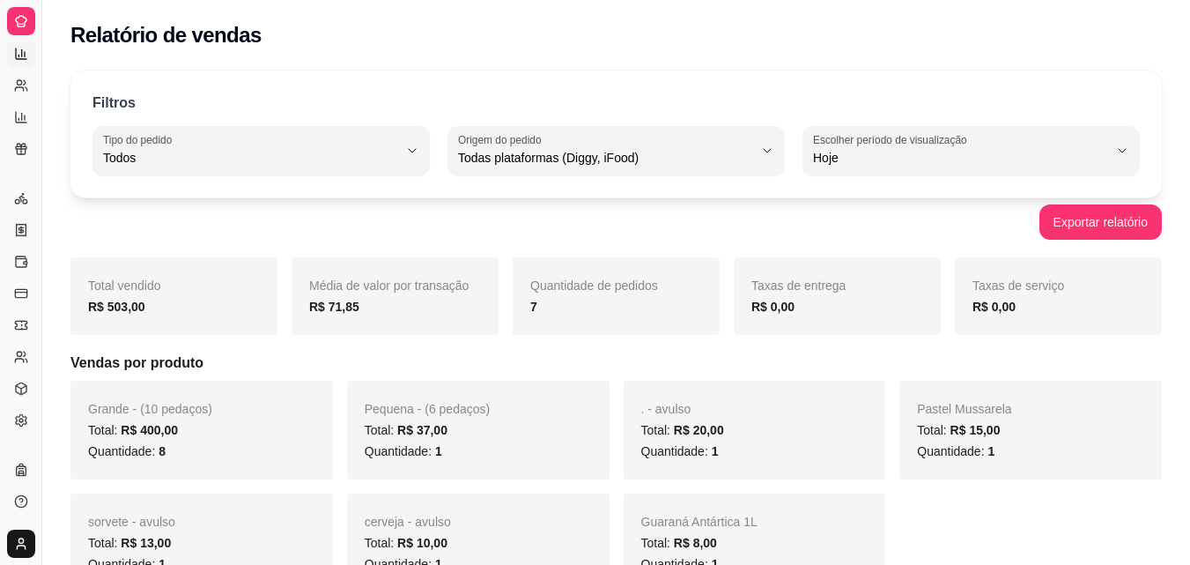
scroll to position [242, 0]
click at [189, 189] on div "Filtros ALL Tipo do pedido Todos Entrega Retirada Mesa Consumo local Tipo do pe…" at bounding box center [615, 133] width 1091 height 127
drag, startPoint x: 189, startPoint y: 189, endPoint x: 194, endPoint y: 181, distance: 9.8
click at [190, 187] on div "Filtros ALL Tipo do pedido Todos Entrega Retirada Mesa Consumo local Tipo do pe…" at bounding box center [615, 133] width 1091 height 127
click at [34, 174] on button "Toggle Sidebar" at bounding box center [41, 282] width 14 height 565
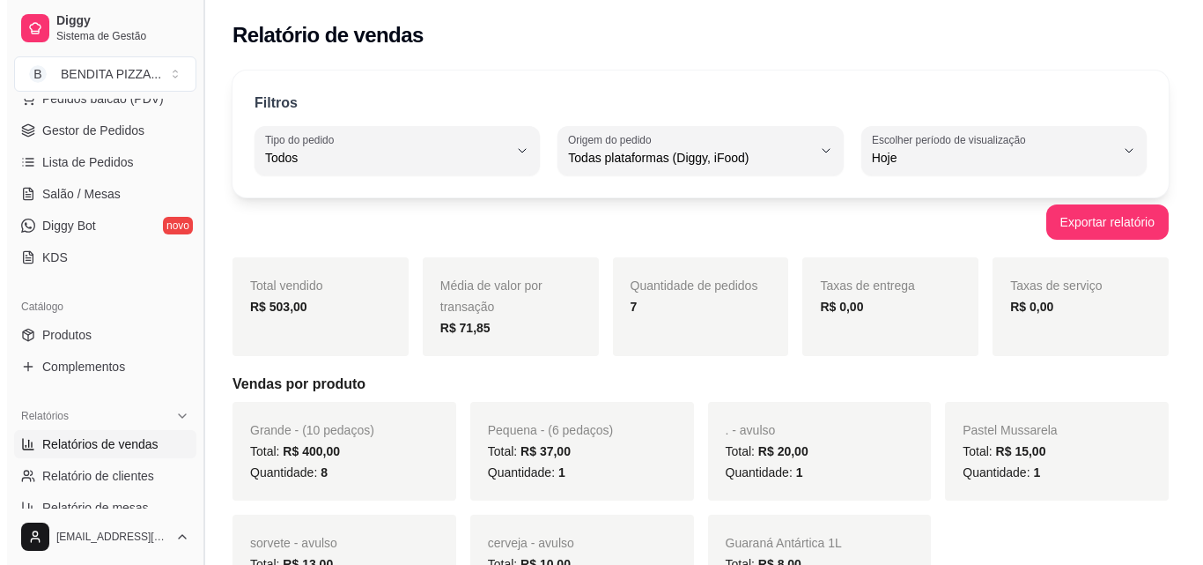
scroll to position [230, 0]
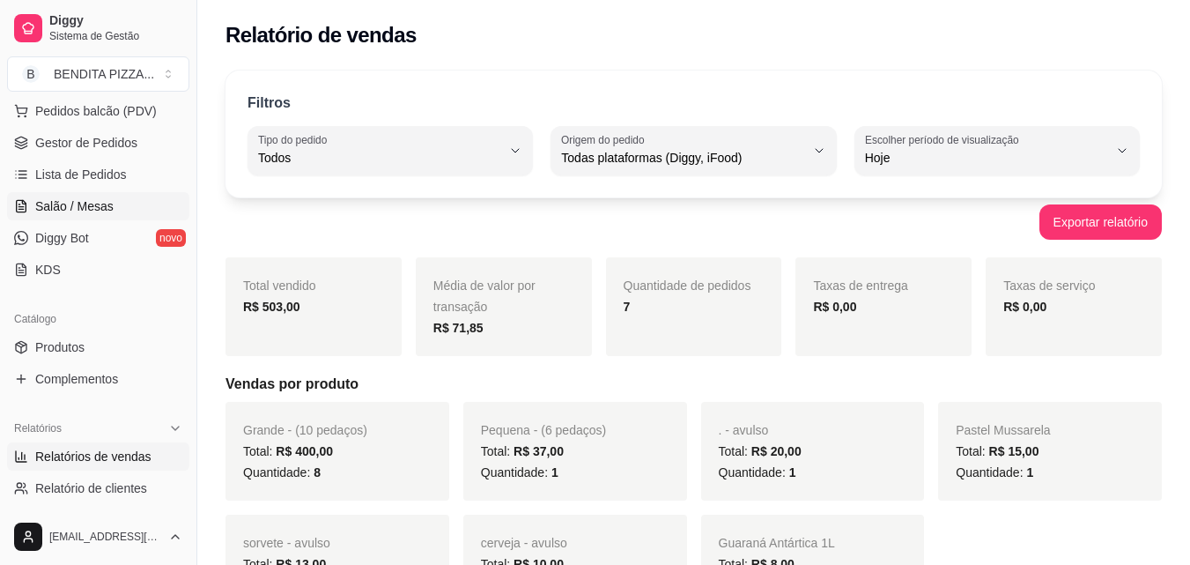
click at [118, 196] on link "Salão / Mesas" at bounding box center [98, 206] width 182 height 28
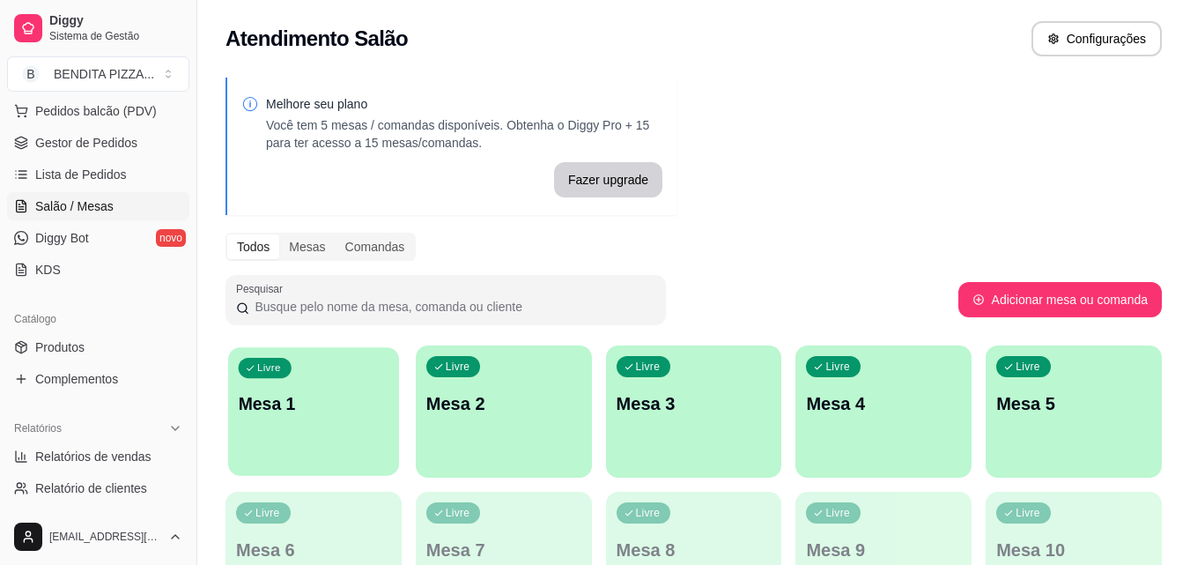
click at [375, 401] on p "Mesa 1" at bounding box center [314, 404] width 151 height 24
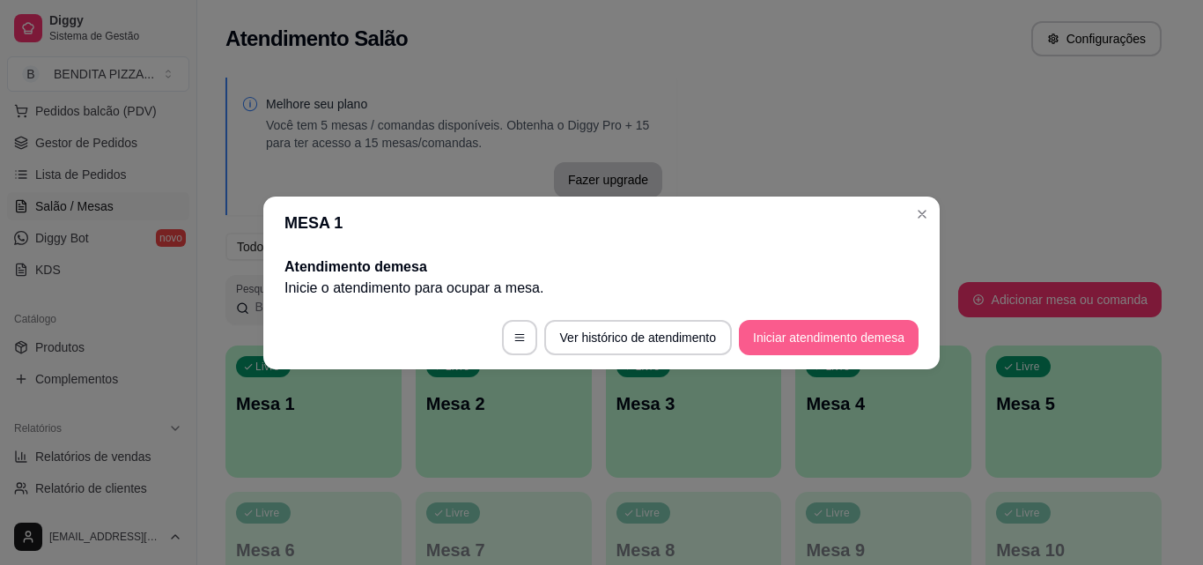
click at [775, 348] on button "Iniciar atendimento de mesa" at bounding box center [829, 337] width 180 height 35
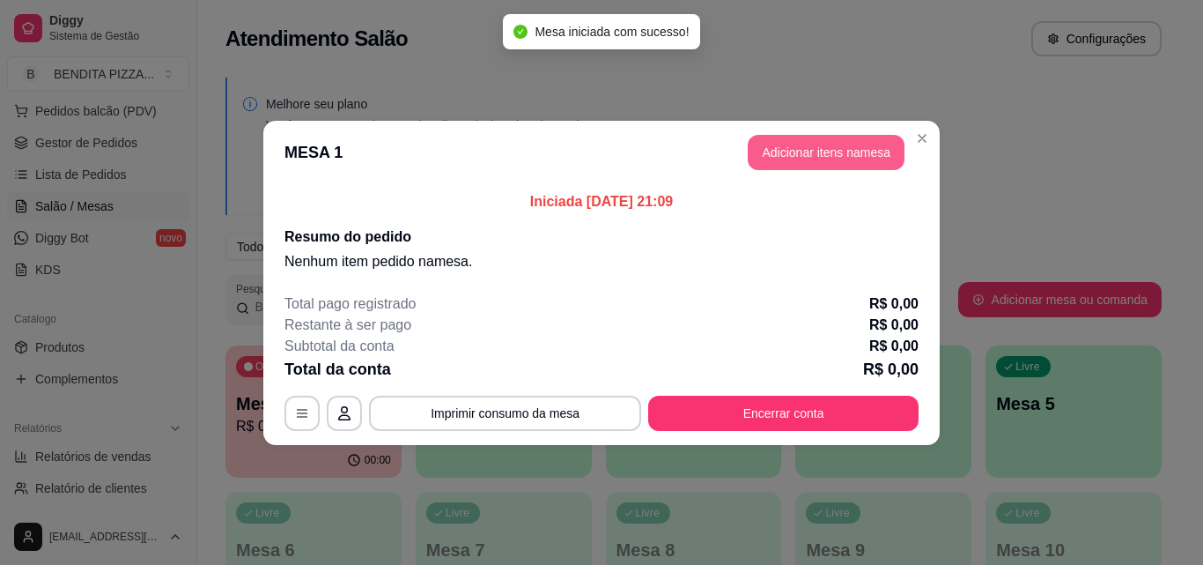
click at [820, 148] on button "Adicionar itens na mesa" at bounding box center [826, 152] width 157 height 35
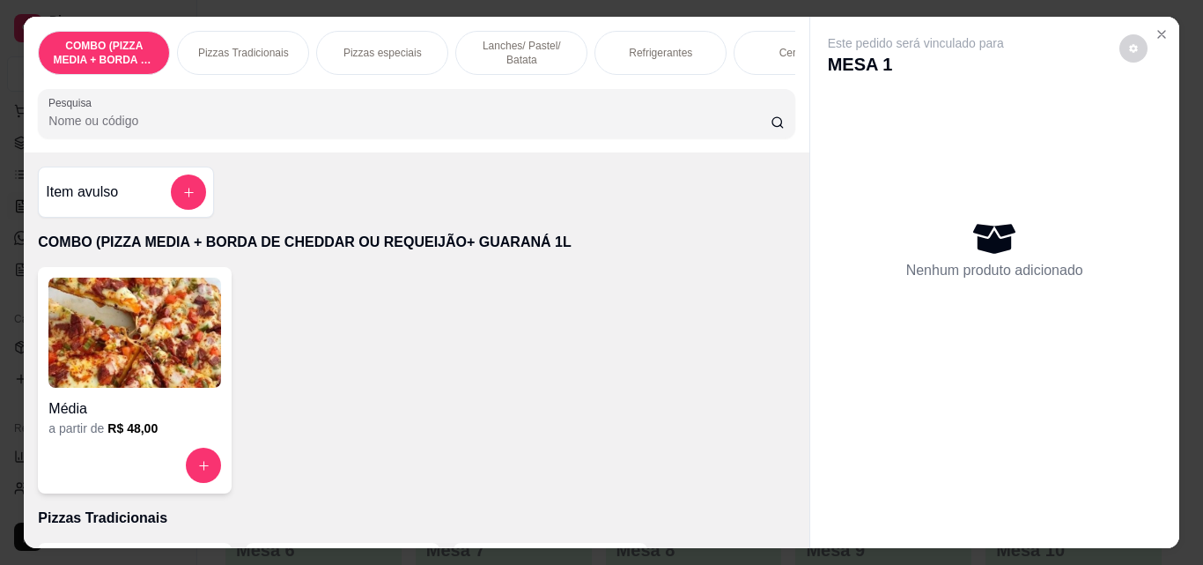
click at [204, 33] on div "Pizzas Tradicionais" at bounding box center [243, 53] width 132 height 44
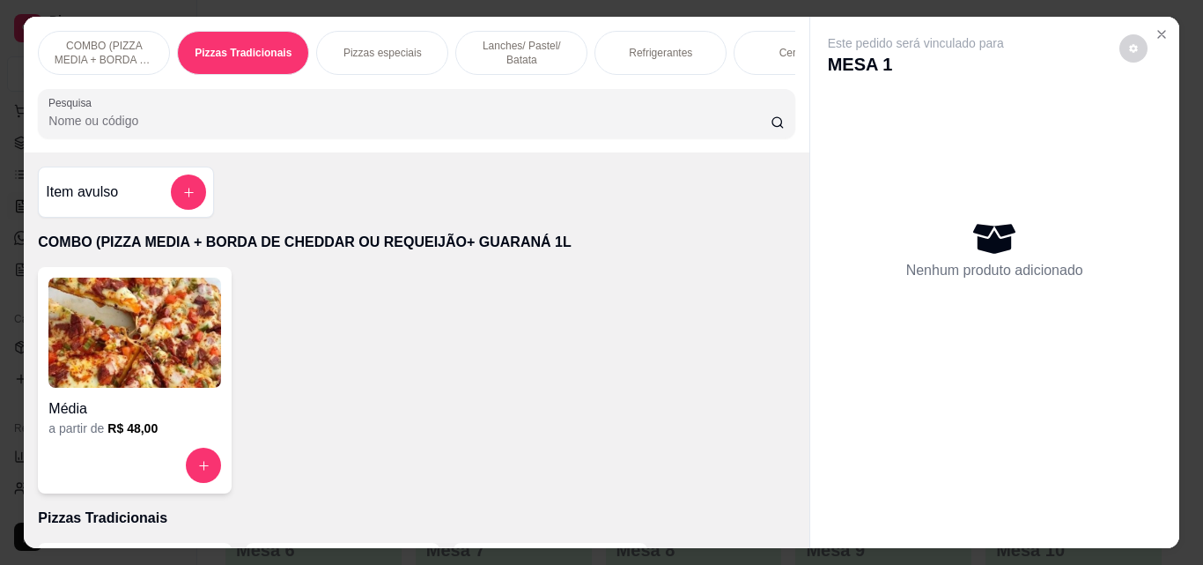
scroll to position [46, 0]
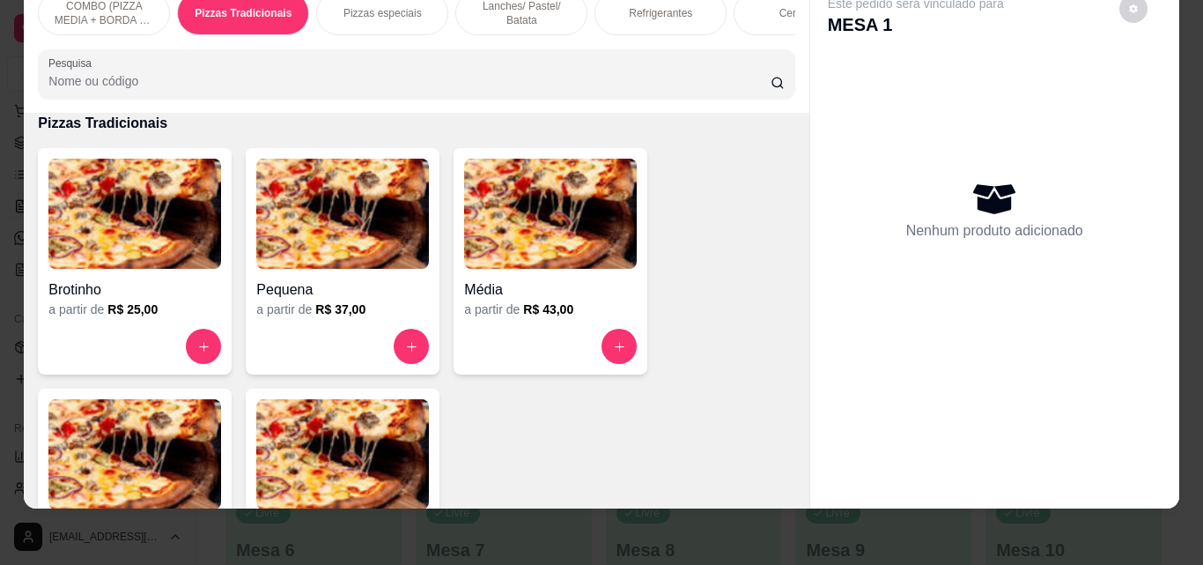
click at [138, 422] on img at bounding box center [134, 454] width 173 height 110
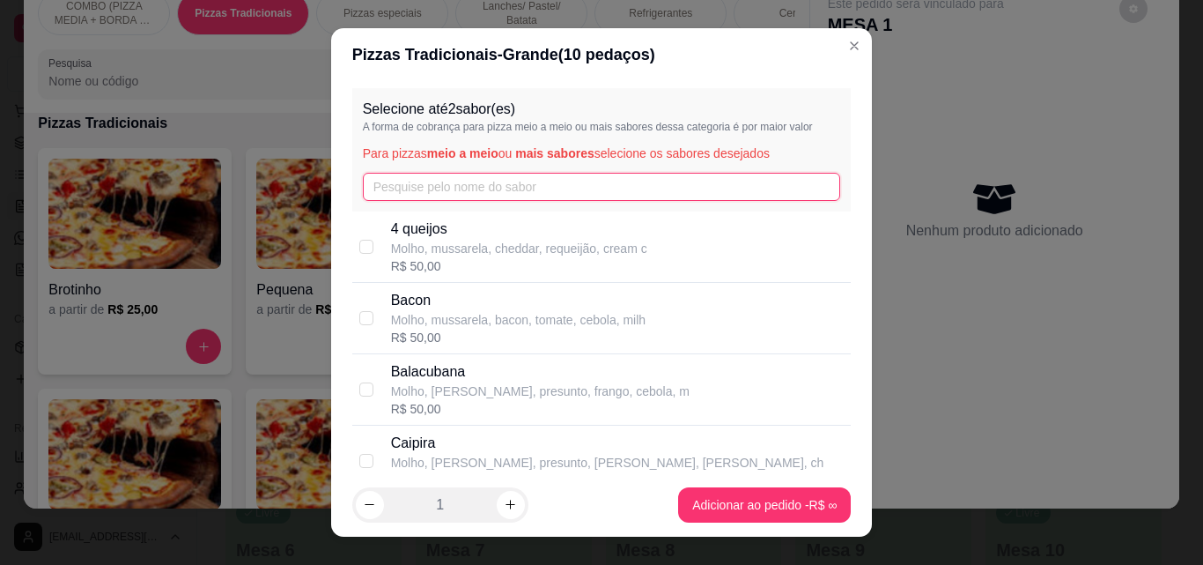
click at [546, 187] on input "text" at bounding box center [602, 187] width 478 height 28
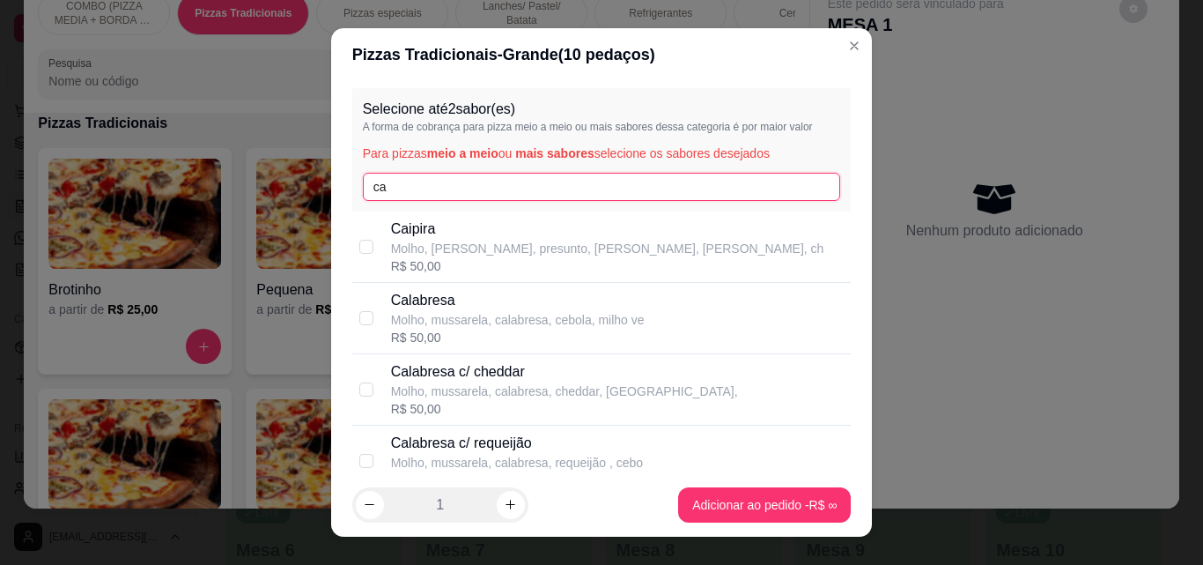
type input "ca"
click at [523, 316] on p "Molho, mussarela, calabresa, cebola, milho ve" at bounding box center [518, 320] width 254 height 18
checkbox input "true"
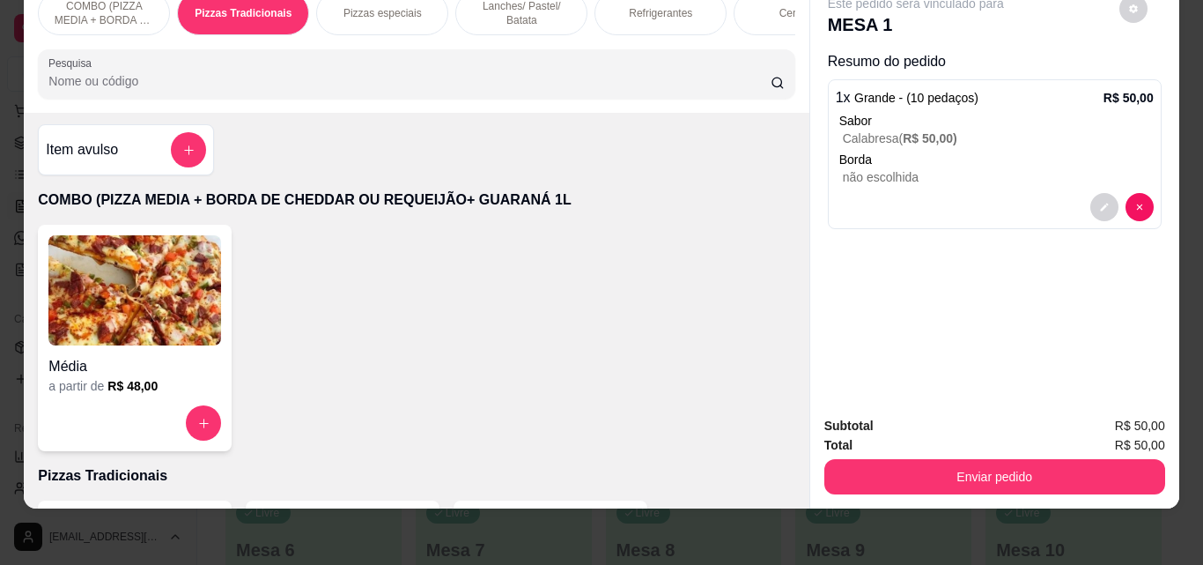
scroll to position [0, 0]
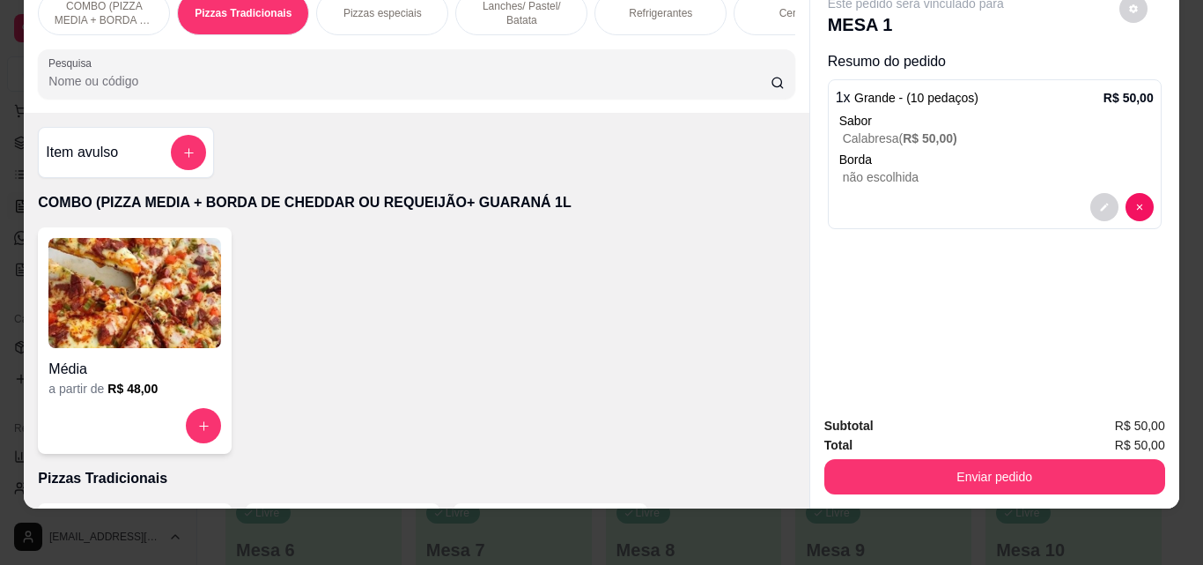
click at [185, 132] on div "Item avulso" at bounding box center [126, 152] width 176 height 51
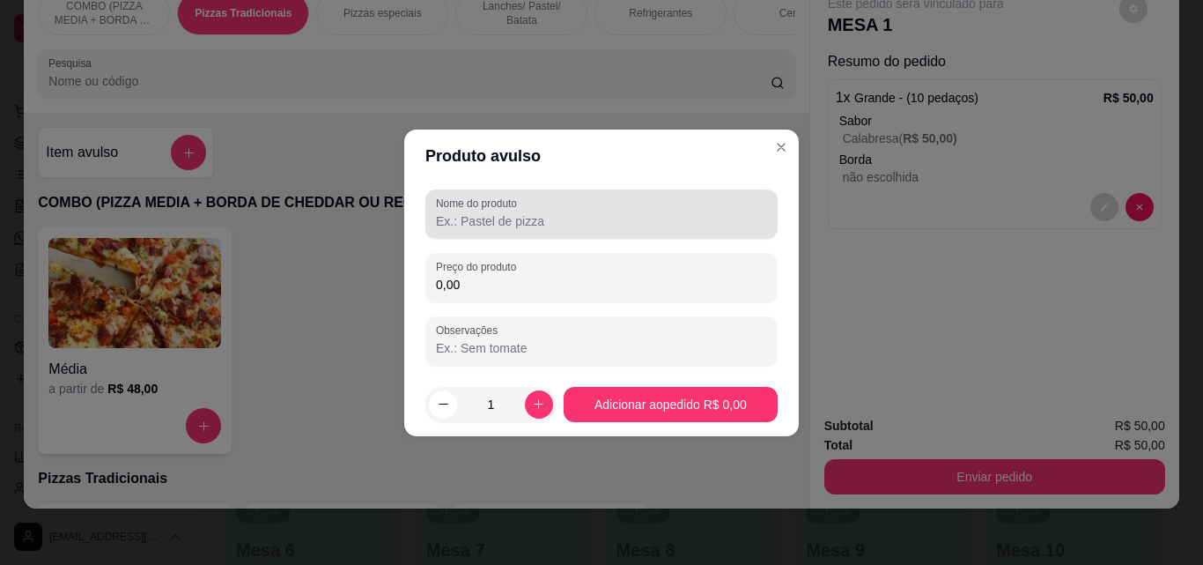
click at [447, 238] on div "Nome do produto" at bounding box center [601, 213] width 352 height 49
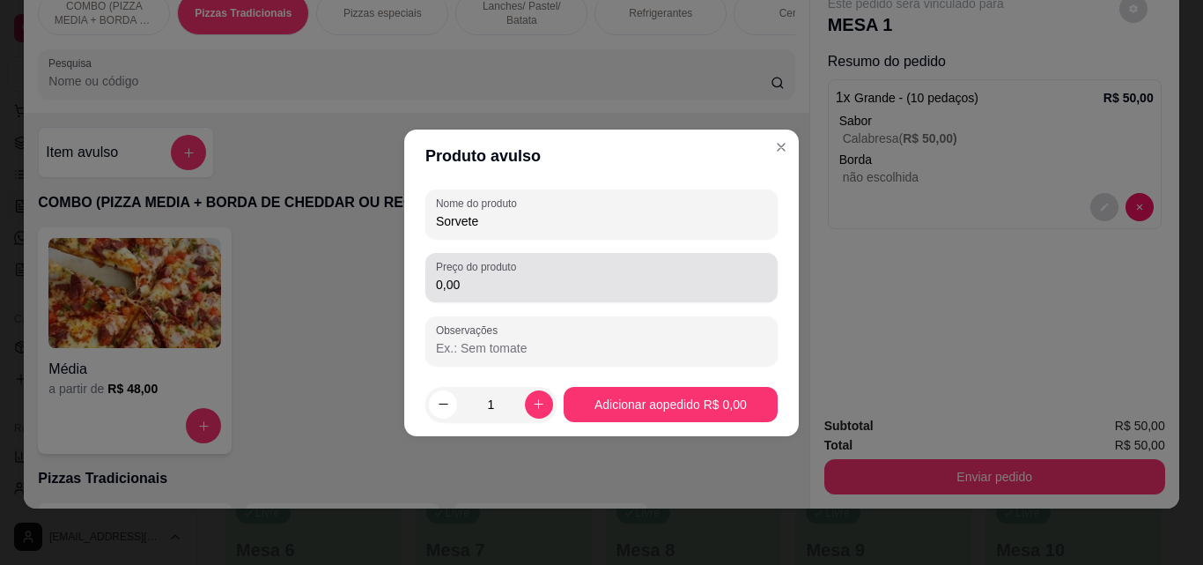
type input "Sorvete"
click at [470, 297] on div "Preço do produto 0,00" at bounding box center [601, 277] width 352 height 49
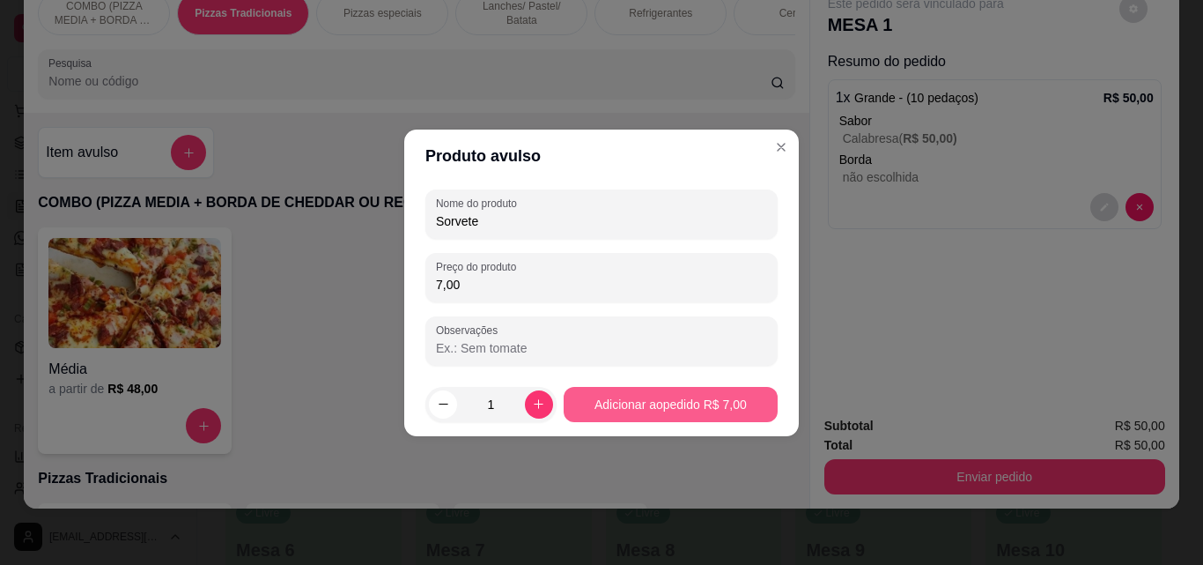
type input "7,00"
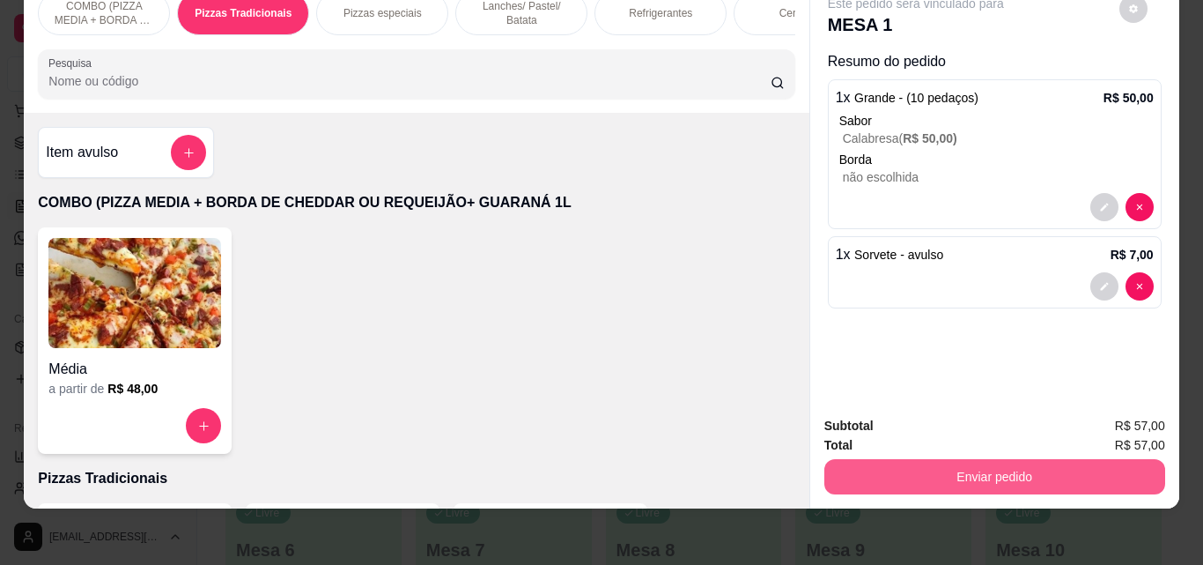
click at [950, 475] on button "Enviar pedido" at bounding box center [994, 476] width 341 height 35
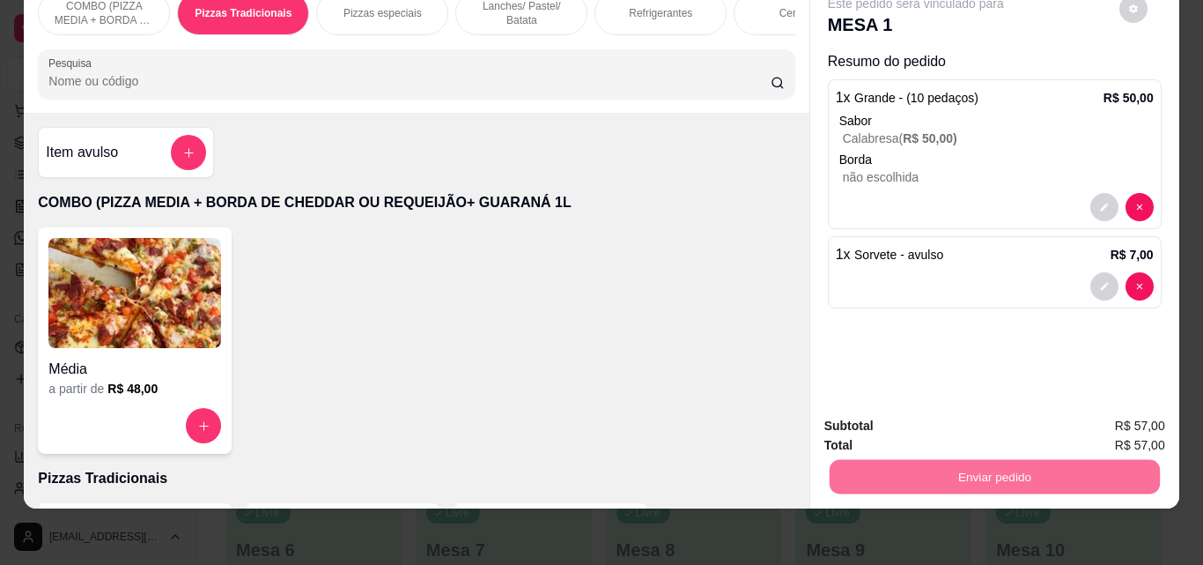
click at [1112, 419] on button "Enviar pedido" at bounding box center [1119, 419] width 100 height 33
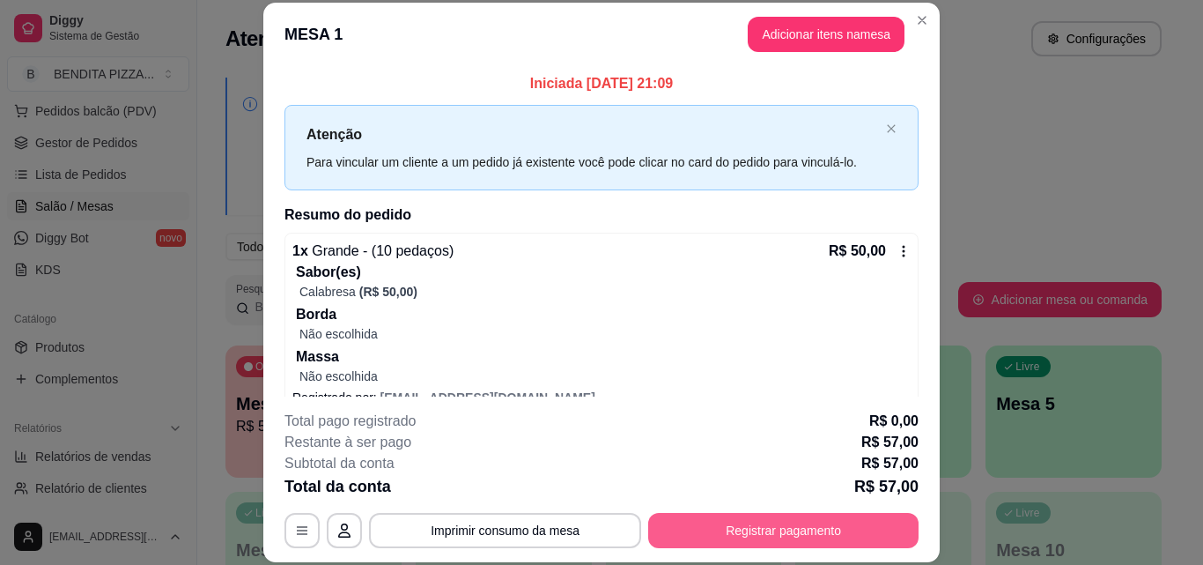
click at [806, 538] on button "Registrar pagamento" at bounding box center [783, 530] width 270 height 35
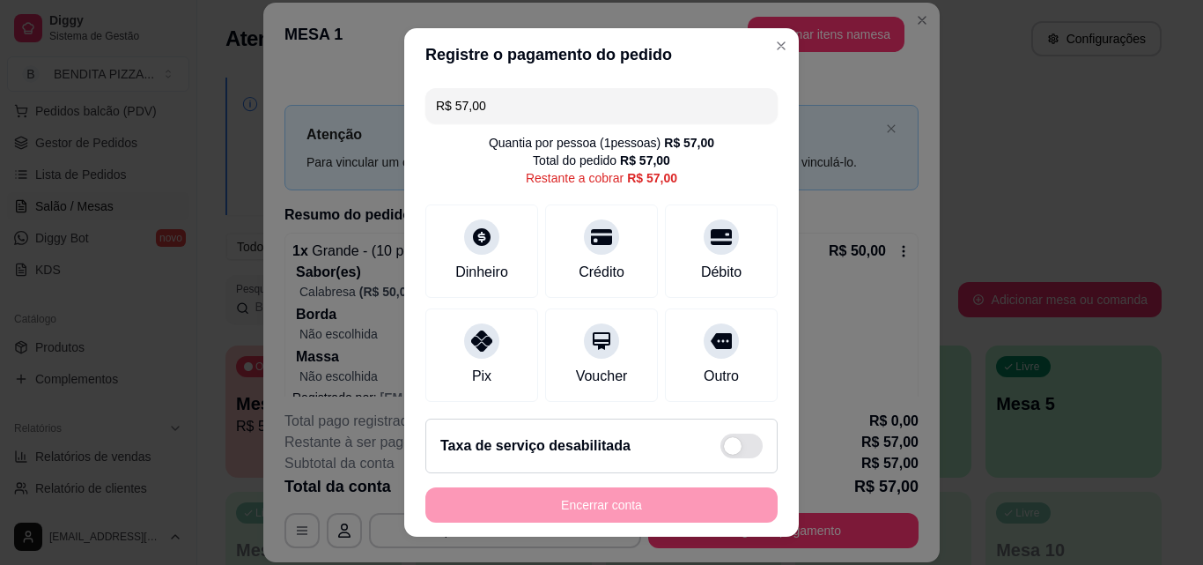
click at [537, 122] on input "R$ 57,00" at bounding box center [601, 105] width 331 height 35
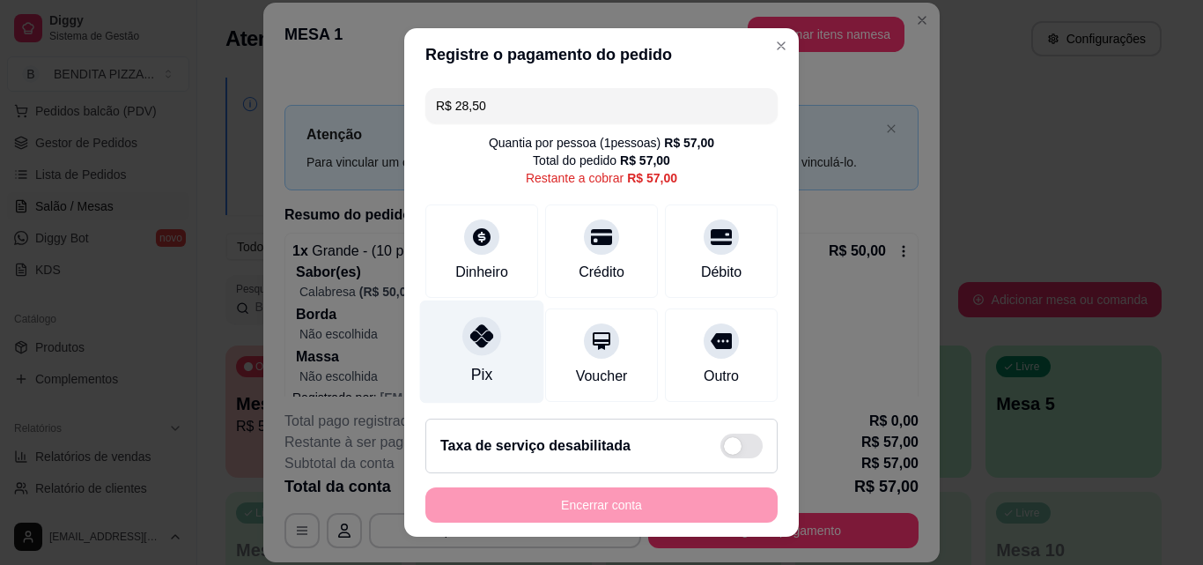
click at [462, 337] on div at bounding box center [481, 335] width 39 height 39
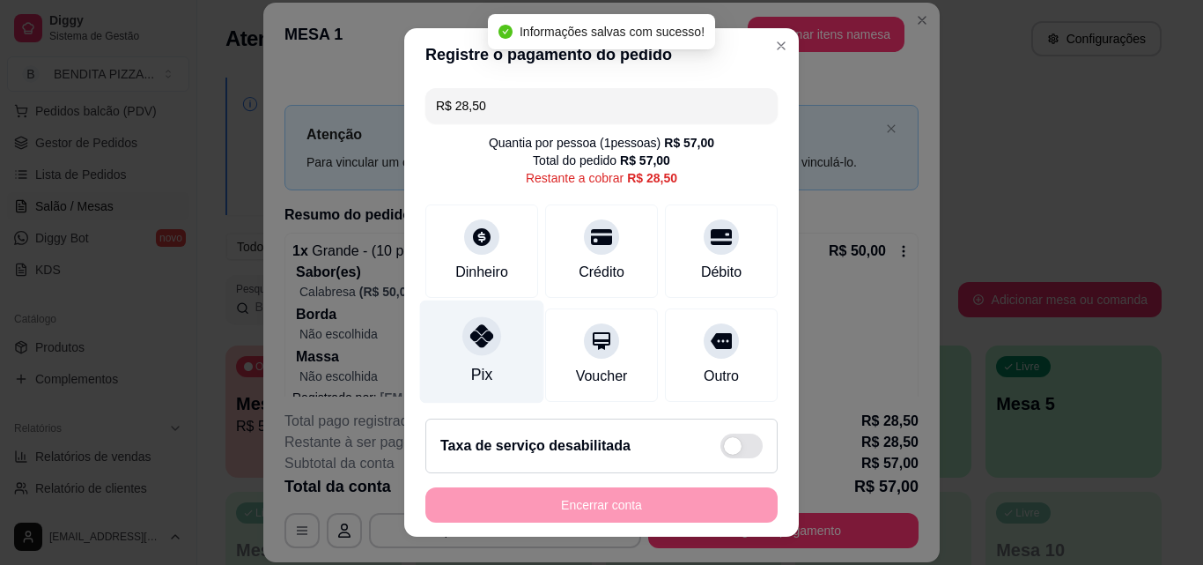
click at [462, 337] on div at bounding box center [481, 335] width 39 height 39
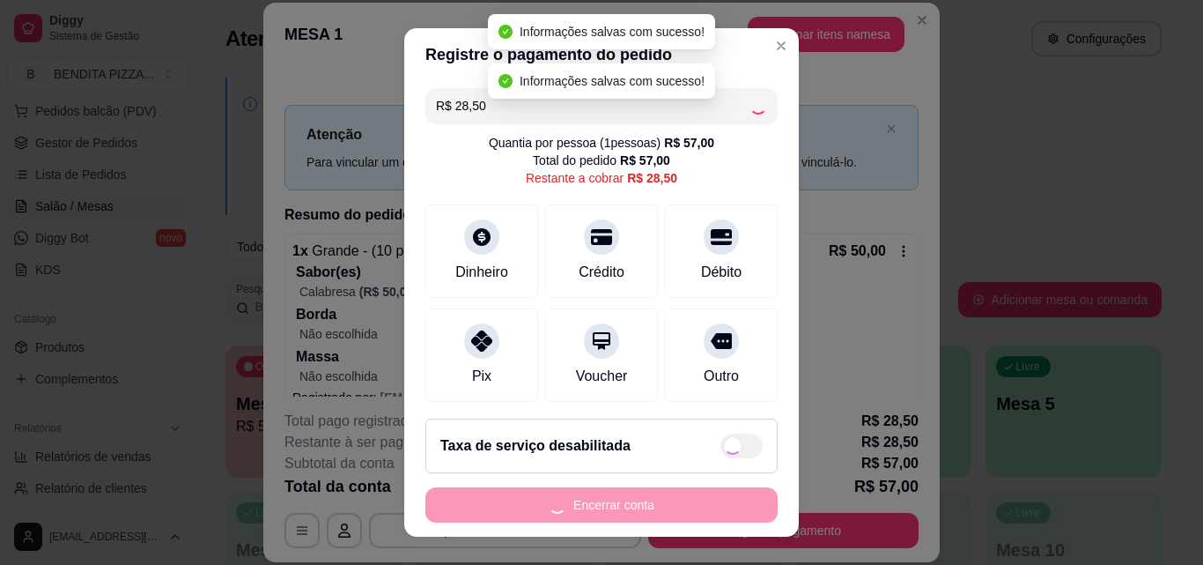
type input "R$ 0,00"
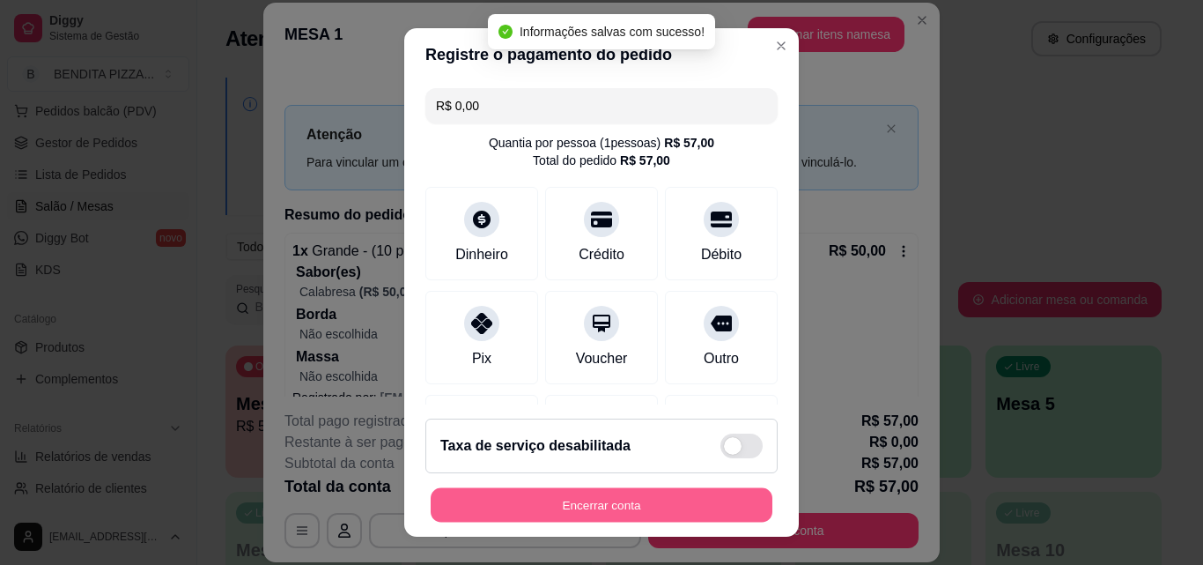
click at [648, 509] on button "Encerrar conta" at bounding box center [602, 505] width 342 height 34
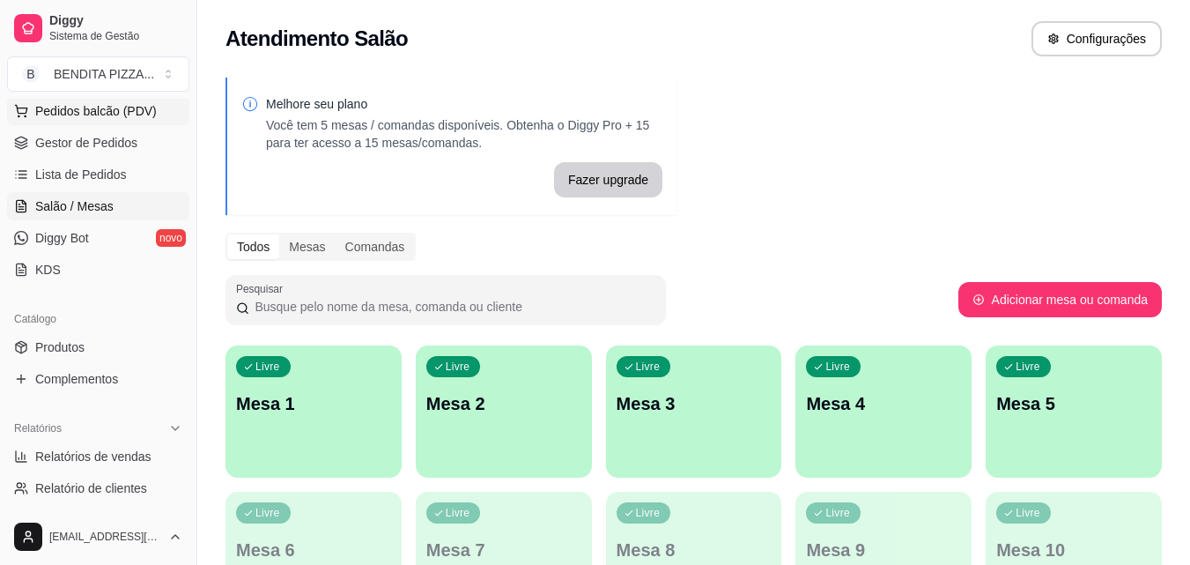
click at [109, 124] on button "Pedidos balcão (PDV)" at bounding box center [98, 111] width 182 height 28
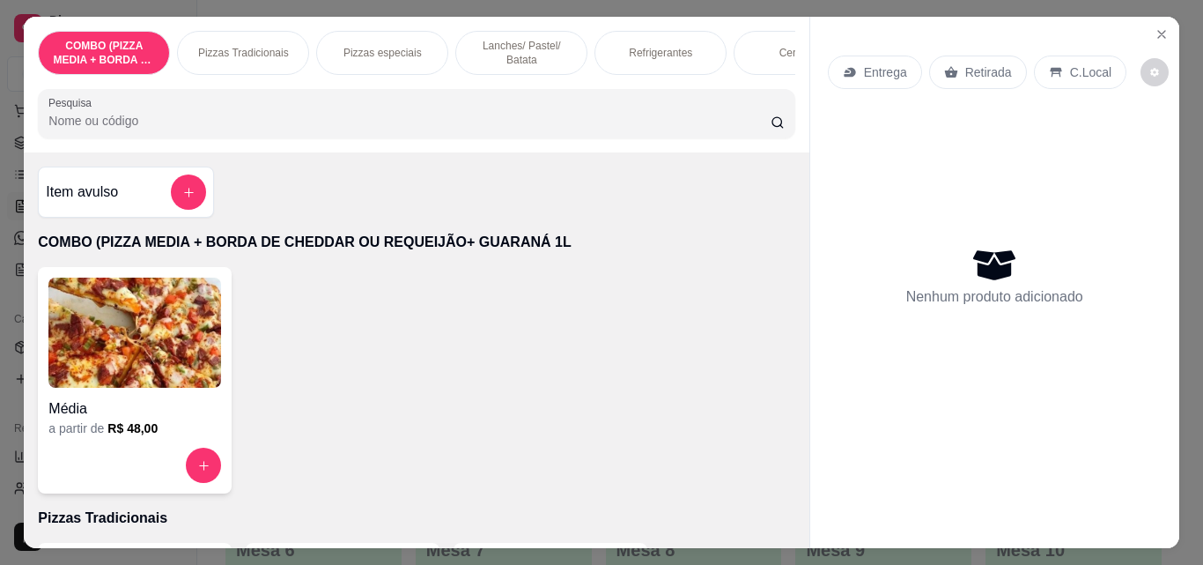
click at [253, 48] on p "Pizzas Tradicionais" at bounding box center [243, 53] width 91 height 14
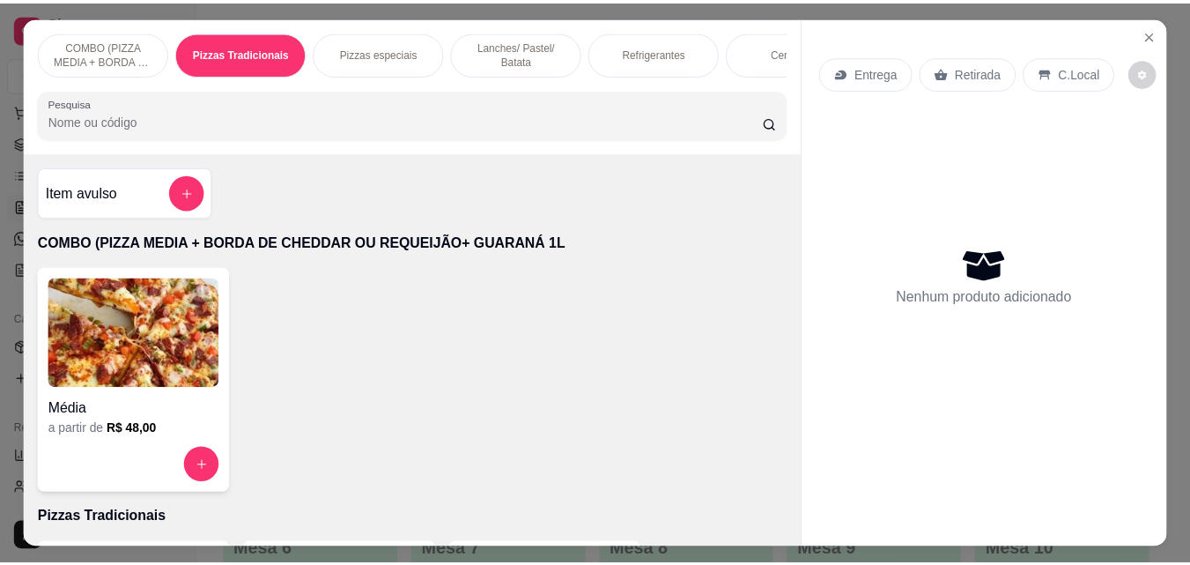
scroll to position [46, 0]
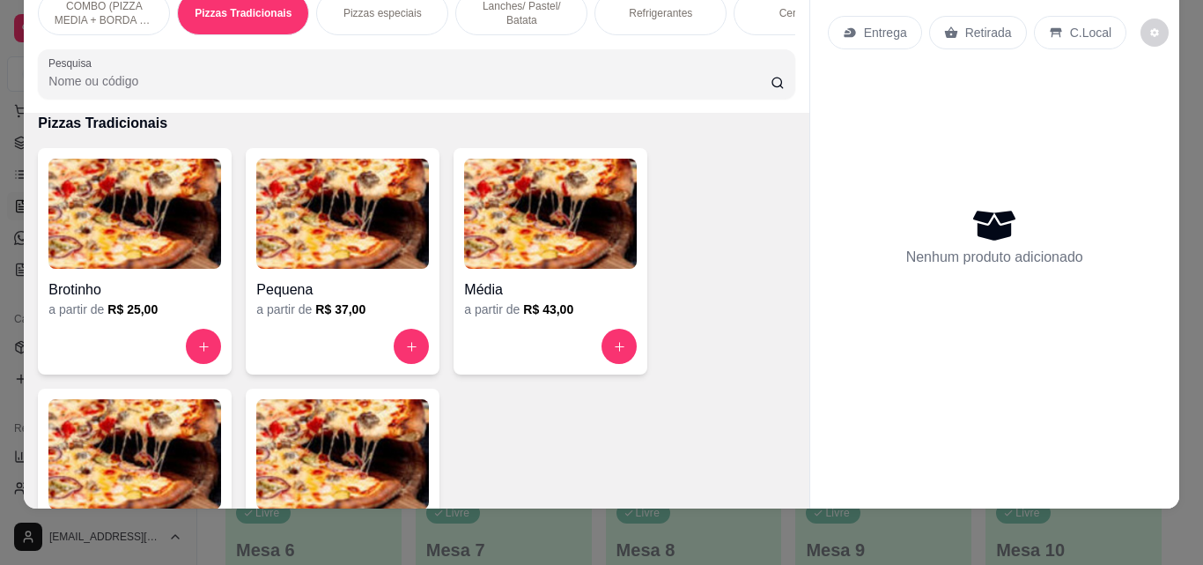
click at [119, 442] on img at bounding box center [134, 454] width 173 height 110
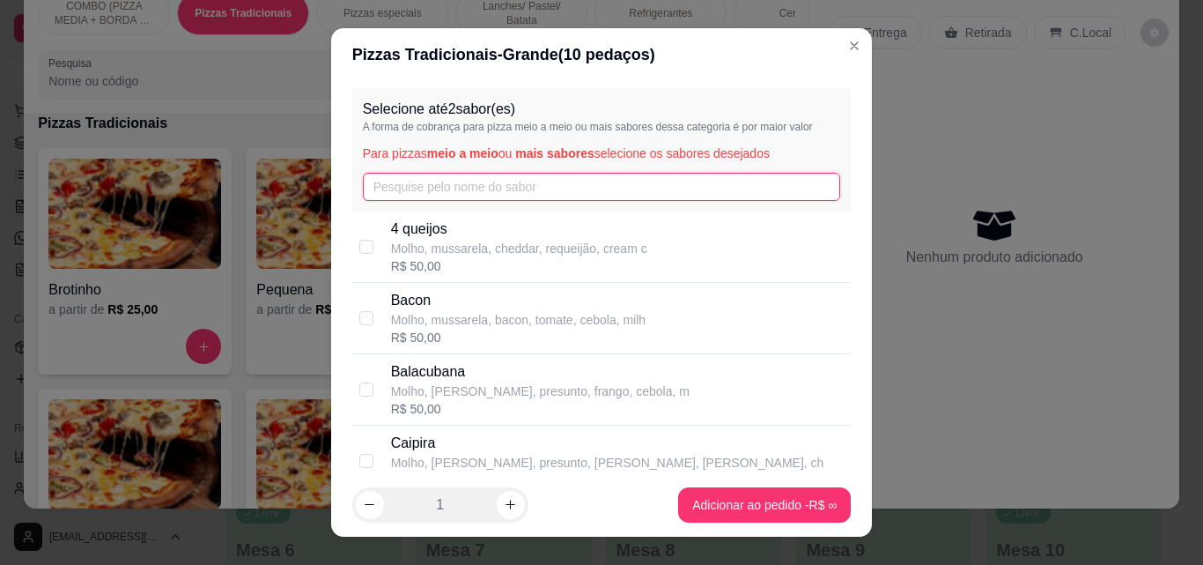
click at [484, 184] on input "text" at bounding box center [602, 187] width 478 height 28
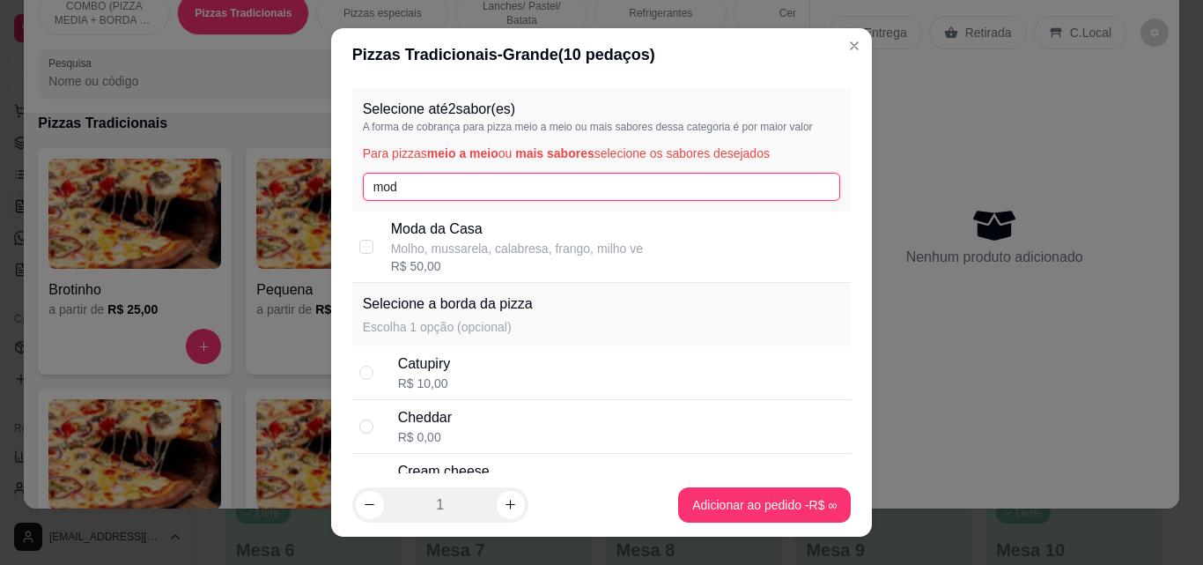
type input "mod"
click at [490, 264] on div "R$ 50,00" at bounding box center [517, 266] width 252 height 18
checkbox input "true"
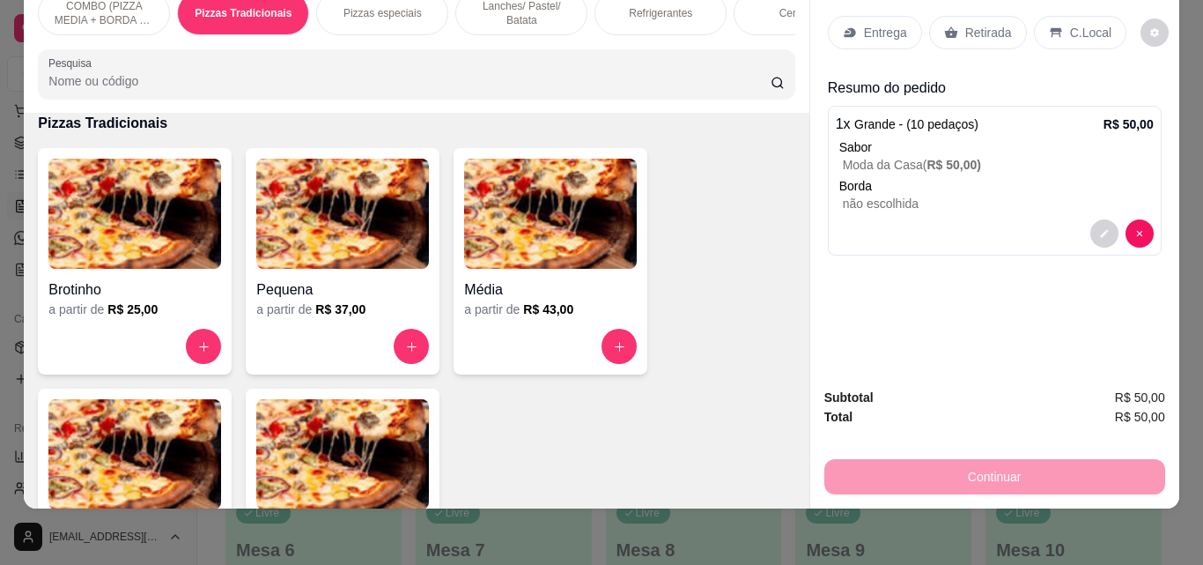
click at [883, 24] on p "Entrega" at bounding box center [885, 33] width 43 height 18
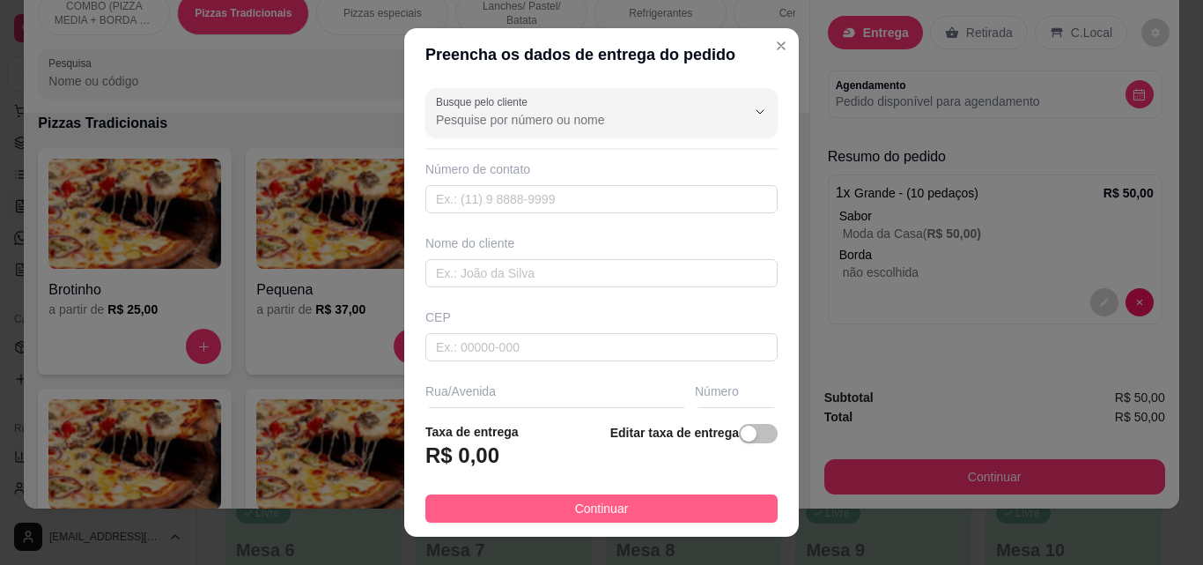
click at [721, 507] on button "Continuar" at bounding box center [601, 508] width 352 height 28
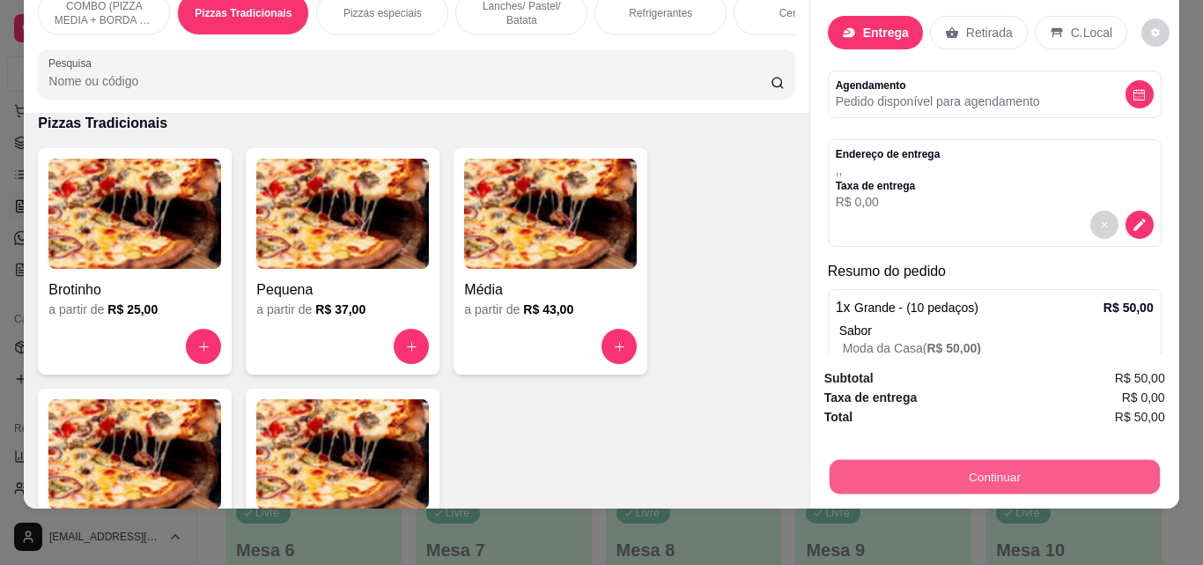
click at [931, 462] on button "Continuar" at bounding box center [994, 476] width 330 height 34
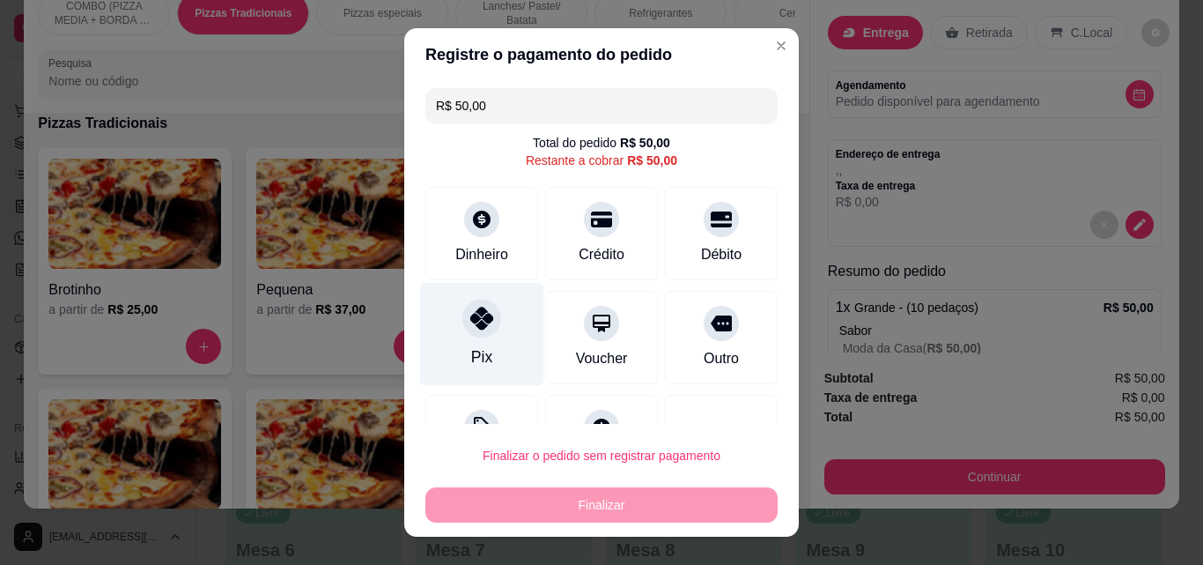
click at [484, 299] on div "Pix" at bounding box center [482, 334] width 124 height 103
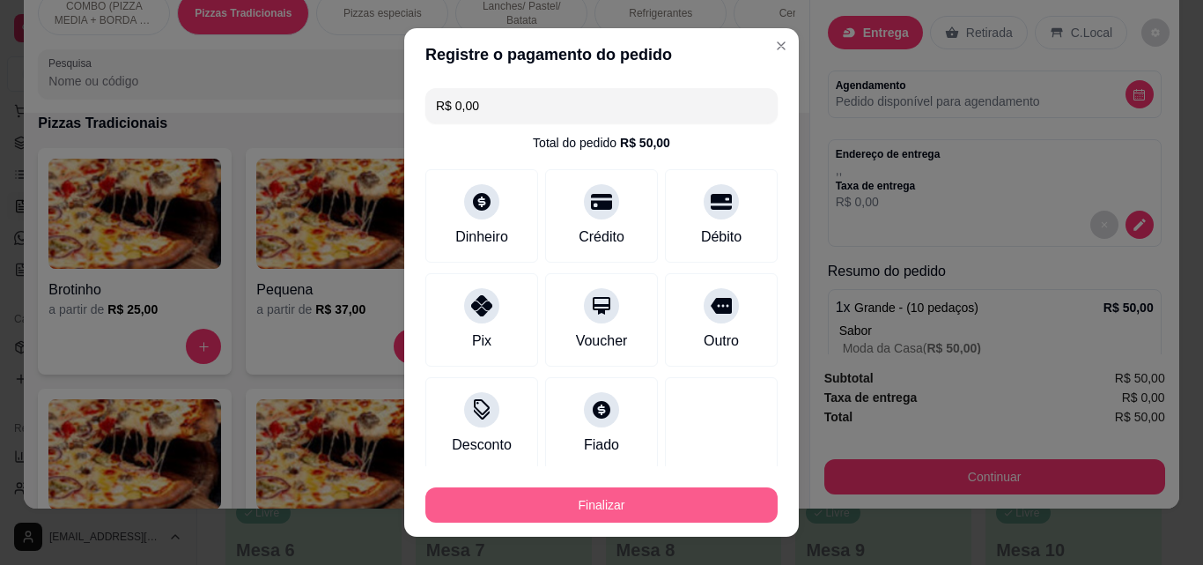
click at [629, 495] on button "Finalizar" at bounding box center [601, 504] width 352 height 35
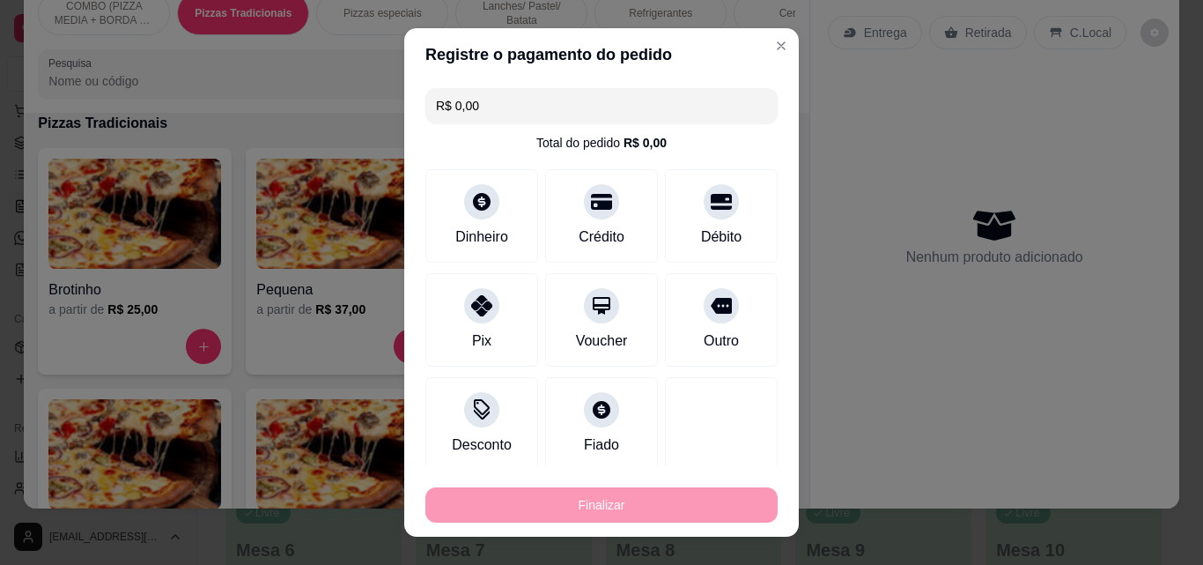
type input "-R$ 50,00"
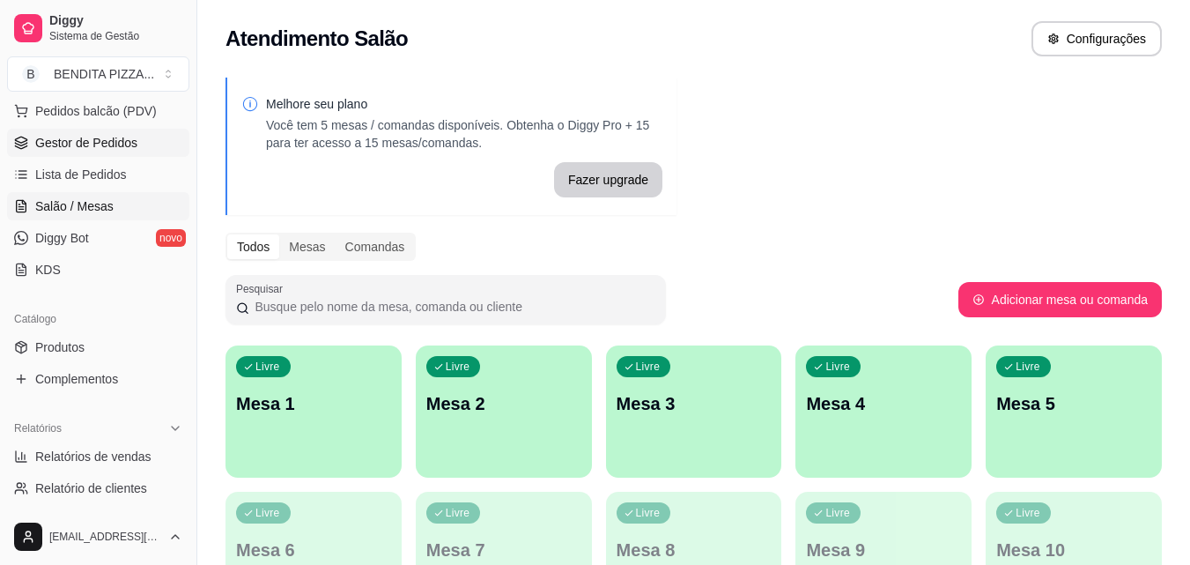
click at [130, 135] on span "Gestor de Pedidos" at bounding box center [86, 143] width 102 height 18
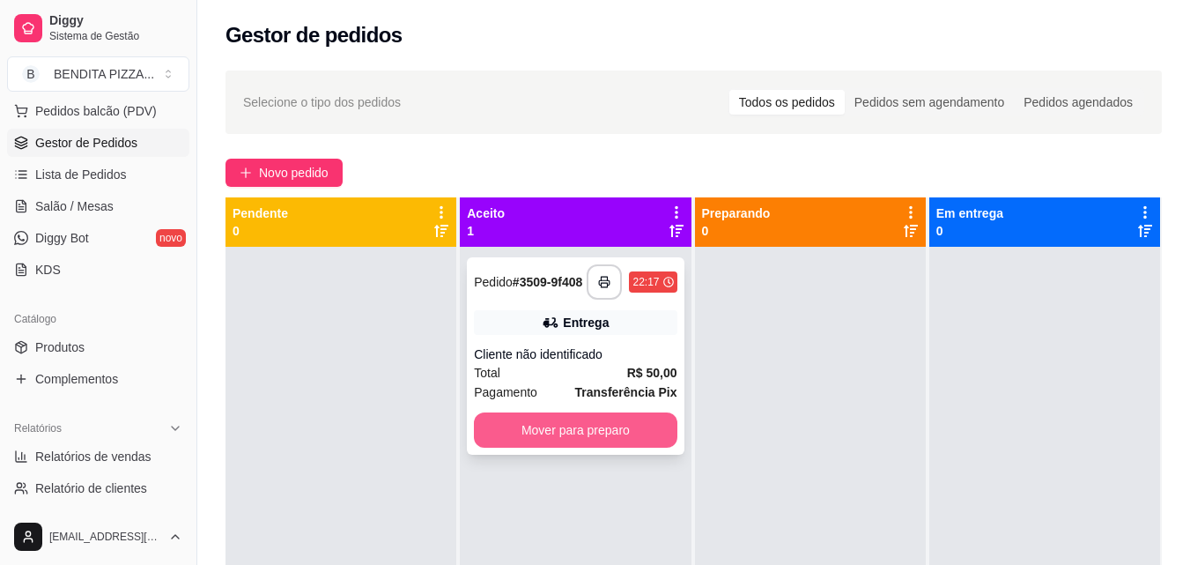
click at [596, 429] on button "Mover para preparo" at bounding box center [575, 429] width 203 height 35
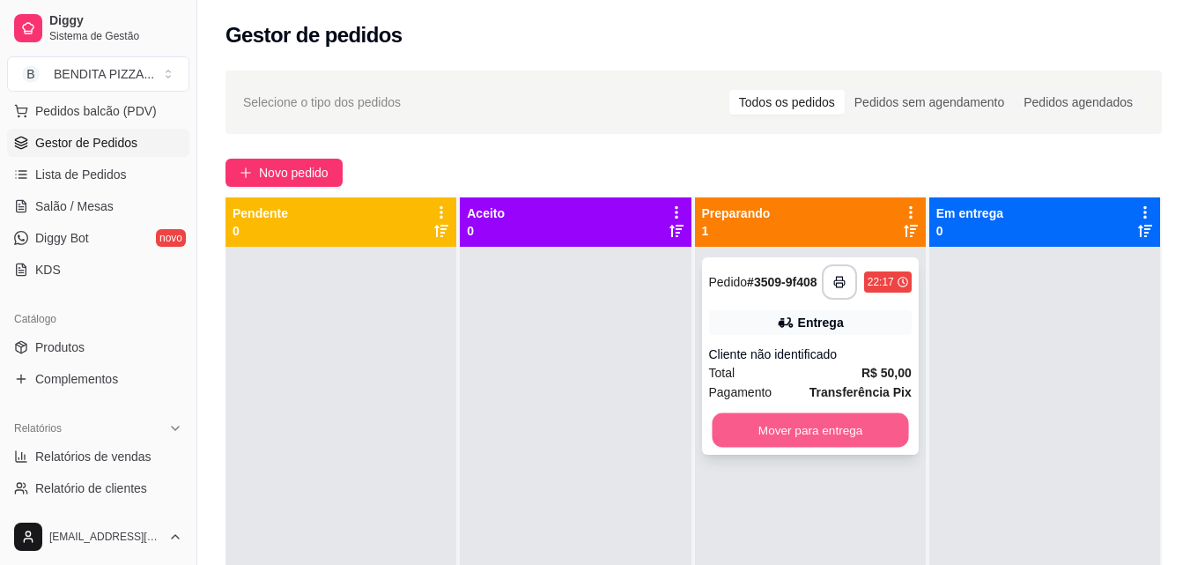
click at [820, 439] on button "Mover para entrega" at bounding box center [810, 430] width 196 height 34
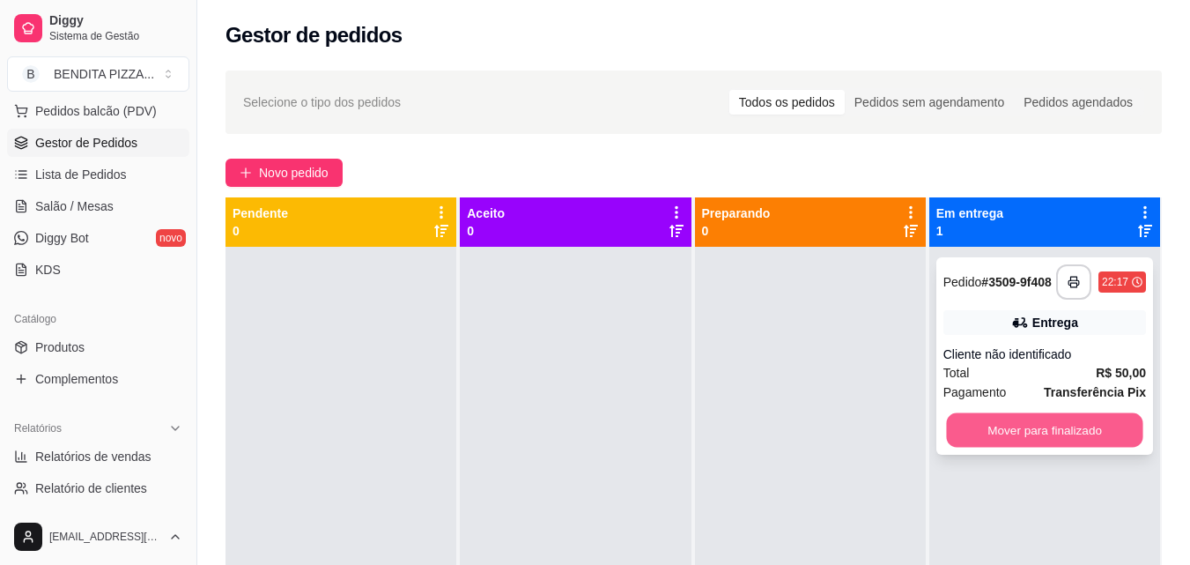
click at [1024, 425] on button "Mover para finalizado" at bounding box center [1044, 430] width 196 height 34
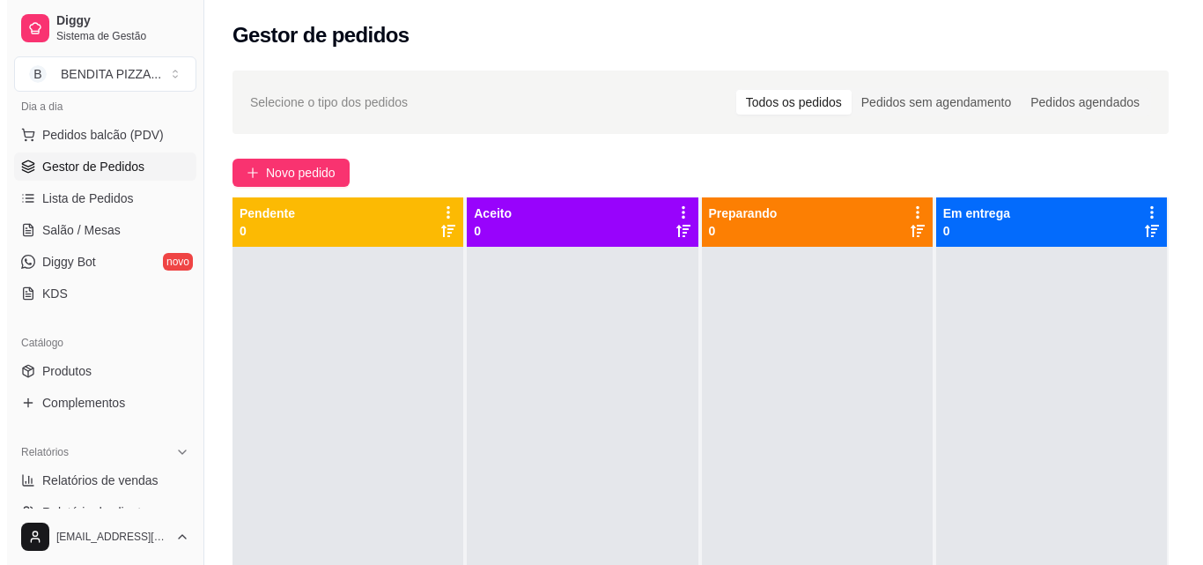
scroll to position [195, 0]
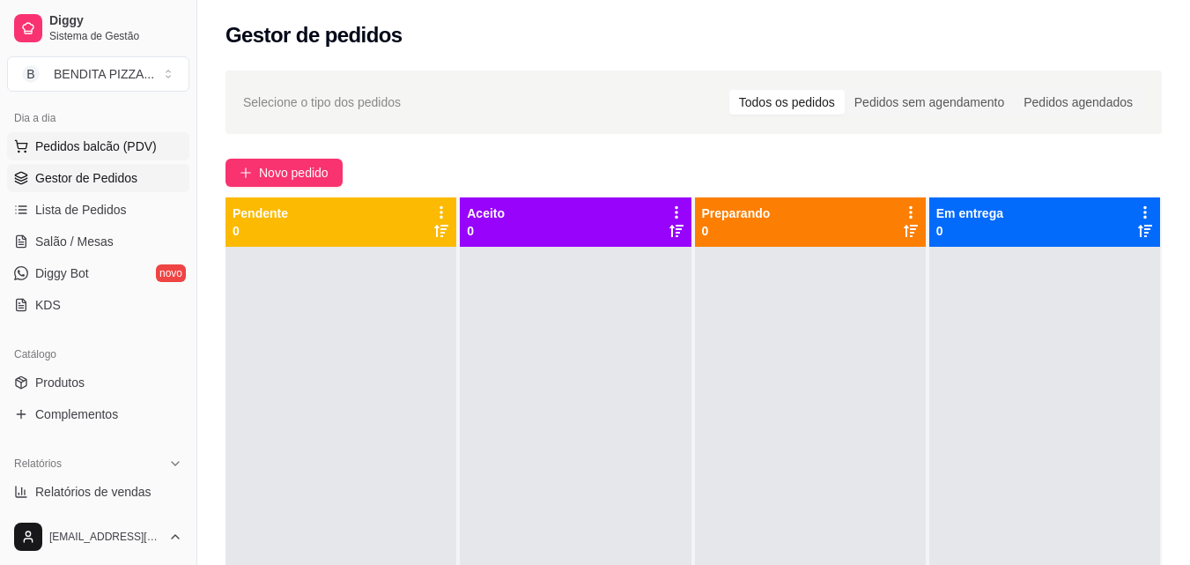
click at [137, 144] on span "Pedidos balcão (PDV)" at bounding box center [96, 146] width 122 height 18
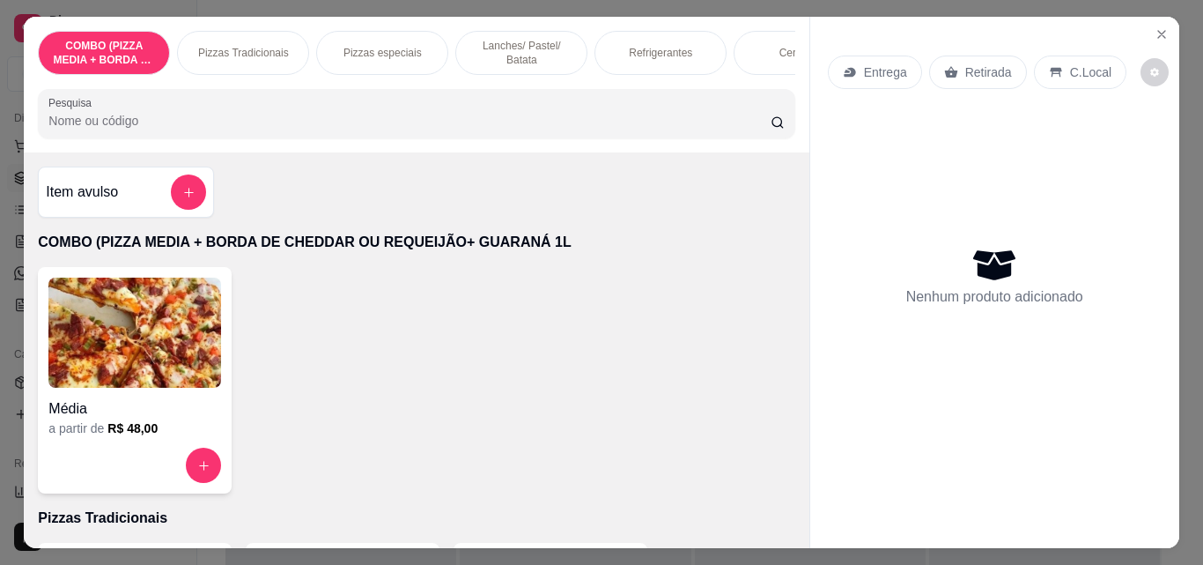
click at [228, 59] on div "Pizzas Tradicionais" at bounding box center [243, 53] width 132 height 44
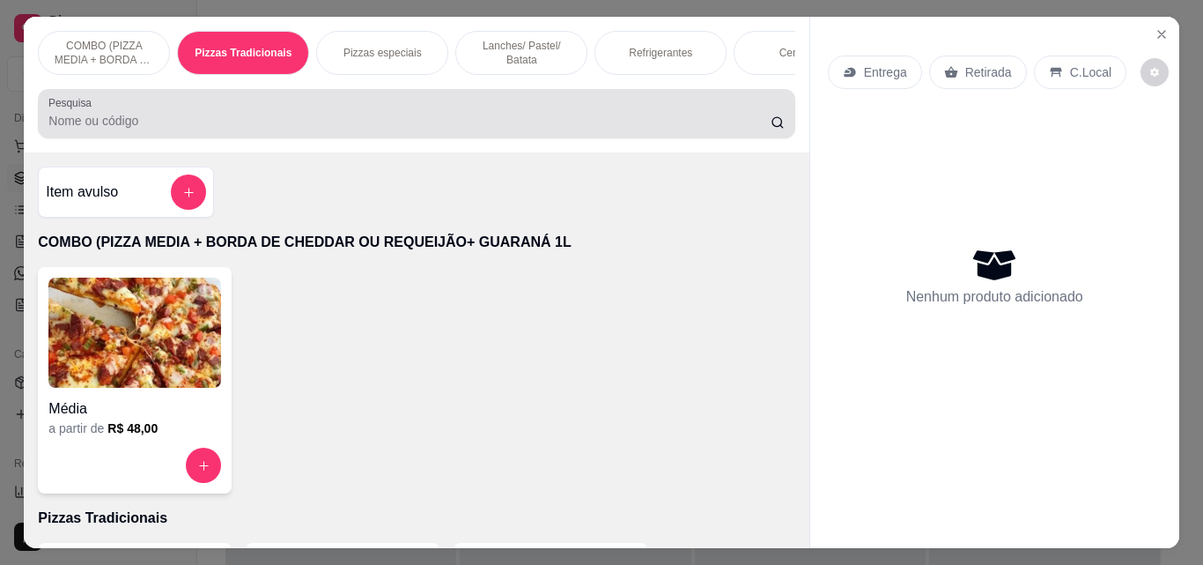
scroll to position [46, 0]
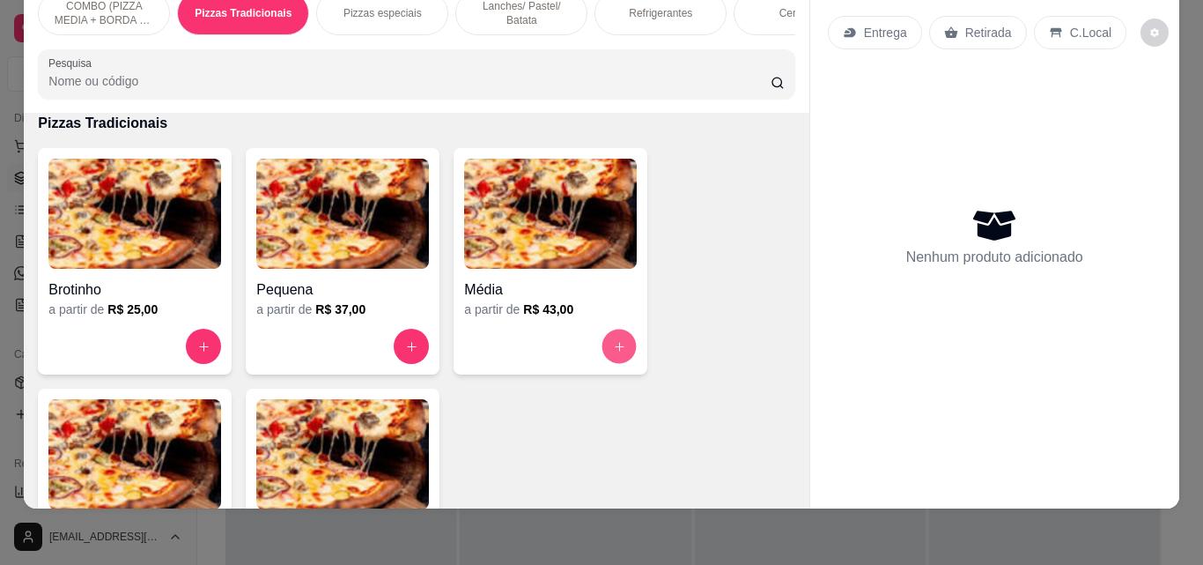
click at [611, 336] on button "increase-product-quantity" at bounding box center [619, 346] width 34 height 34
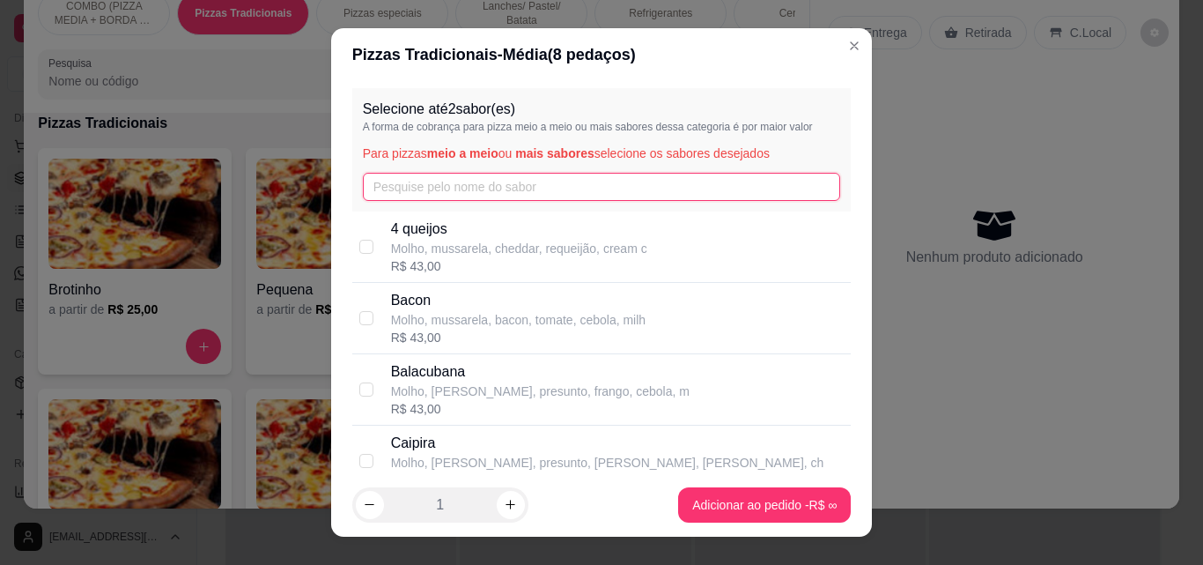
click at [606, 194] on input "text" at bounding box center [602, 187] width 478 height 28
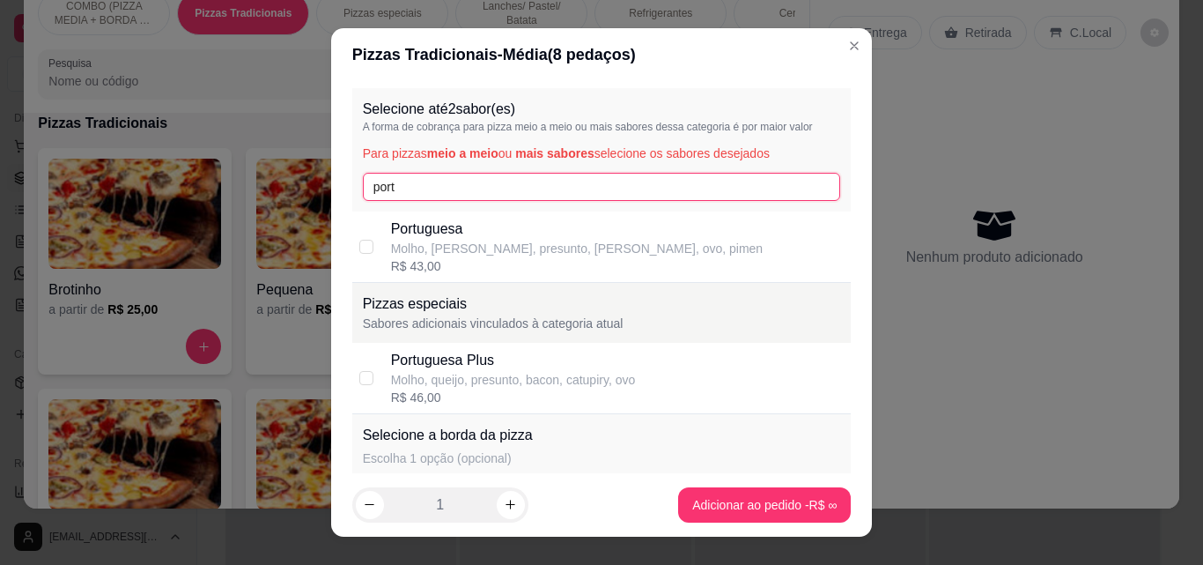
type input "port"
click at [457, 222] on p "Portuguesa" at bounding box center [577, 228] width 373 height 21
checkbox input "true"
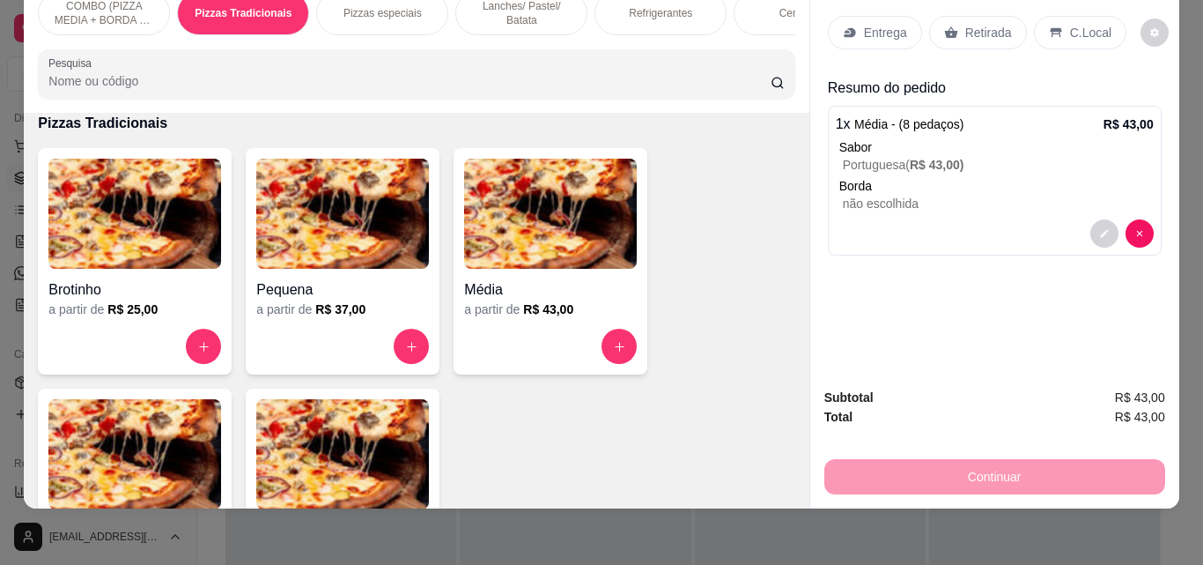
click at [674, 14] on div "Refrigerantes" at bounding box center [661, 13] width 132 height 44
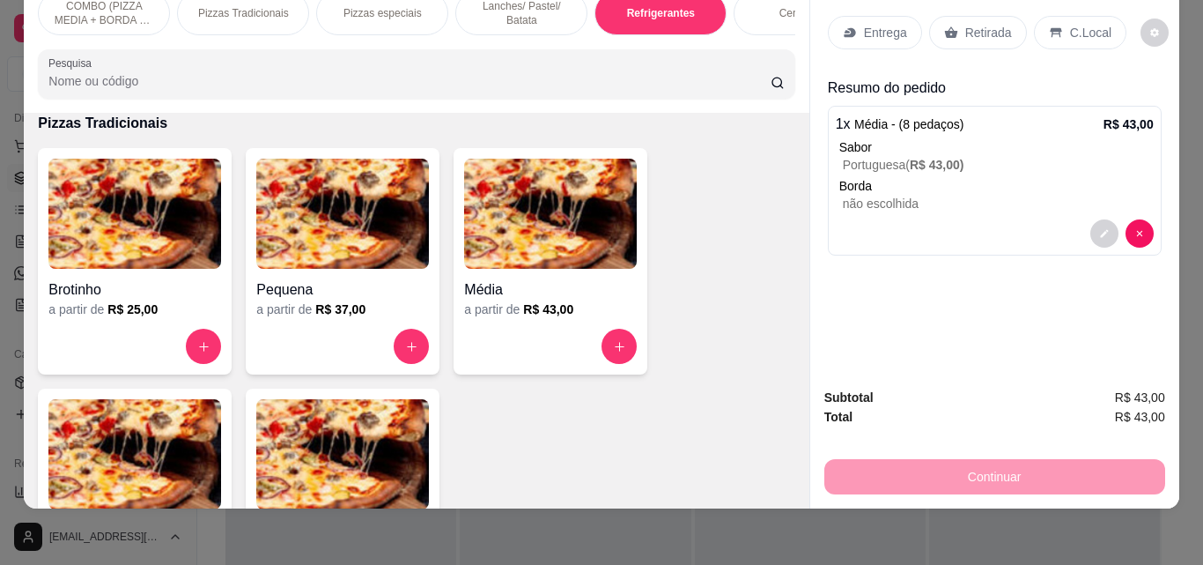
scroll to position [2720, 0]
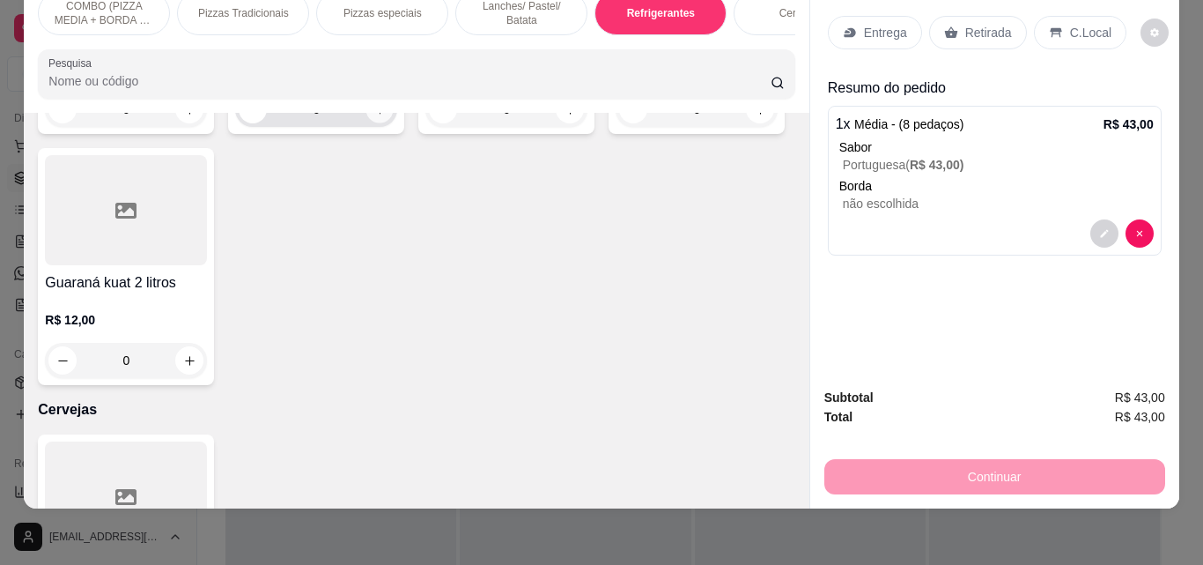
click at [380, 116] on icon "increase-product-quantity" at bounding box center [379, 109] width 13 height 13
type input "1"
click at [883, 27] on p "Entrega" at bounding box center [885, 33] width 43 height 18
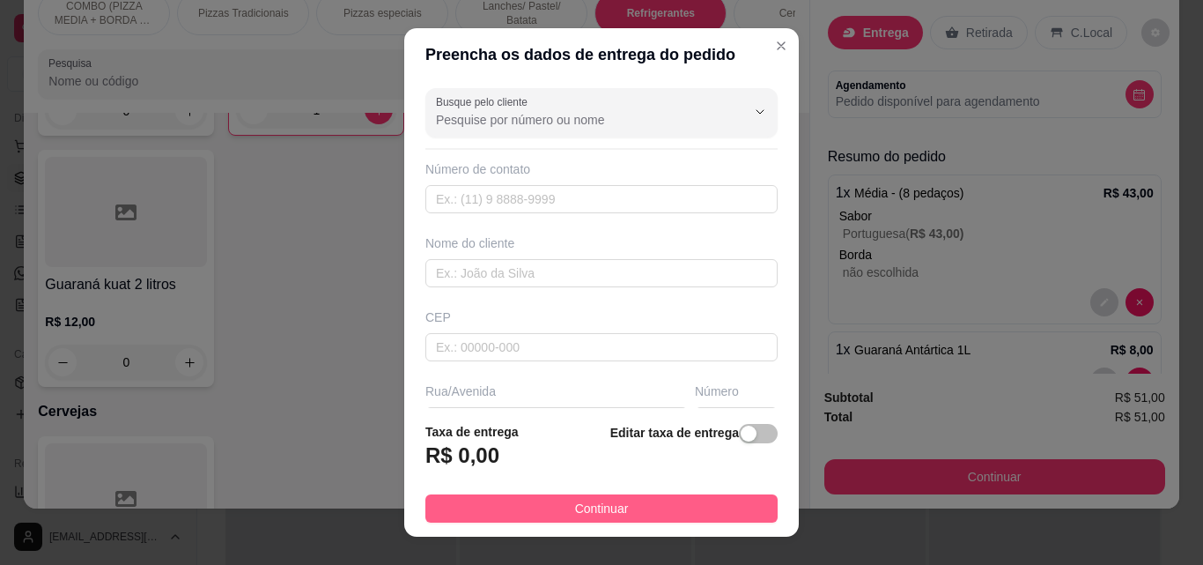
click at [689, 497] on button "Continuar" at bounding box center [601, 508] width 352 height 28
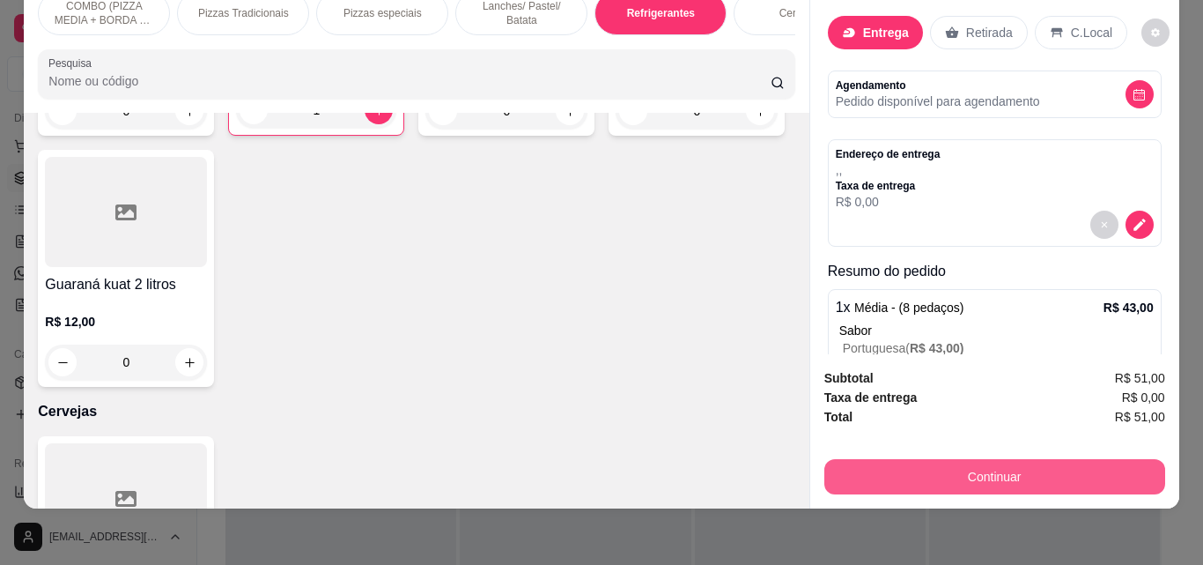
click at [912, 466] on button "Continuar" at bounding box center [994, 476] width 341 height 35
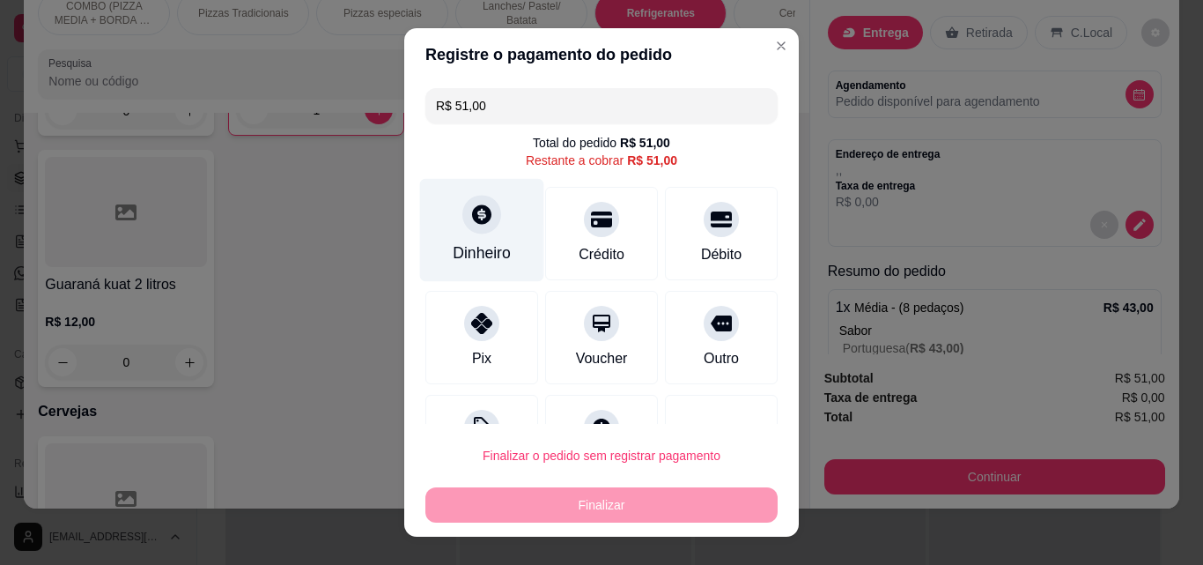
click at [507, 251] on div "Dinheiro" at bounding box center [482, 230] width 124 height 103
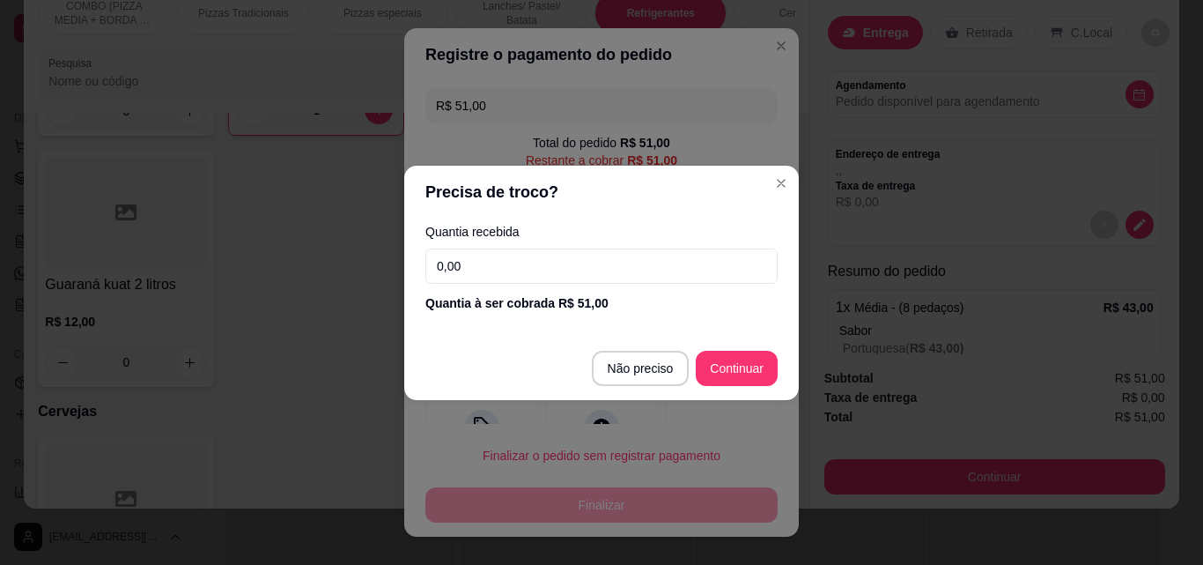
click at [507, 251] on input "0,00" at bounding box center [601, 265] width 352 height 35
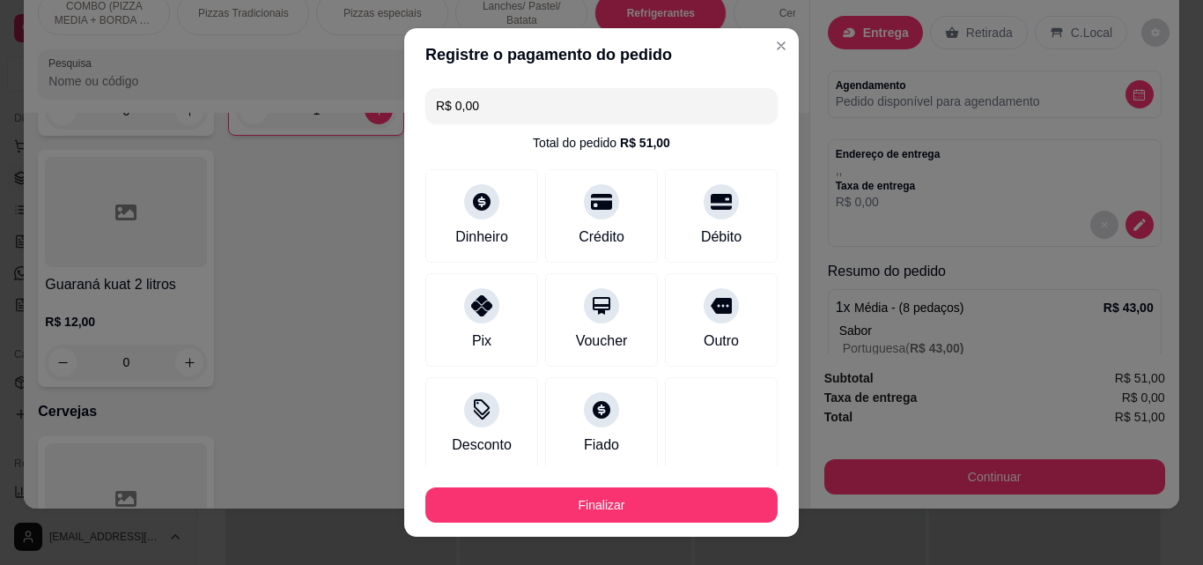
type input "R$ 0,00"
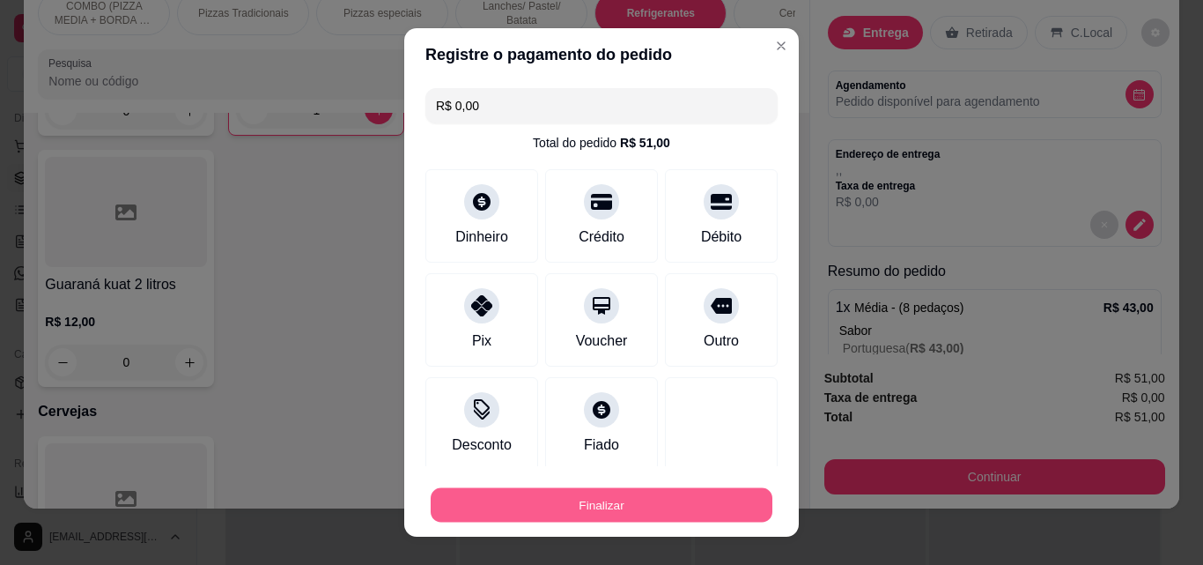
click at [684, 517] on button "Finalizar" at bounding box center [602, 505] width 342 height 34
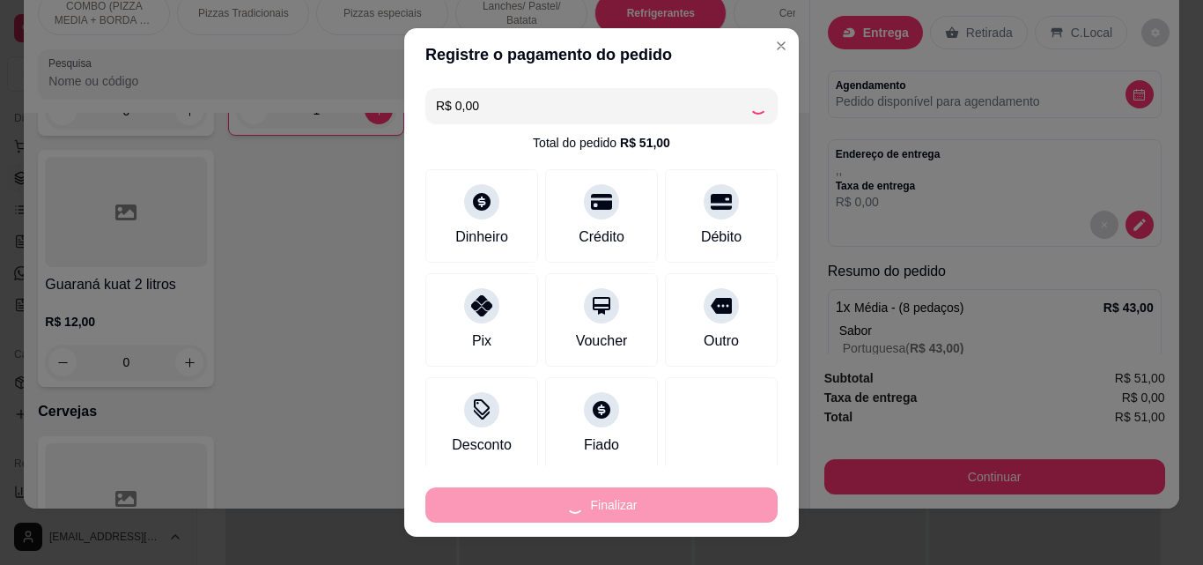
type input "0"
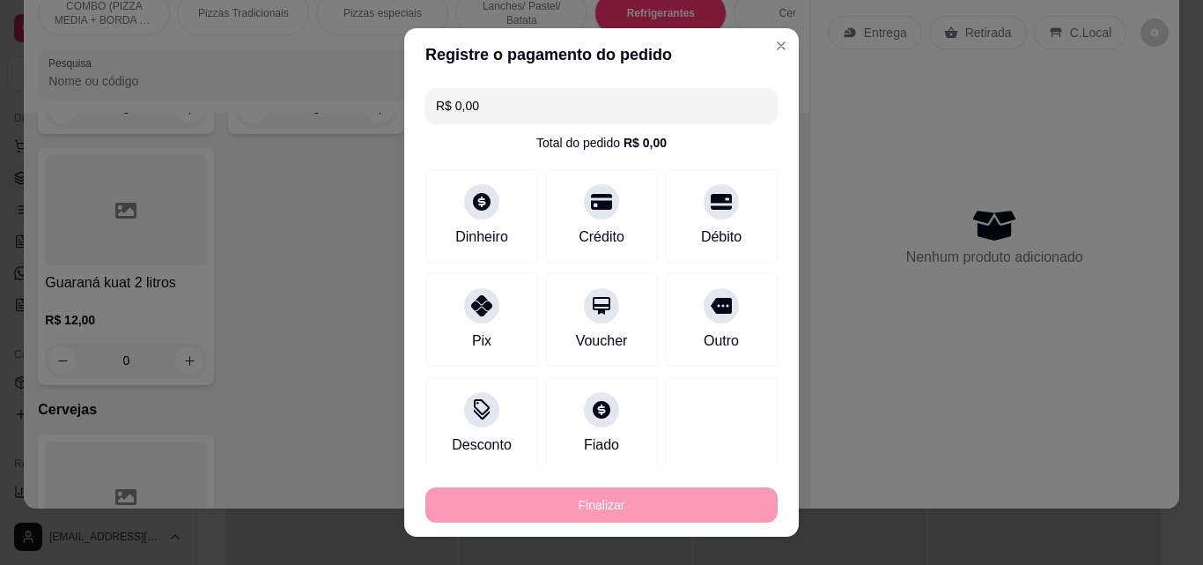
type input "-R$ 51,00"
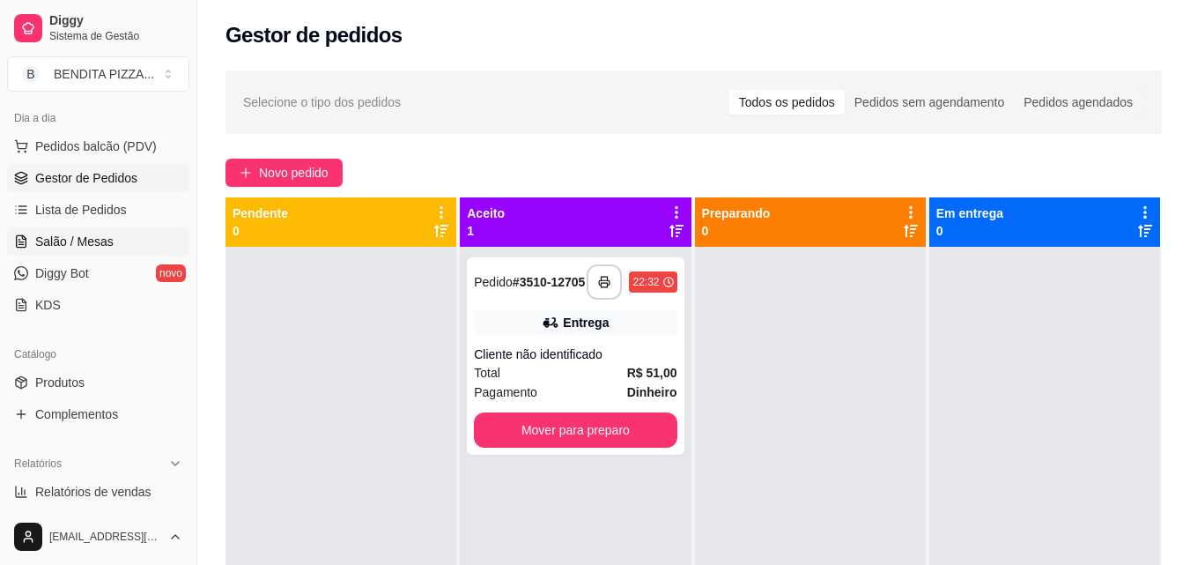
click at [120, 250] on link "Salão / Mesas" at bounding box center [98, 241] width 182 height 28
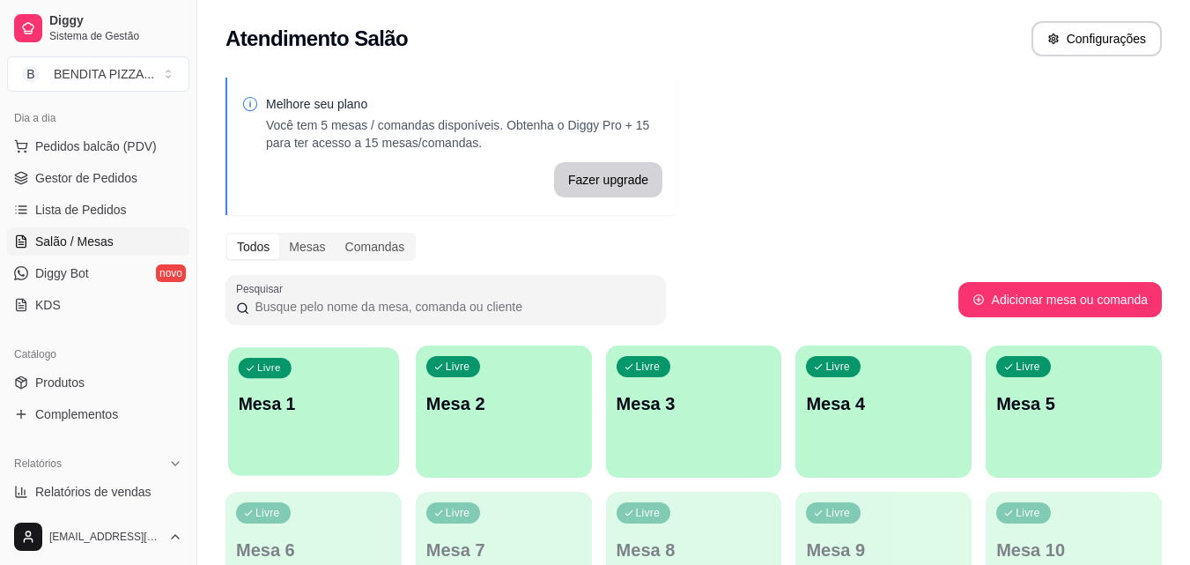
click at [308, 410] on p "Mesa 1" at bounding box center [314, 404] width 151 height 24
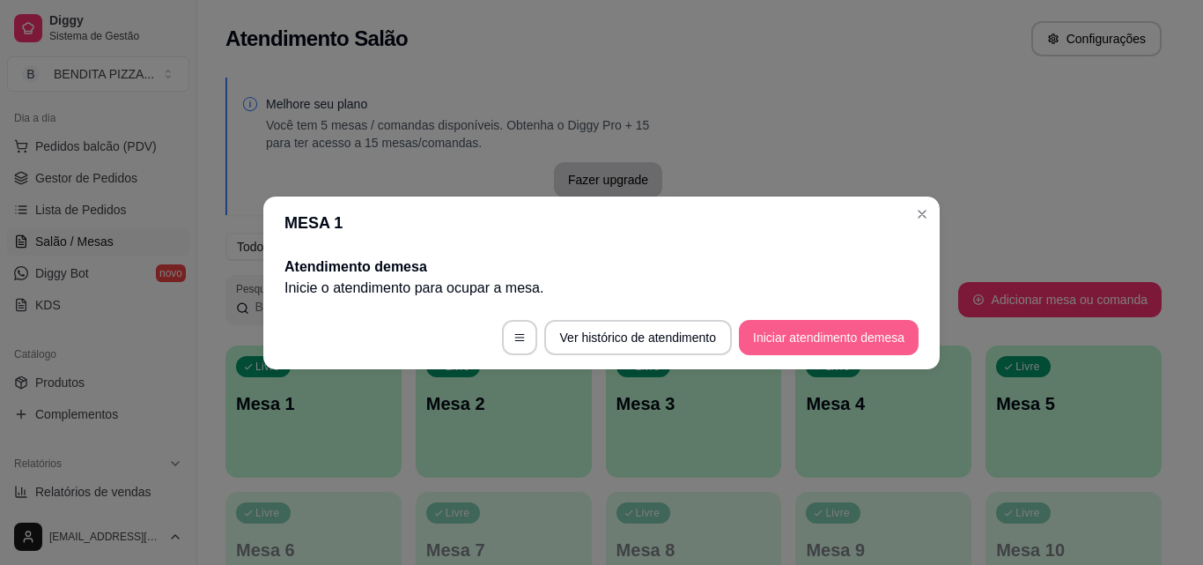
click at [786, 338] on button "Iniciar atendimento de mesa" at bounding box center [829, 337] width 180 height 35
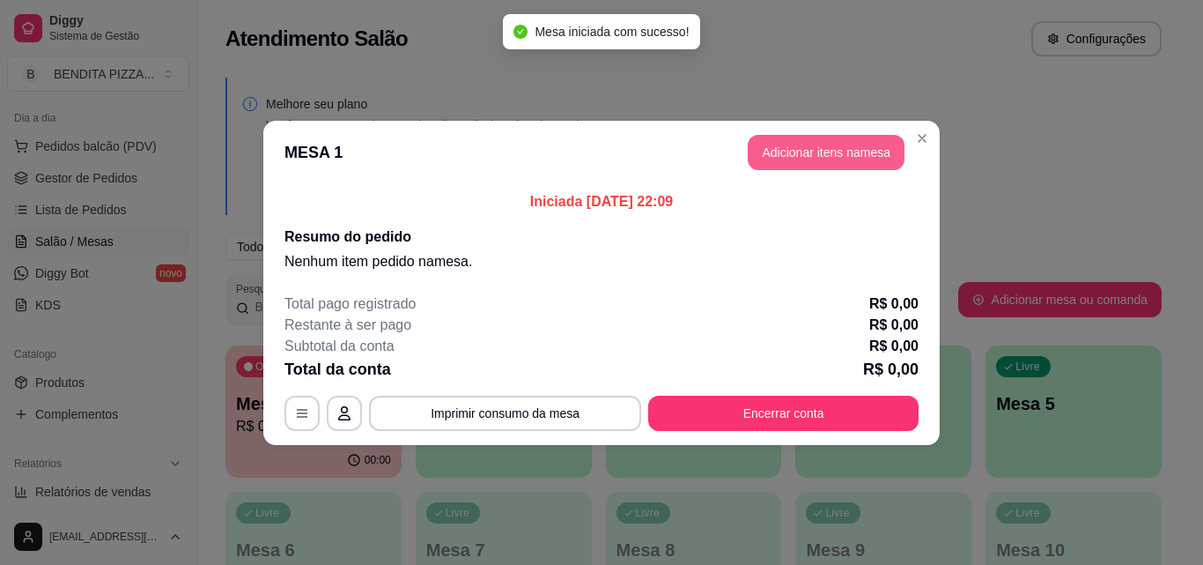
click at [802, 162] on button "Adicionar itens na mesa" at bounding box center [826, 152] width 157 height 35
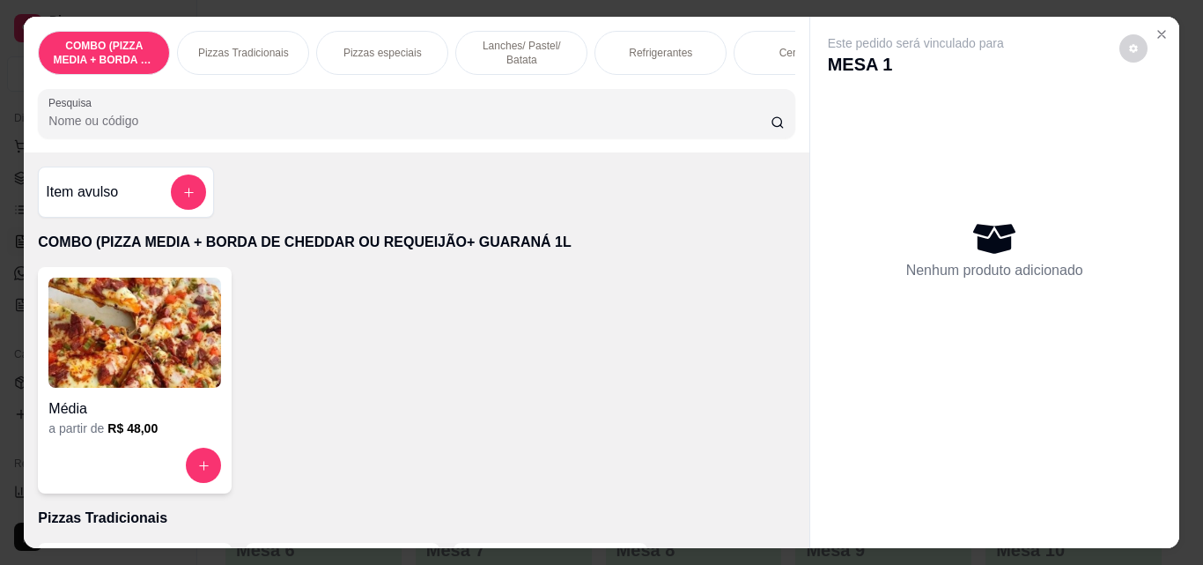
click at [210, 48] on p "Pizzas Tradicionais" at bounding box center [243, 53] width 91 height 14
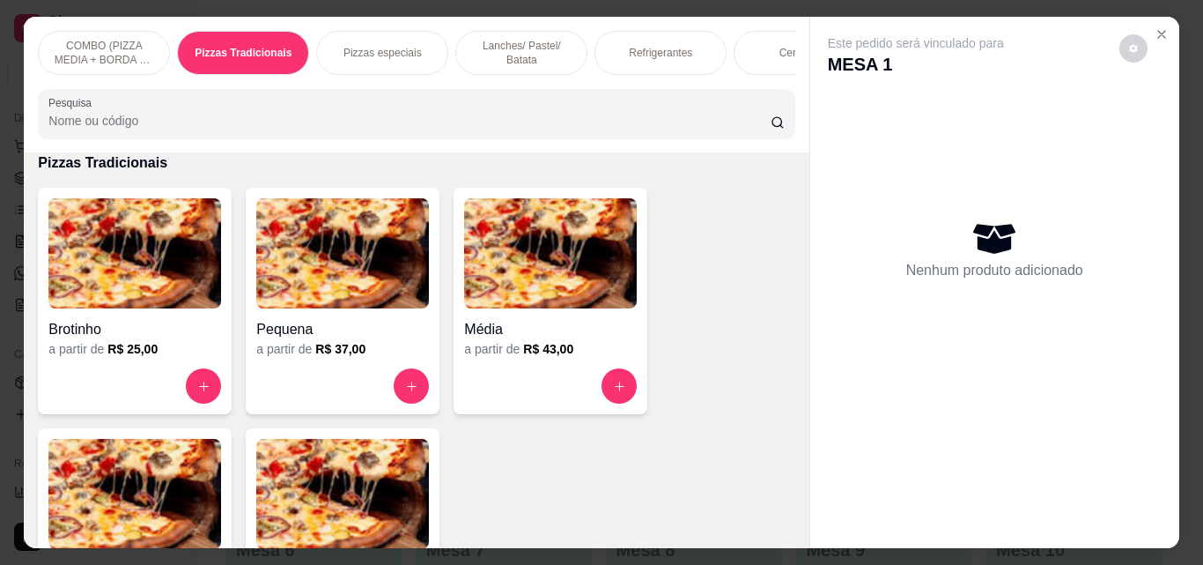
scroll to position [46, 0]
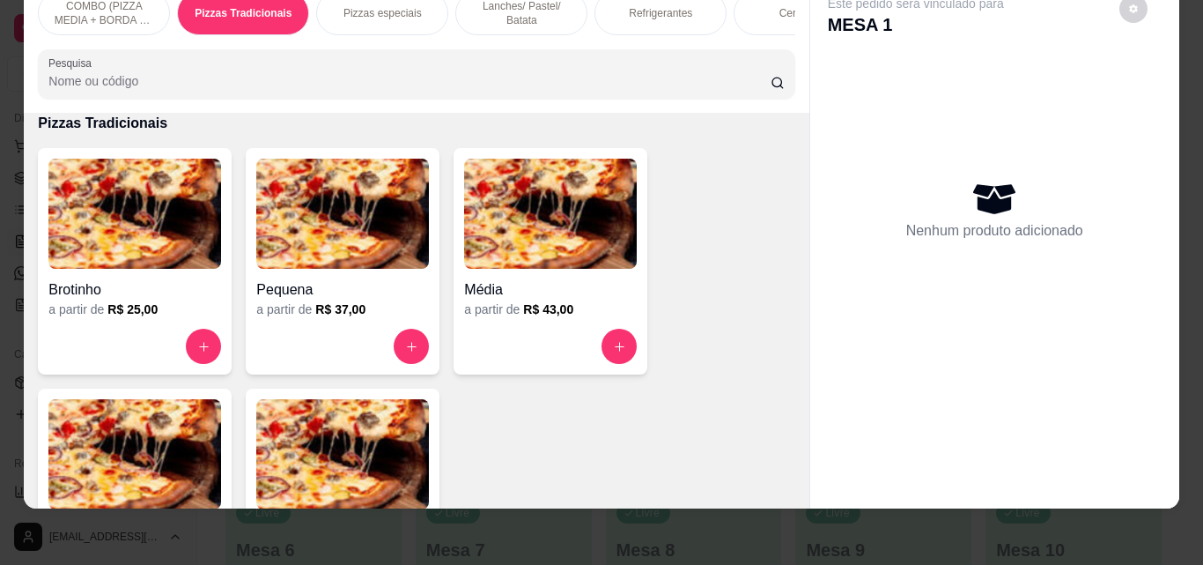
click at [154, 439] on img at bounding box center [134, 454] width 173 height 110
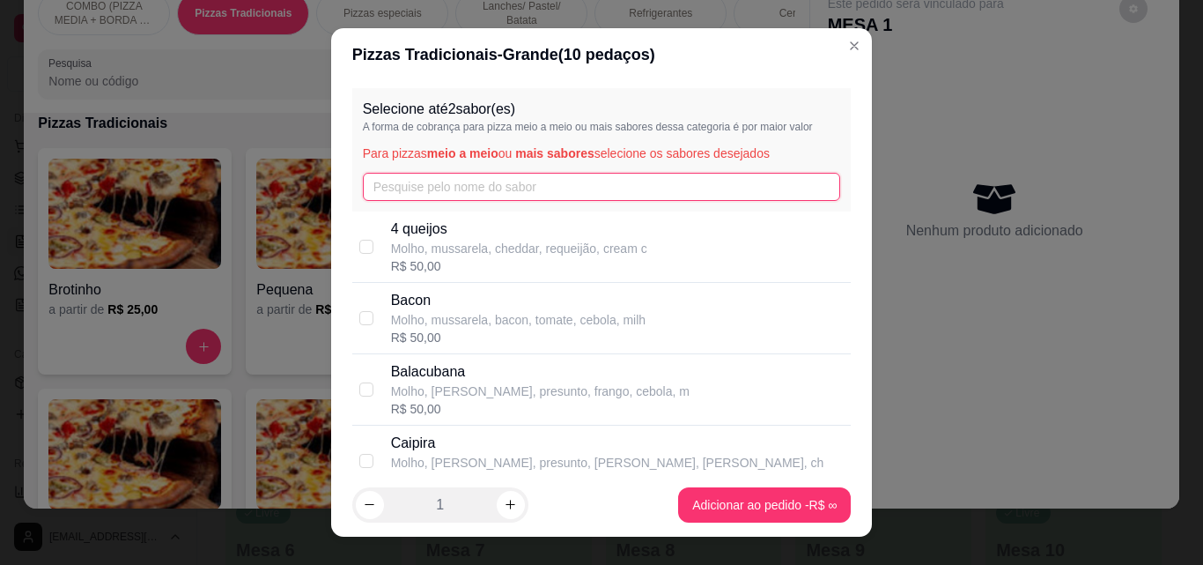
click at [539, 199] on input "text" at bounding box center [602, 187] width 478 height 28
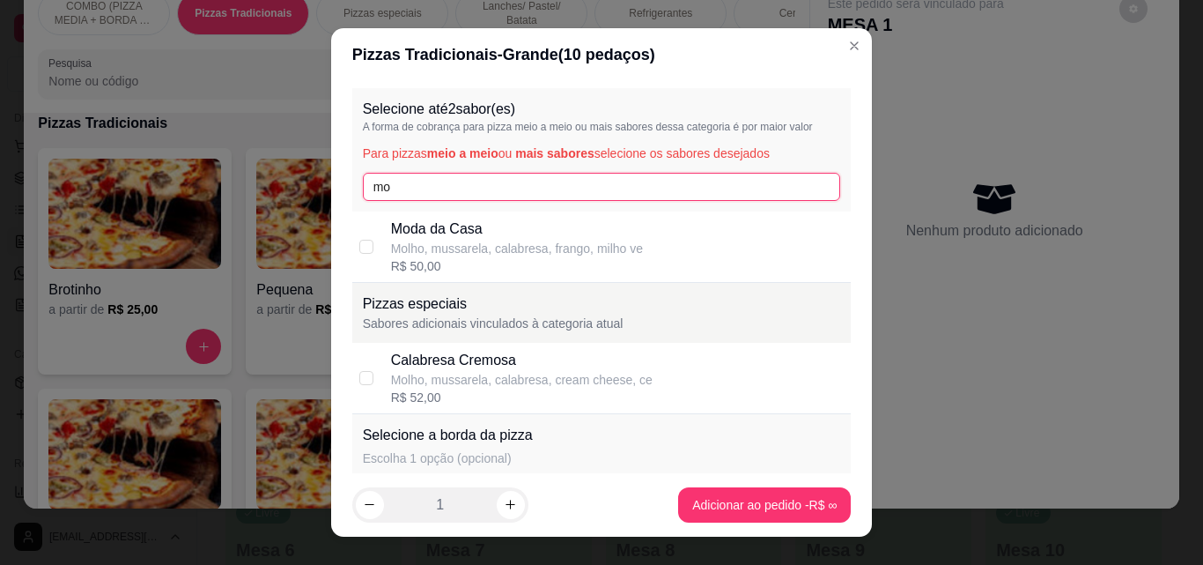
type input "mo"
click at [529, 223] on p "Moda da Casa" at bounding box center [517, 228] width 252 height 21
checkbox input "true"
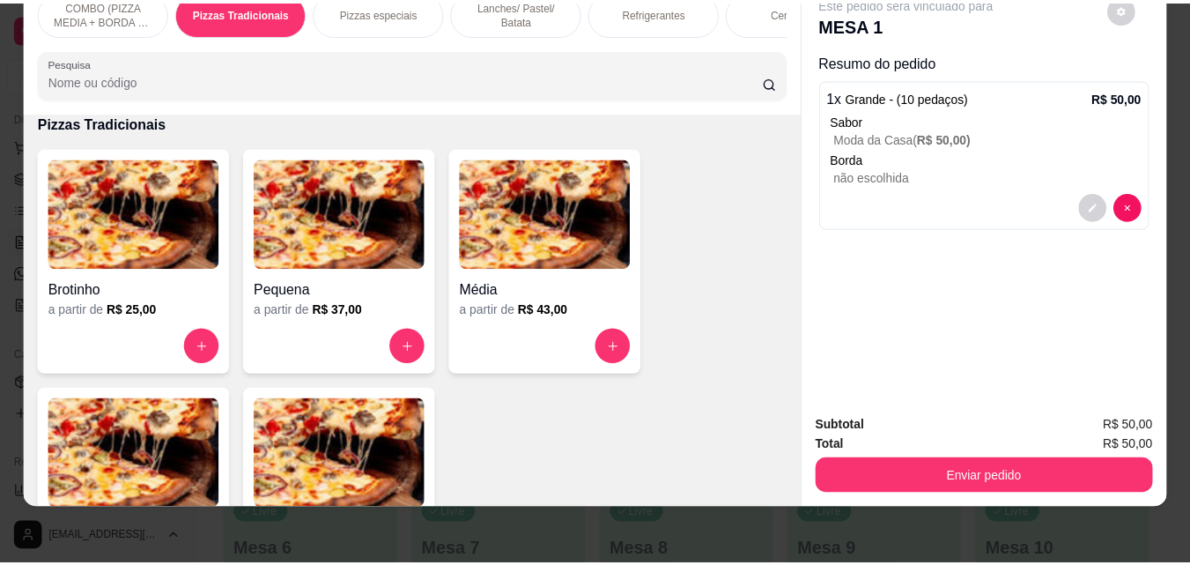
scroll to position [21, 0]
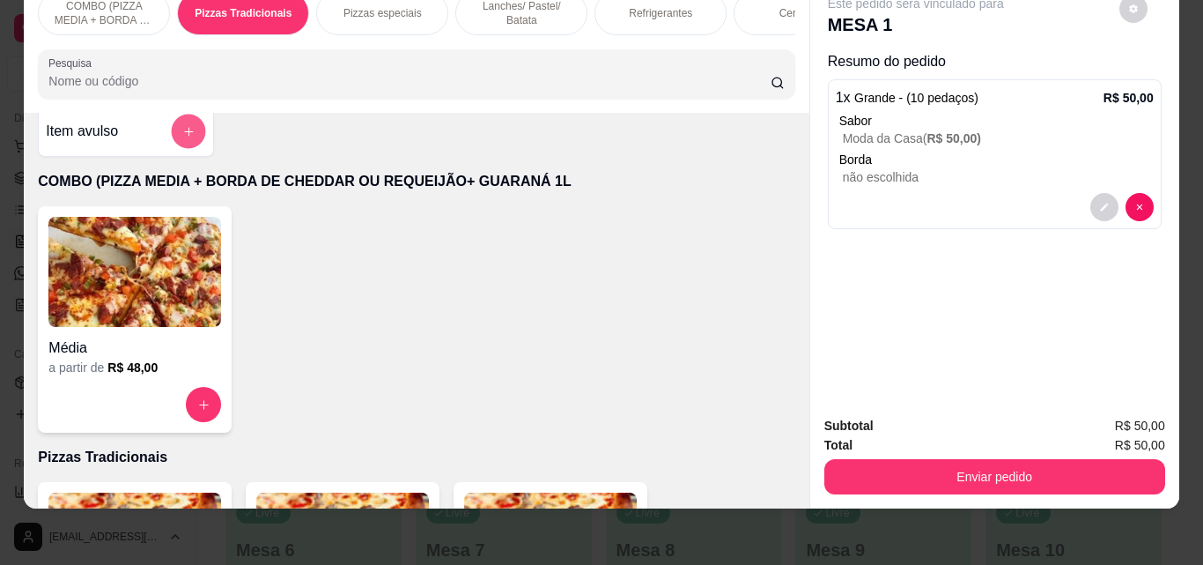
click at [185, 124] on button "add-separate-item" at bounding box center [189, 132] width 34 height 34
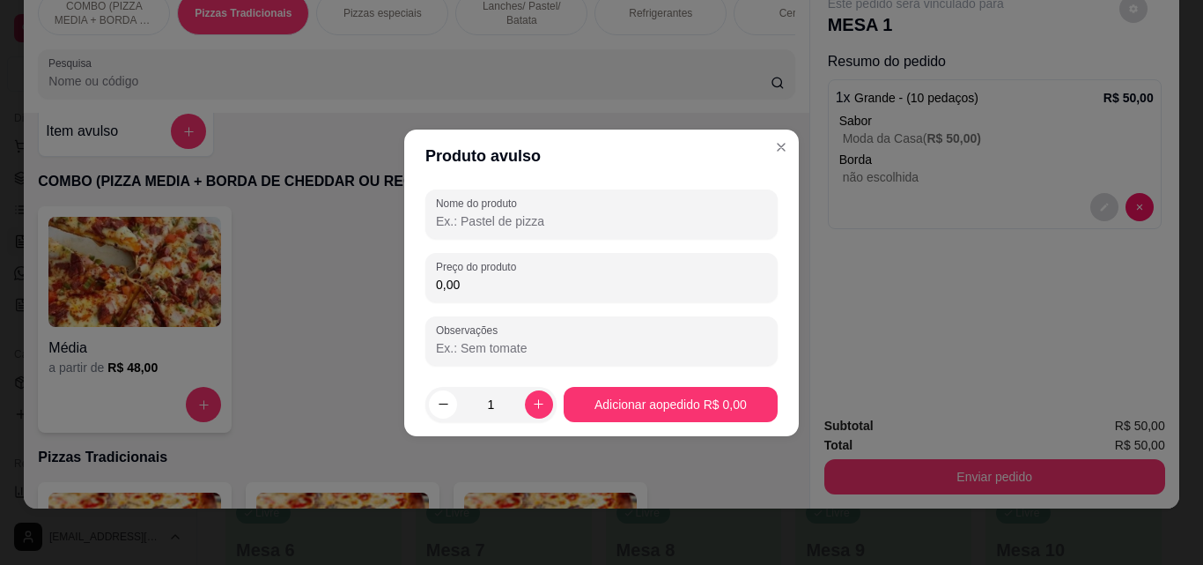
click at [491, 239] on div "Nome do produto Preço do produto 0,00 Observações" at bounding box center [601, 277] width 352 height 176
click at [491, 228] on input "Nome do produto" at bounding box center [601, 221] width 331 height 18
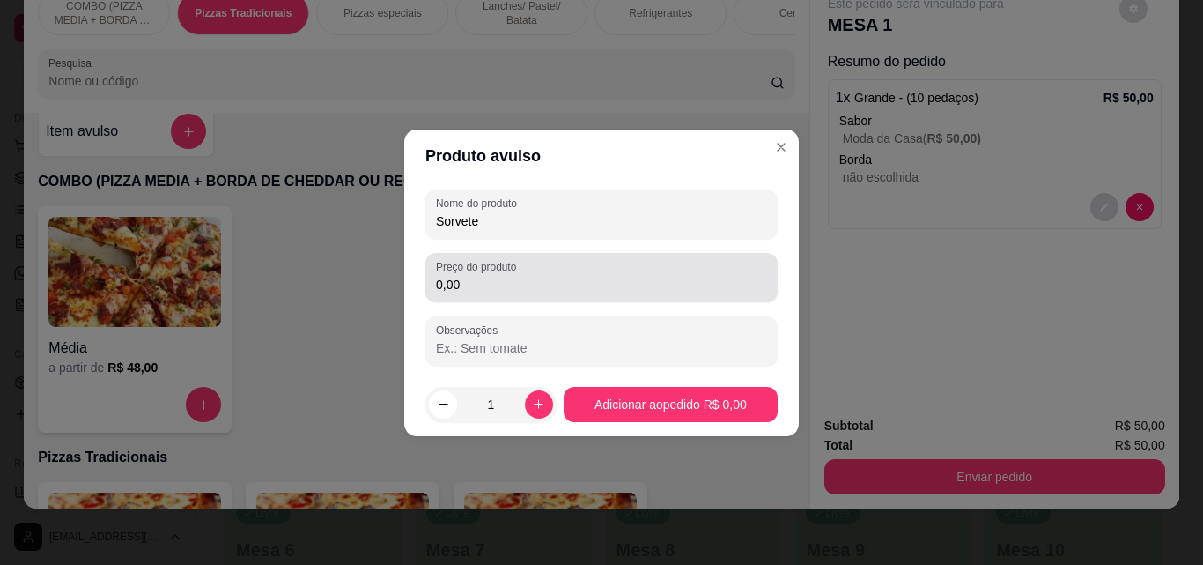
type input "Sorvete"
click at [486, 270] on label "Preço do produto" at bounding box center [479, 266] width 86 height 15
click at [486, 276] on input "0,00" at bounding box center [601, 285] width 331 height 18
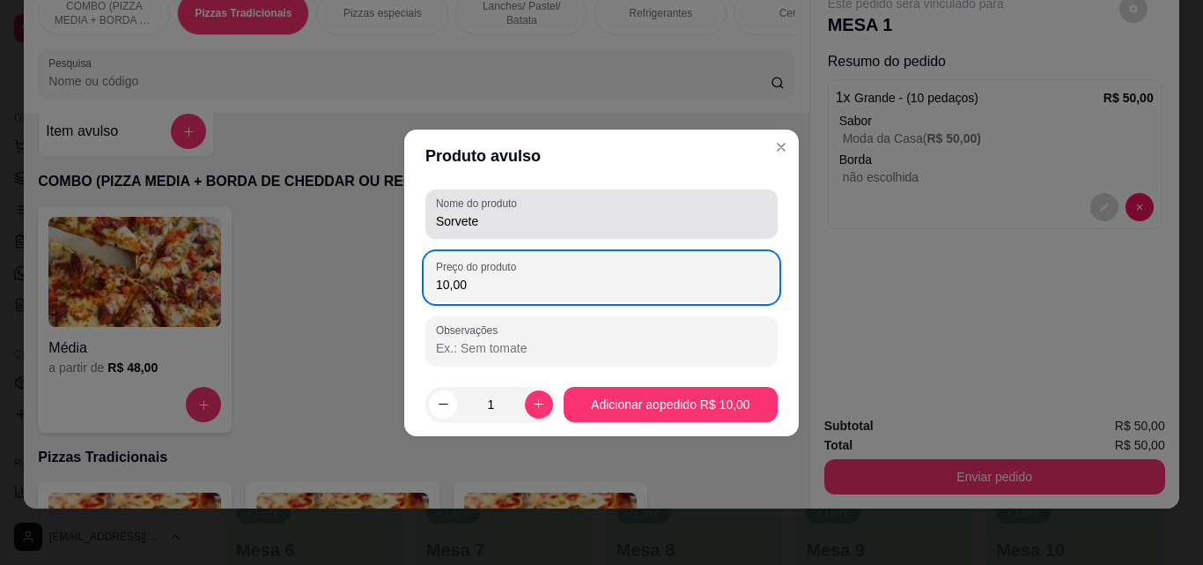
type input "10,00"
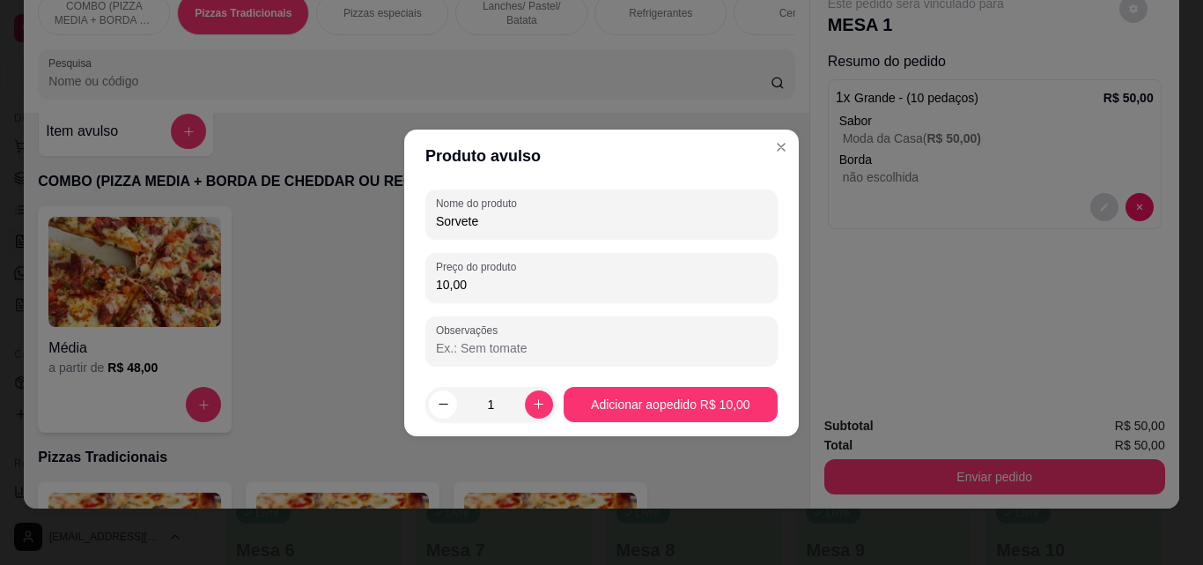
click at [559, 228] on input "Sorvete" at bounding box center [601, 221] width 331 height 18
type input "S"
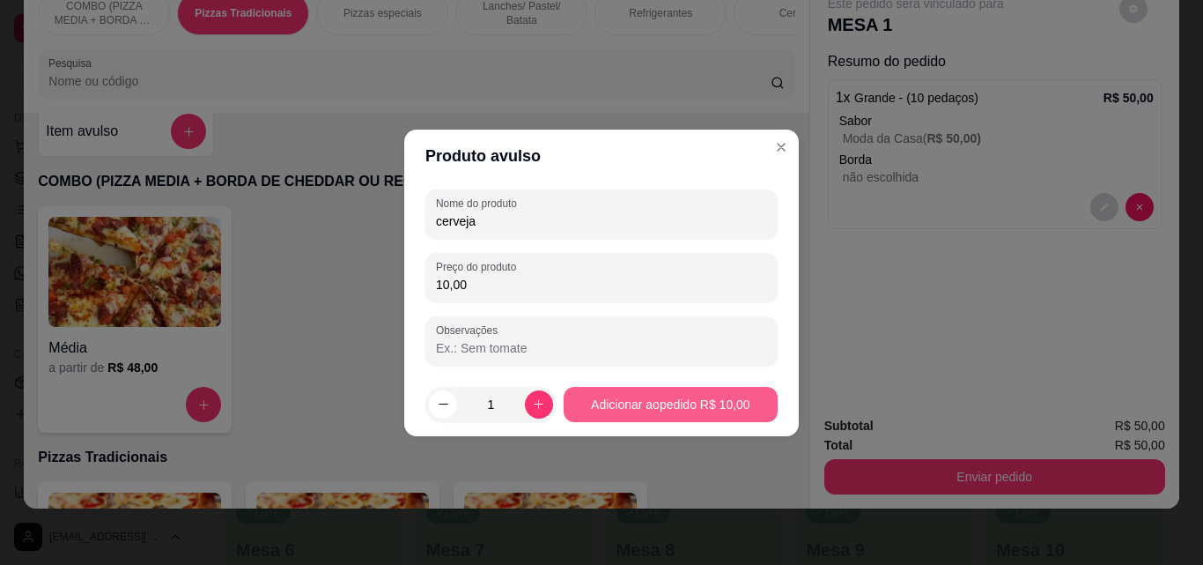
type input "cerveja"
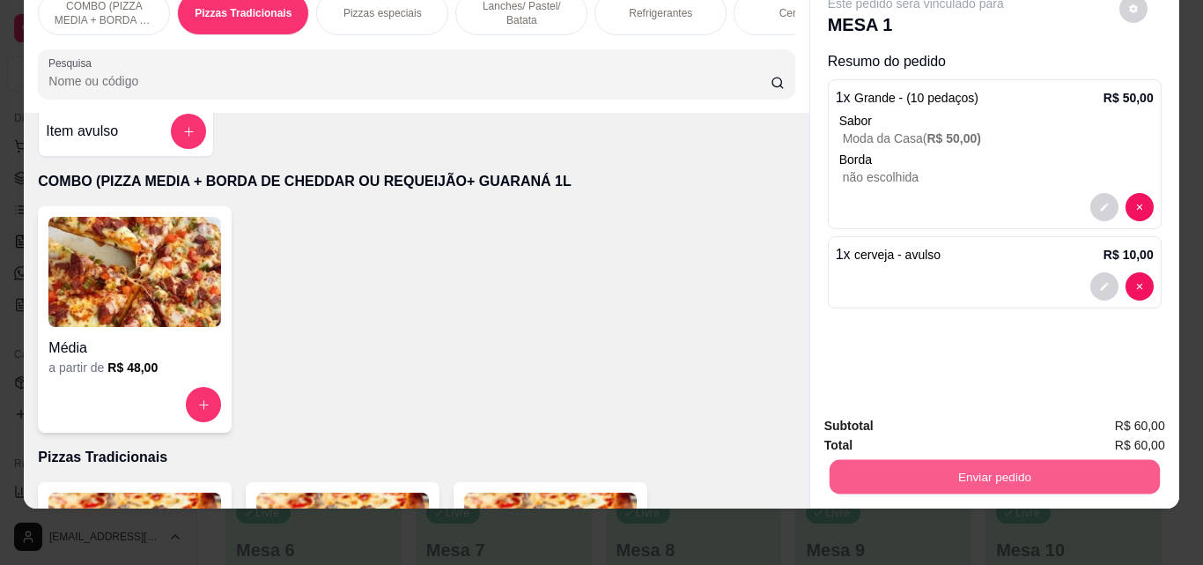
click at [882, 459] on button "Enviar pedido" at bounding box center [994, 476] width 330 height 34
click at [956, 415] on button "Registrar cliente" at bounding box center [1001, 419] width 113 height 33
click at [942, 459] on button "Enviar pedido" at bounding box center [994, 476] width 330 height 34
click at [1149, 410] on button "Enviar pedido" at bounding box center [1119, 419] width 100 height 33
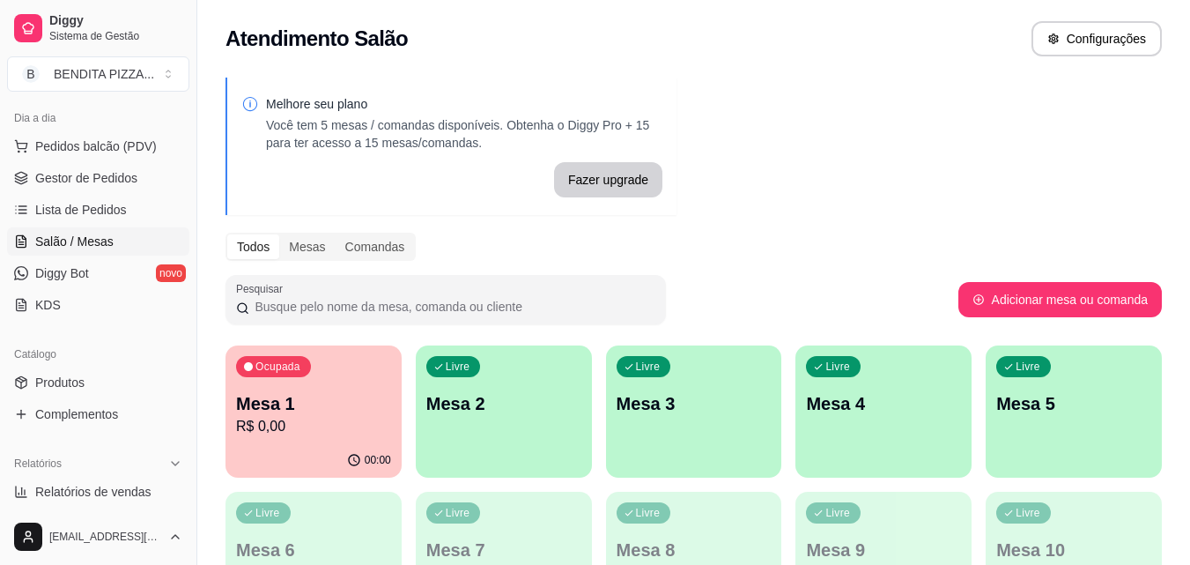
scroll to position [552, 0]
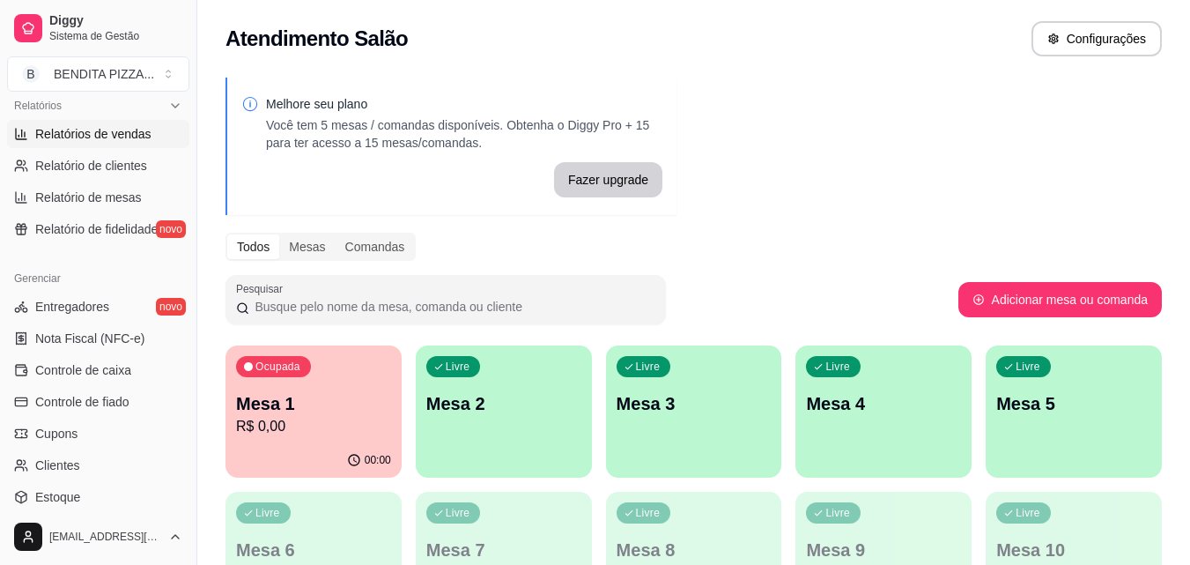
click at [137, 145] on link "Relatórios de vendas" at bounding box center [98, 134] width 182 height 28
select select "ALL"
select select "0"
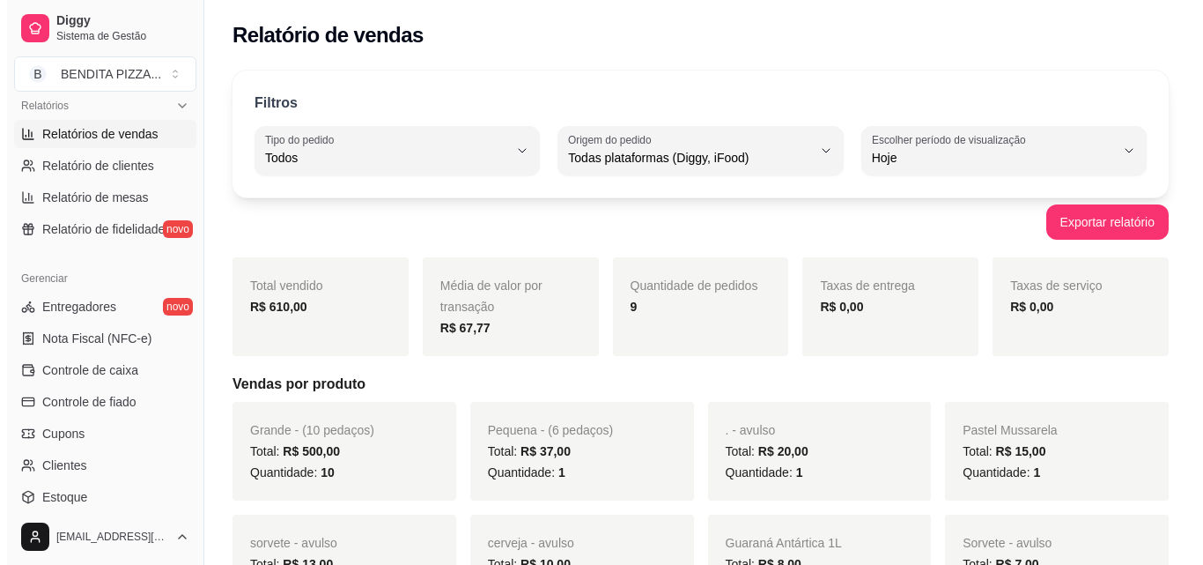
scroll to position [195, 0]
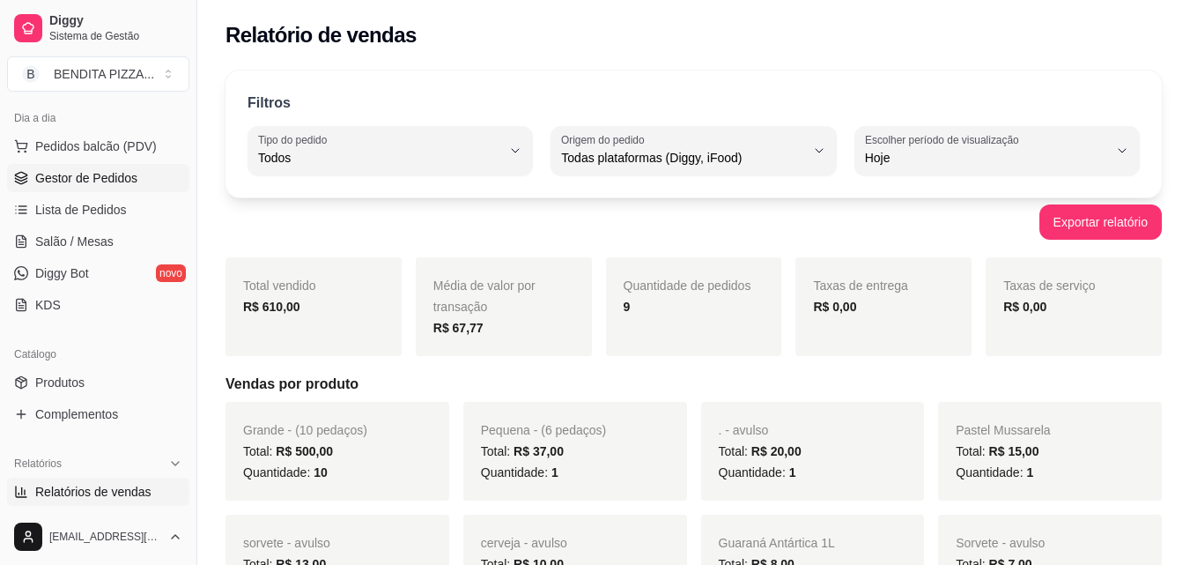
click at [139, 172] on link "Gestor de Pedidos" at bounding box center [98, 178] width 182 height 28
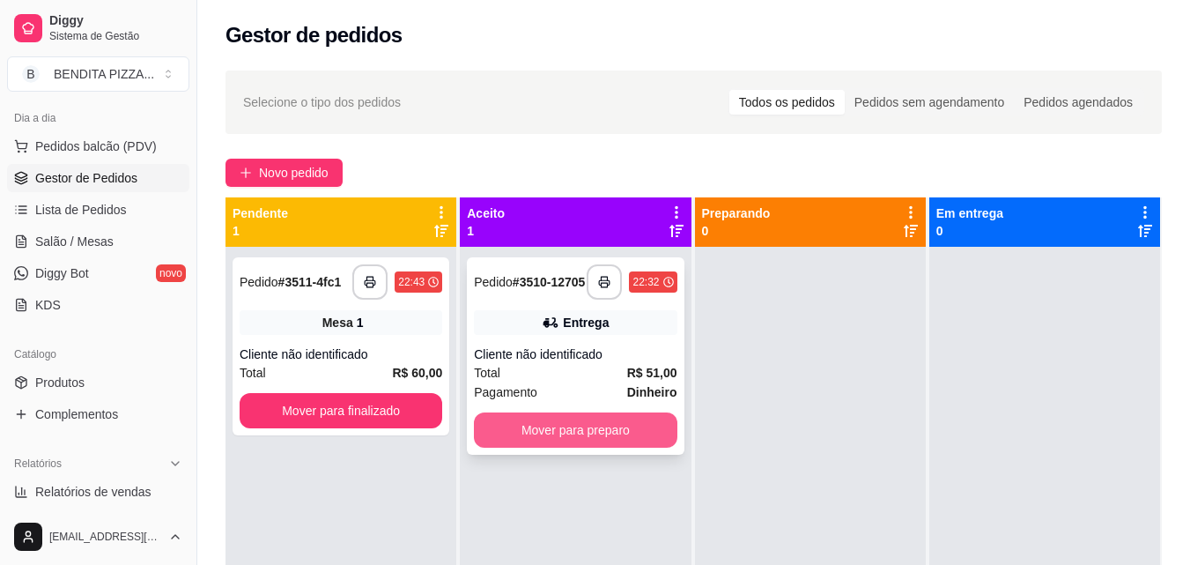
click at [616, 415] on button "Mover para preparo" at bounding box center [575, 429] width 203 height 35
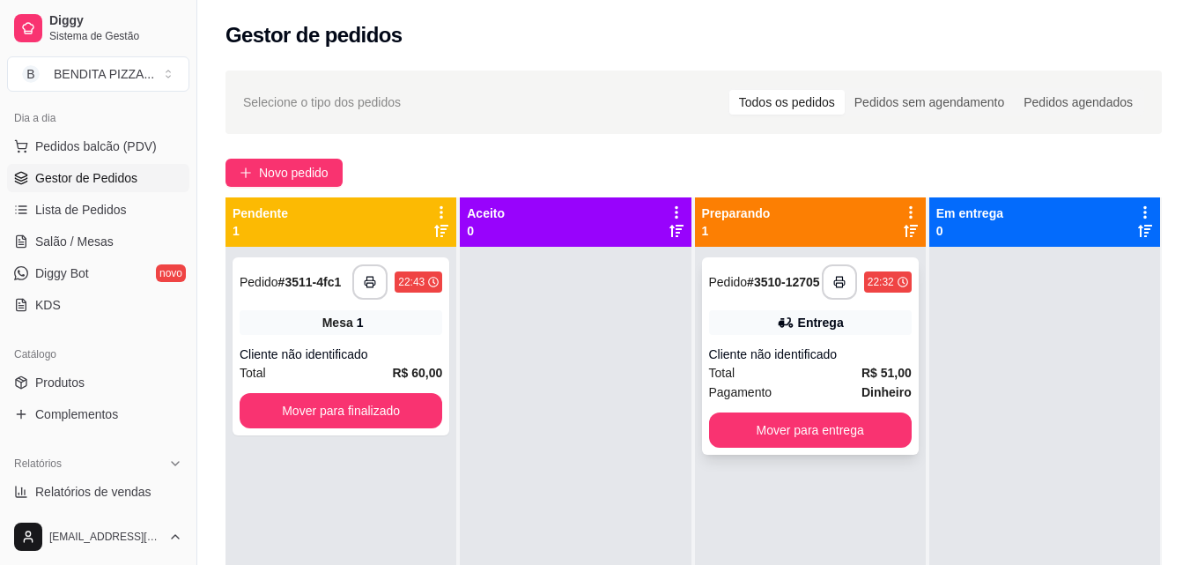
click at [795, 420] on button "Mover para entrega" at bounding box center [810, 429] width 203 height 35
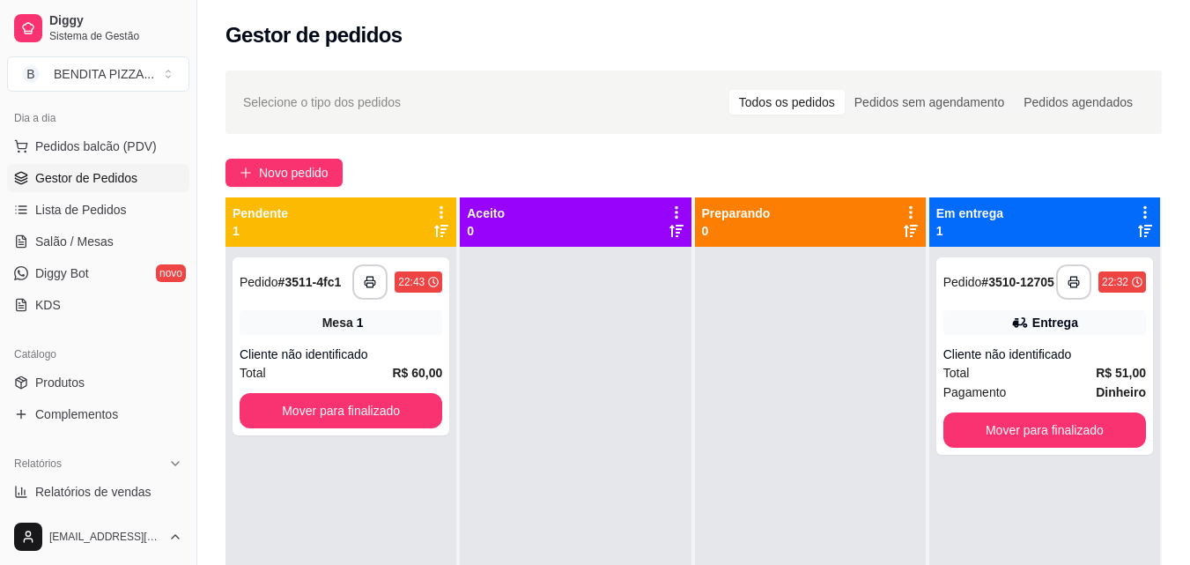
click at [848, 430] on div at bounding box center [810, 529] width 231 height 565
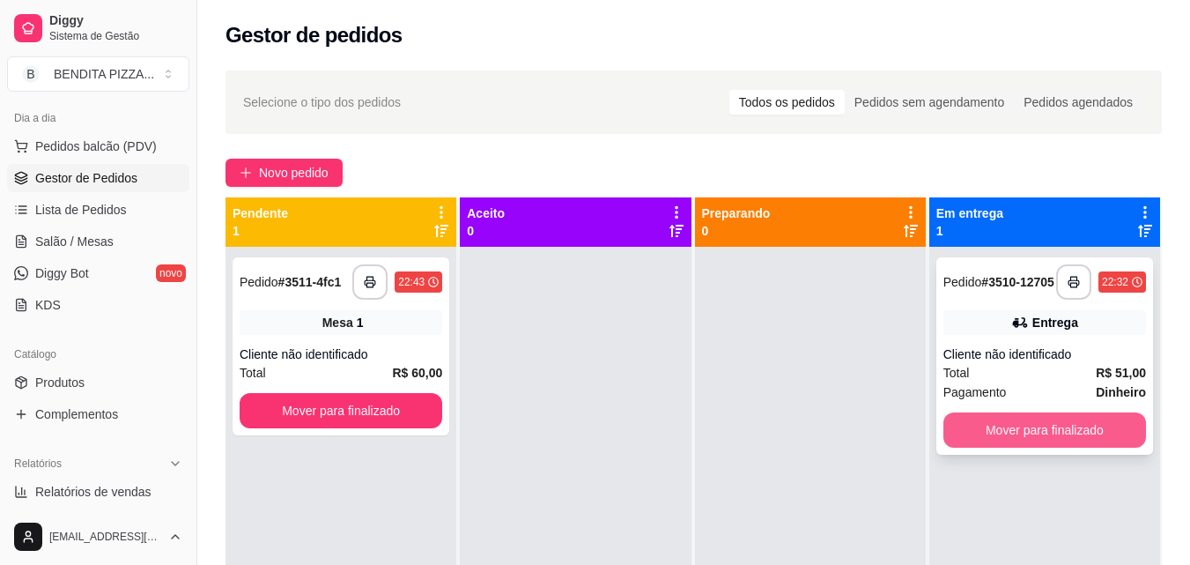
click at [1024, 432] on button "Mover para finalizado" at bounding box center [1044, 429] width 203 height 35
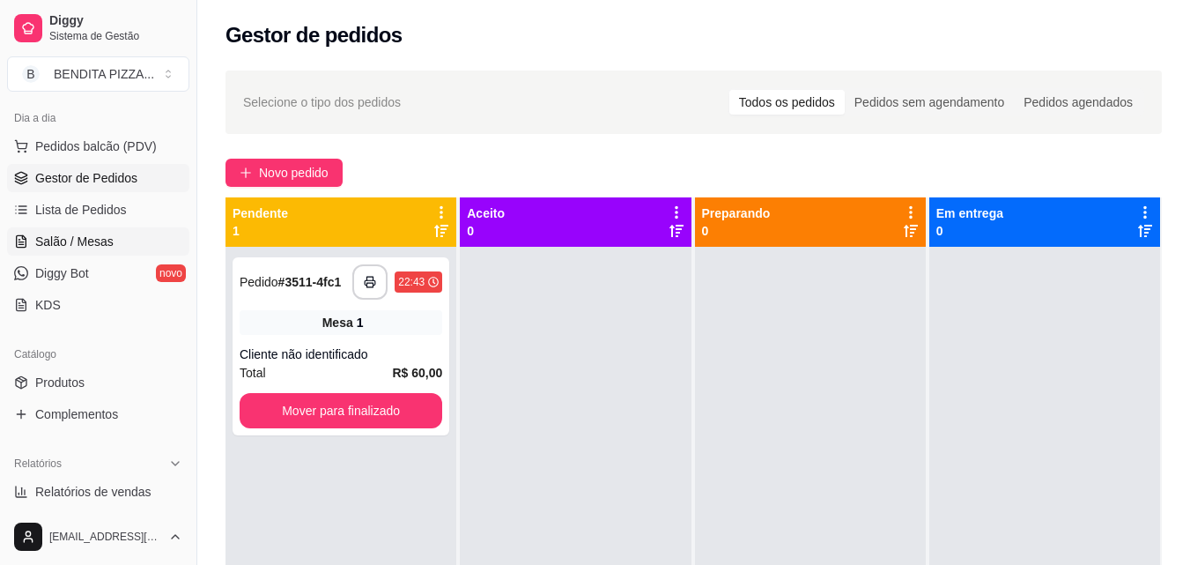
click at [107, 245] on span "Salão / Mesas" at bounding box center [74, 242] width 78 height 18
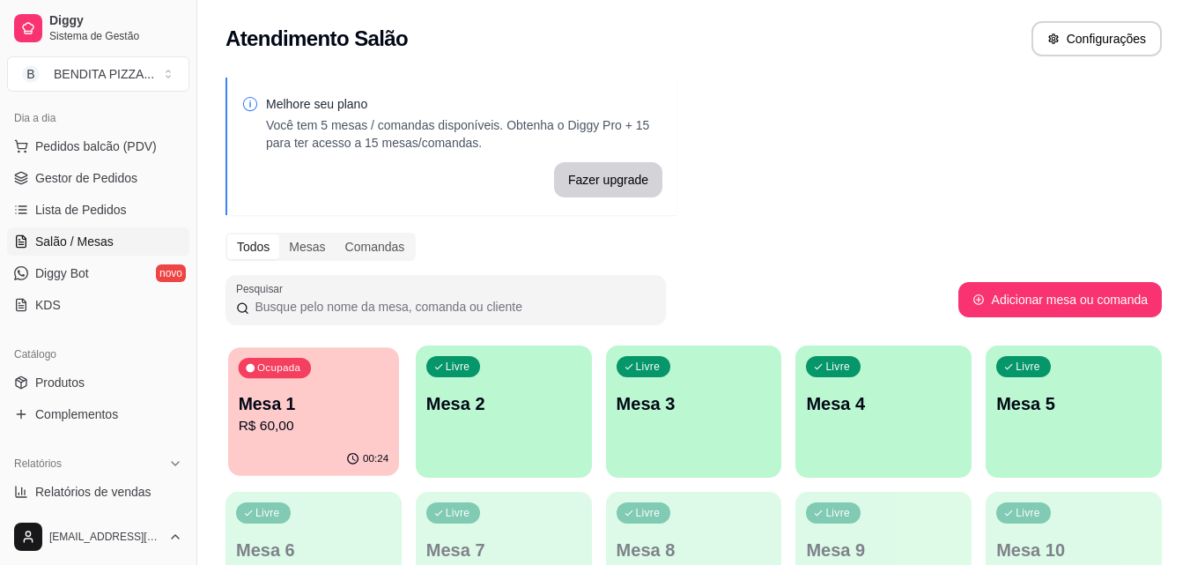
click at [299, 435] on p "R$ 60,00" at bounding box center [314, 426] width 151 height 20
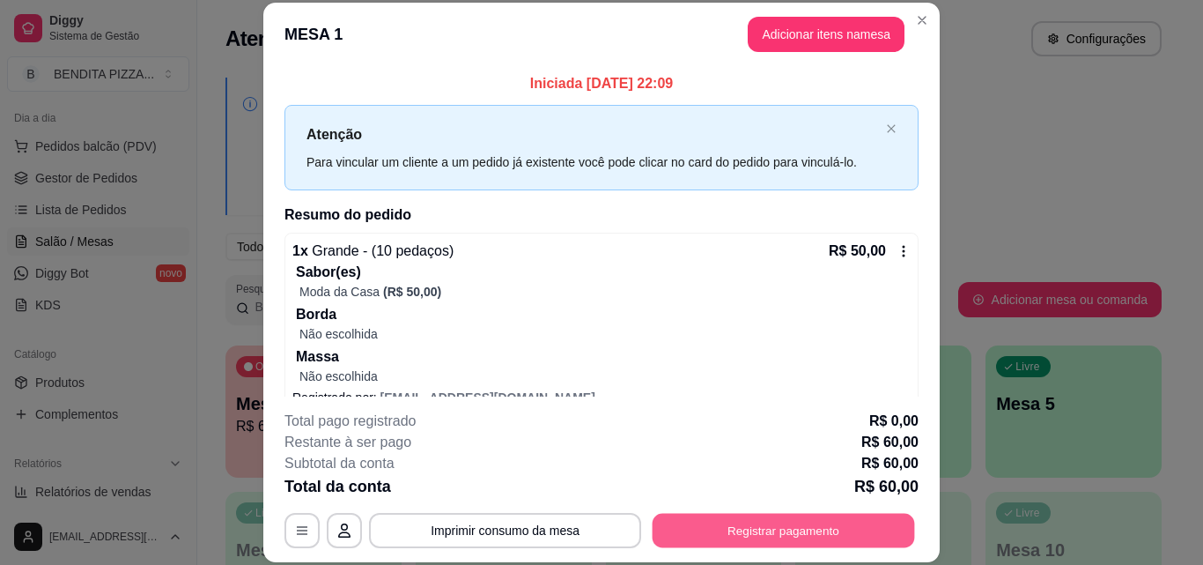
click at [777, 521] on button "Registrar pagamento" at bounding box center [784, 530] width 262 height 34
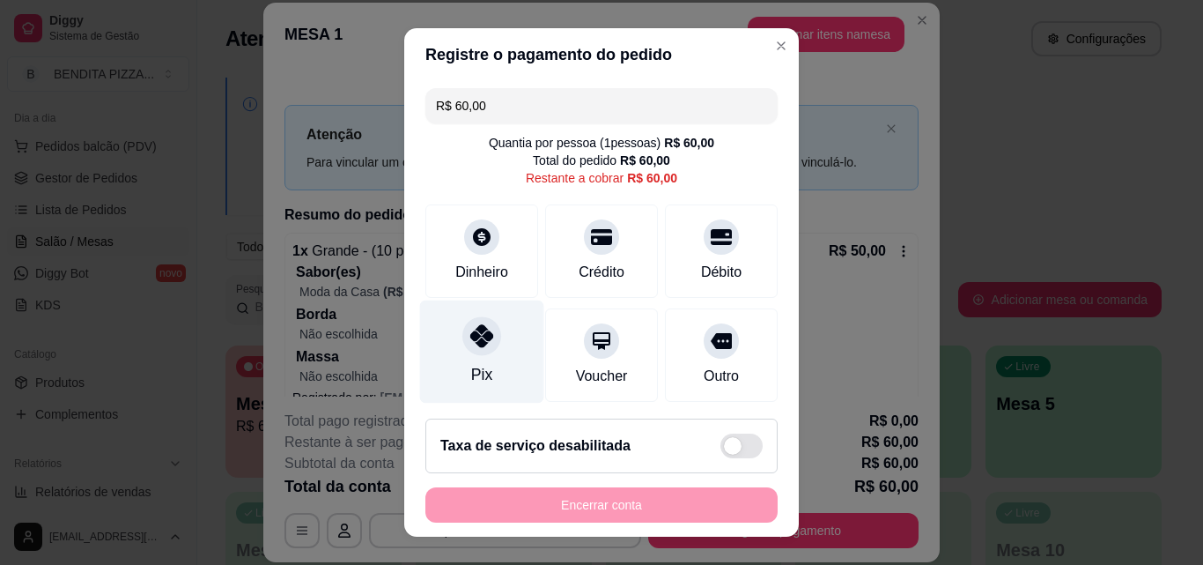
click at [462, 340] on div at bounding box center [481, 335] width 39 height 39
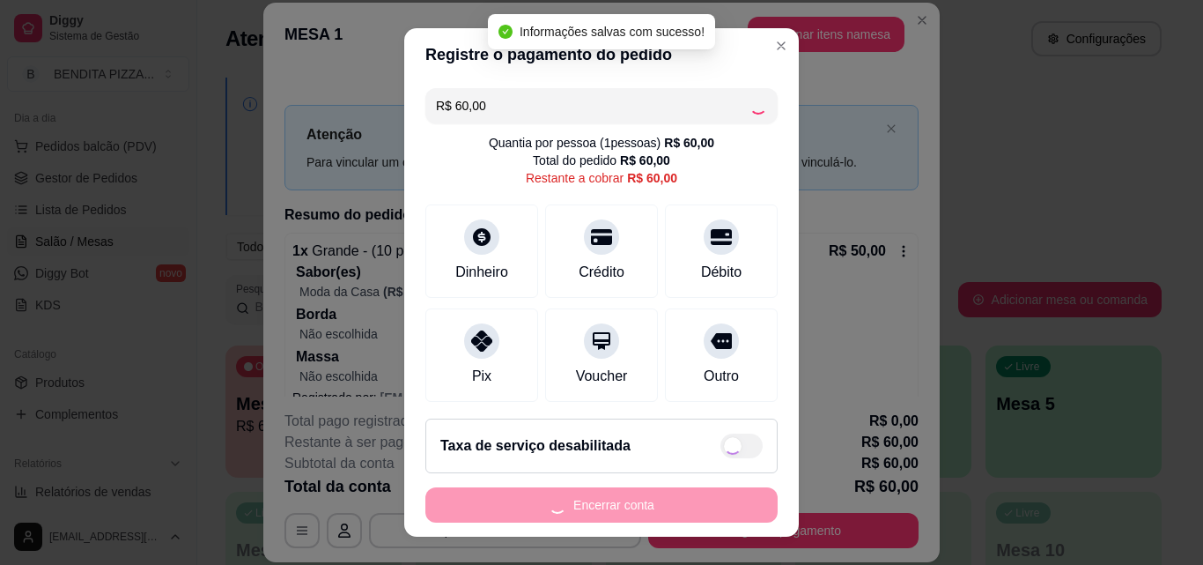
type input "R$ 0,00"
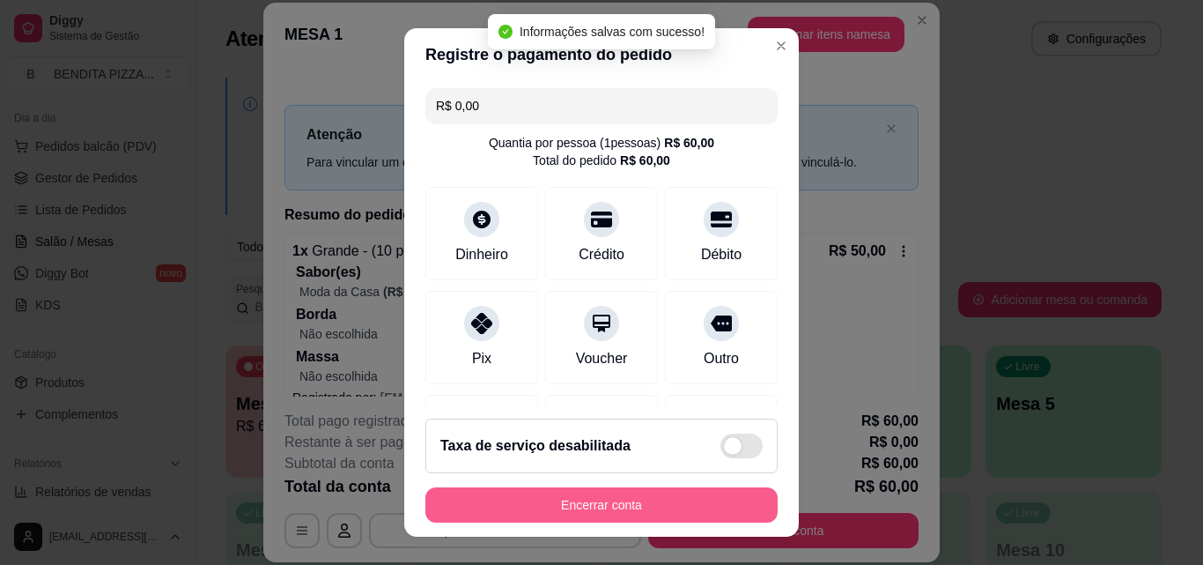
click at [688, 492] on button "Encerrar conta" at bounding box center [601, 504] width 352 height 35
